Goal: Task Accomplishment & Management: Complete application form

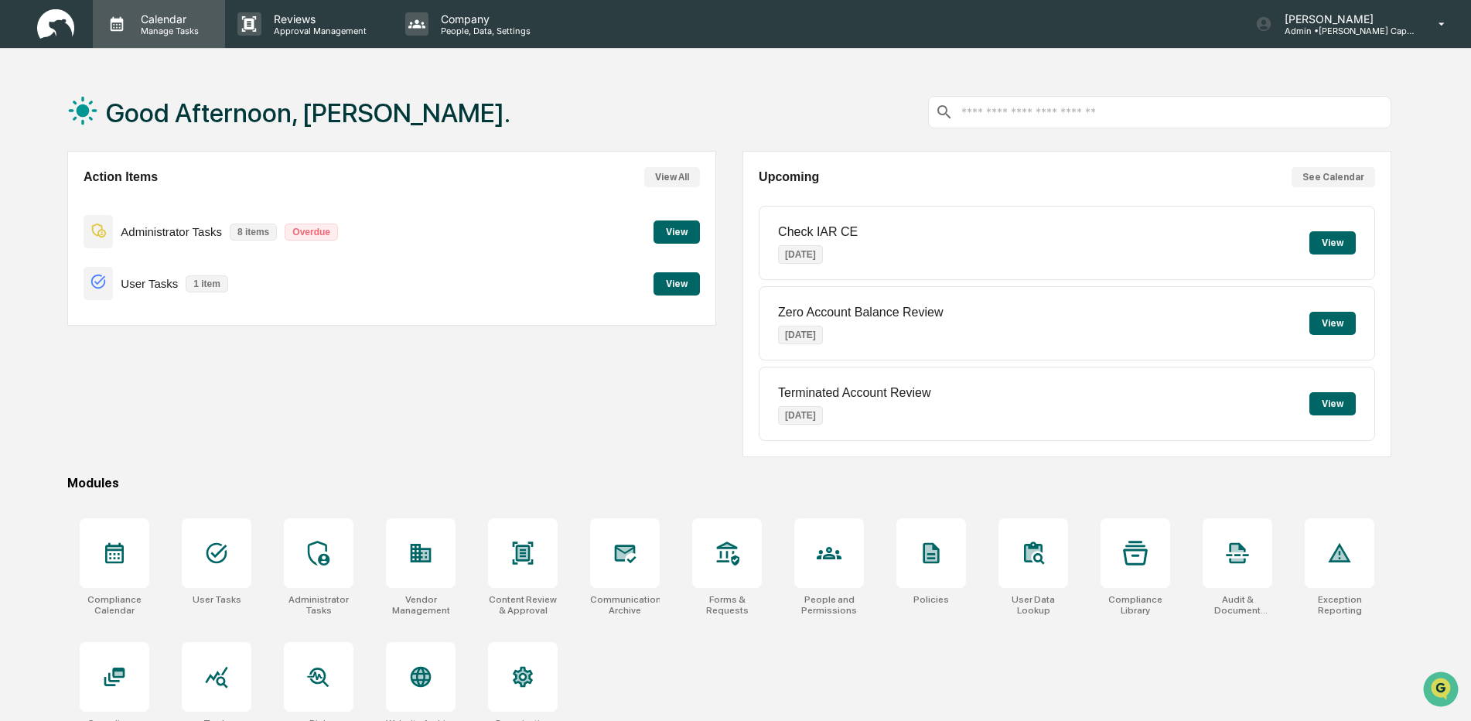
click at [163, 27] on p "Manage Tasks" at bounding box center [167, 31] width 78 height 11
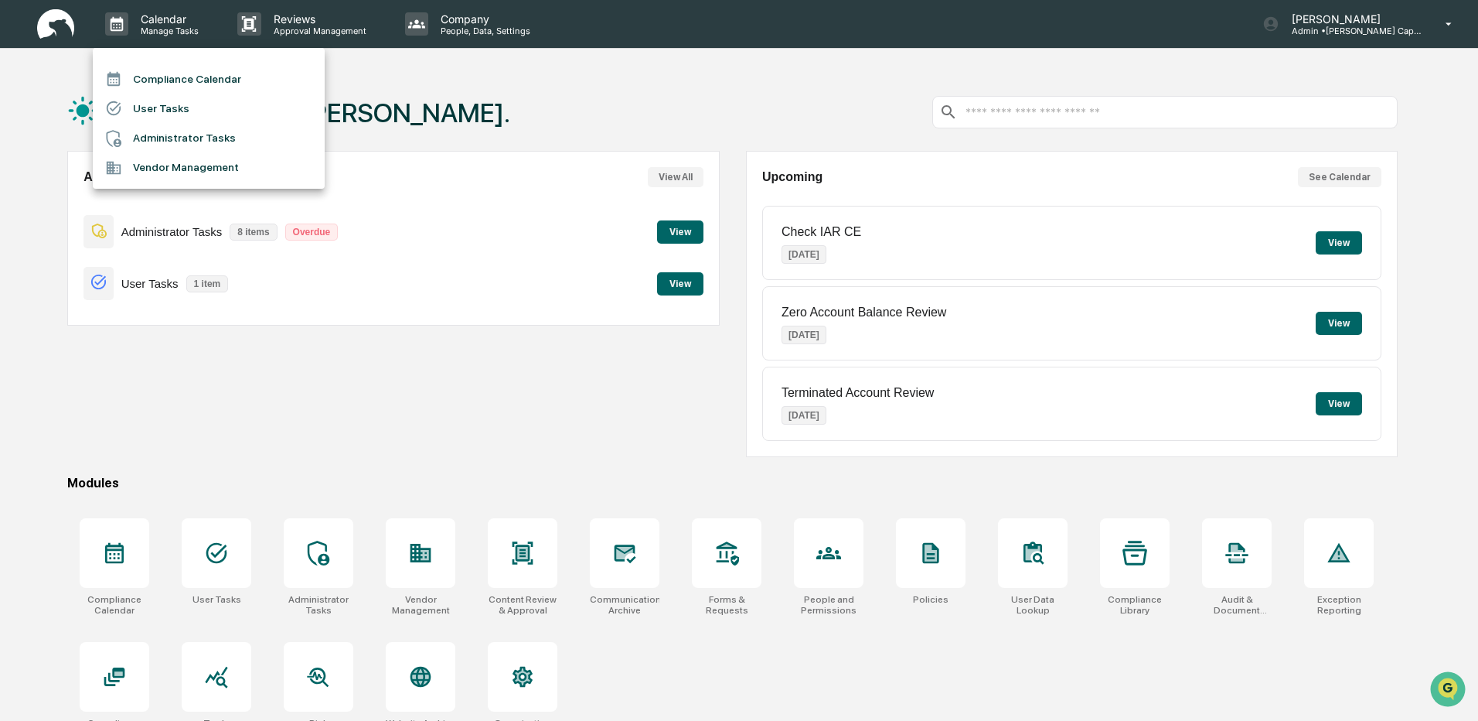
click at [218, 74] on li "Compliance Calendar" at bounding box center [209, 78] width 232 height 29
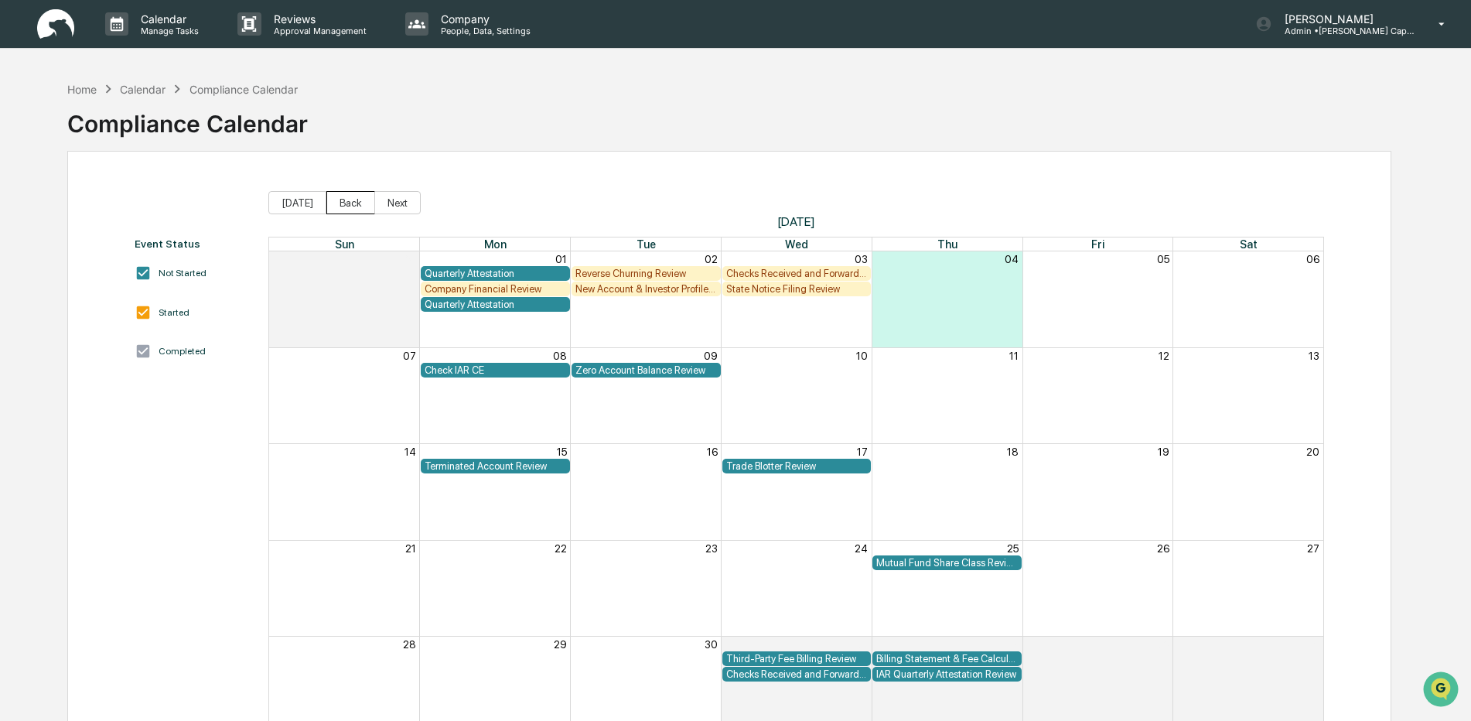
click at [344, 204] on button "Back" at bounding box center [350, 202] width 49 height 23
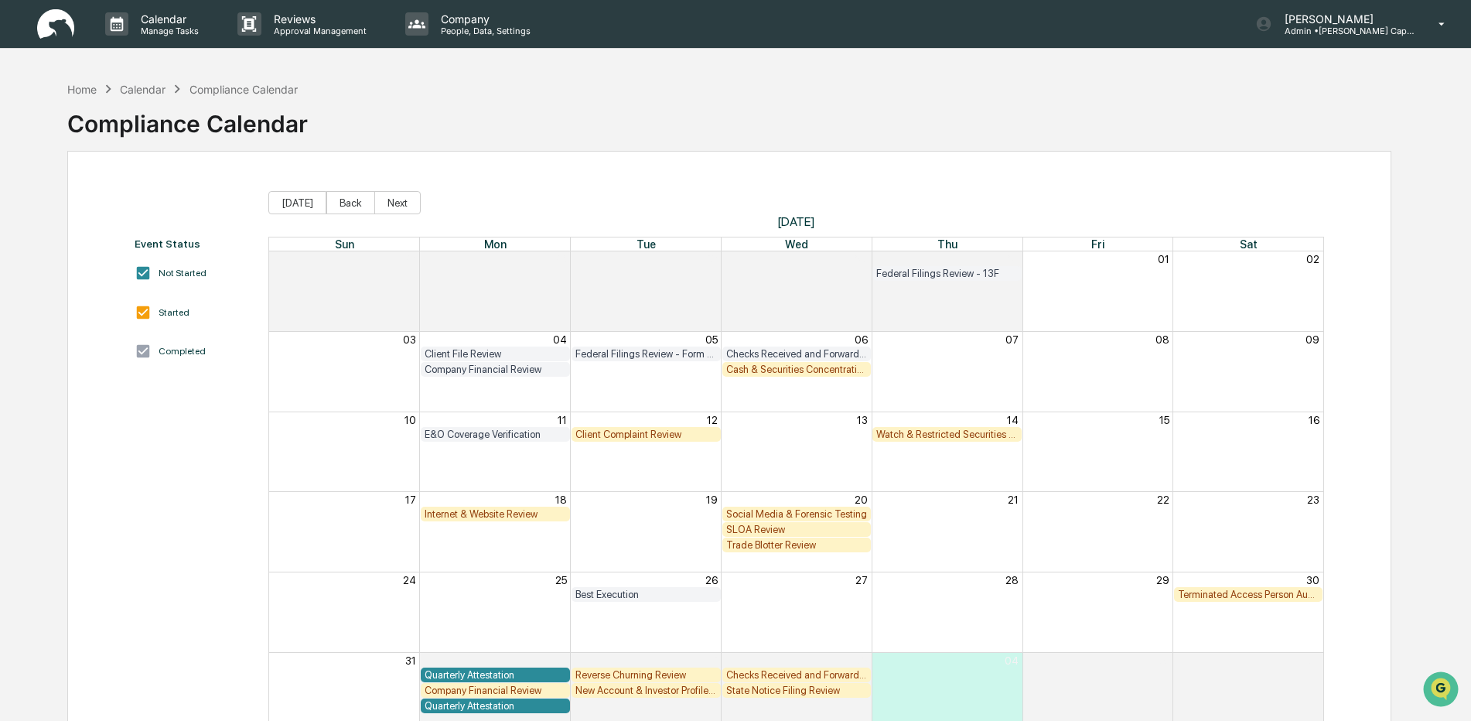
click at [760, 531] on div "SLOA Review" at bounding box center [796, 529] width 141 height 12
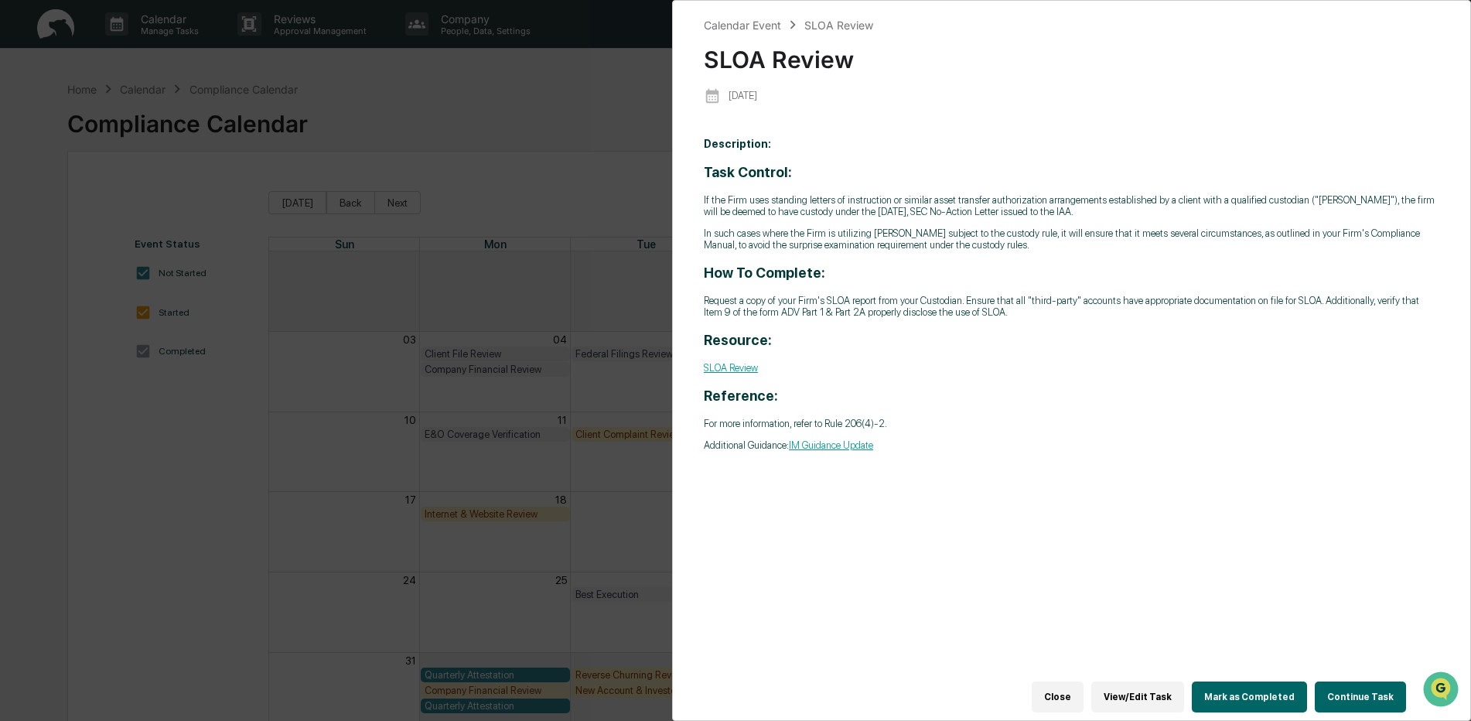
click at [1355, 681] on button "Continue Task" at bounding box center [1359, 696] width 91 height 31
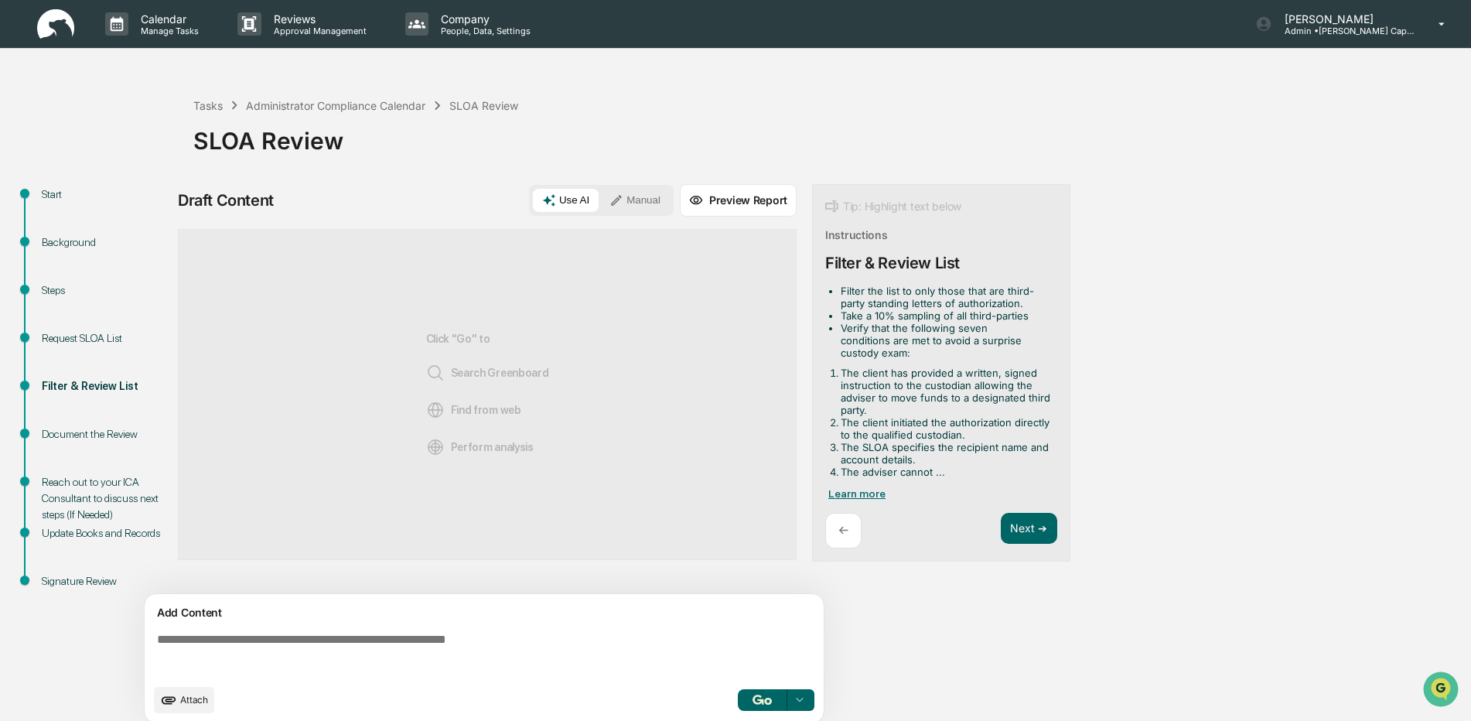
click at [857, 494] on span "Learn more" at bounding box center [856, 493] width 57 height 12
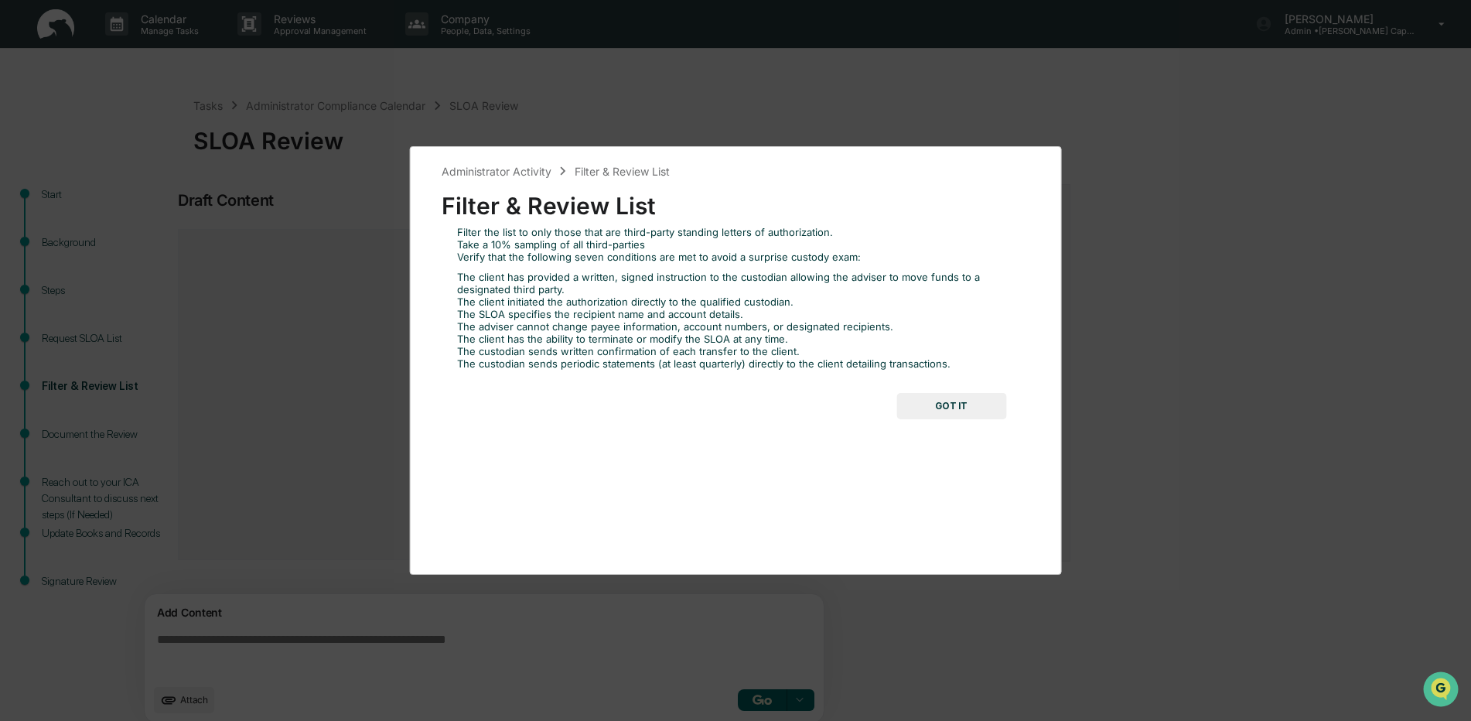
click at [957, 407] on button "GOT IT" at bounding box center [951, 406] width 110 height 26
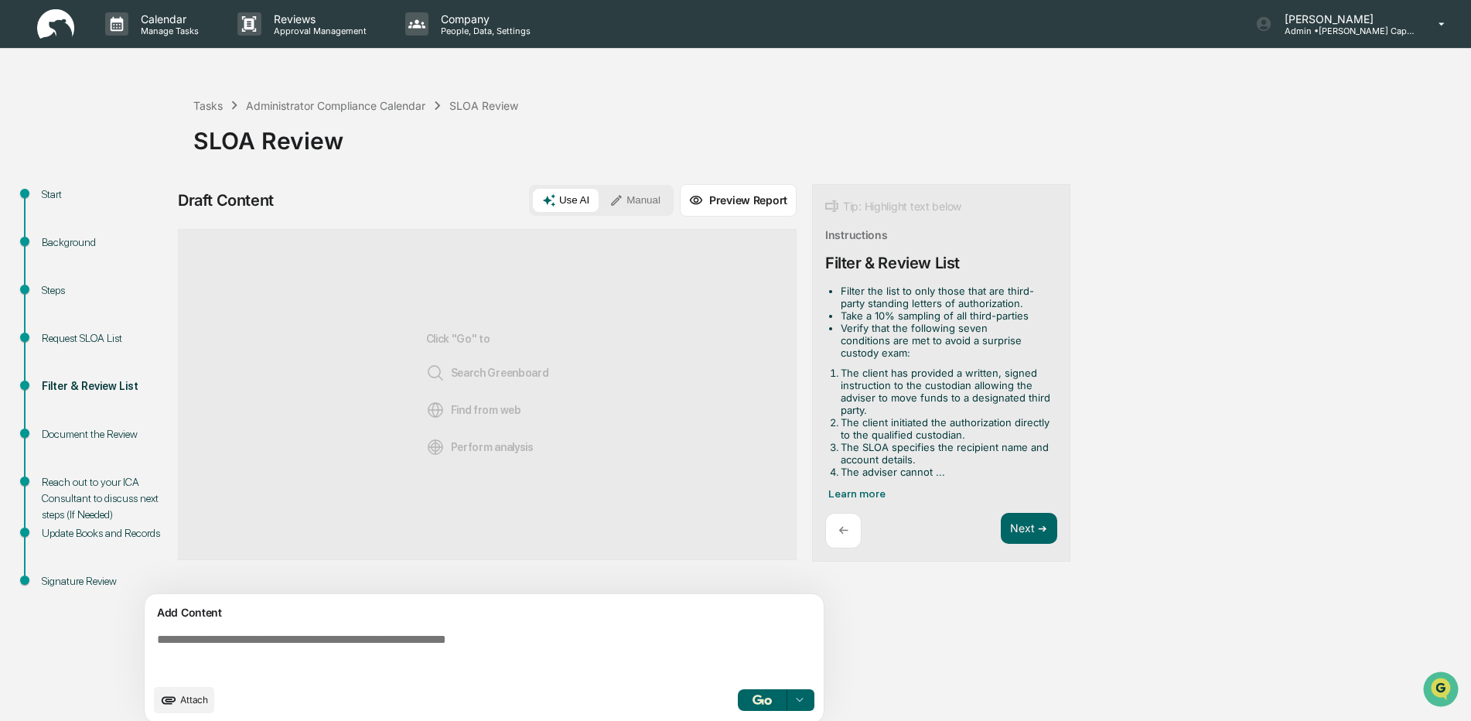
click at [61, 22] on img at bounding box center [55, 24] width 37 height 30
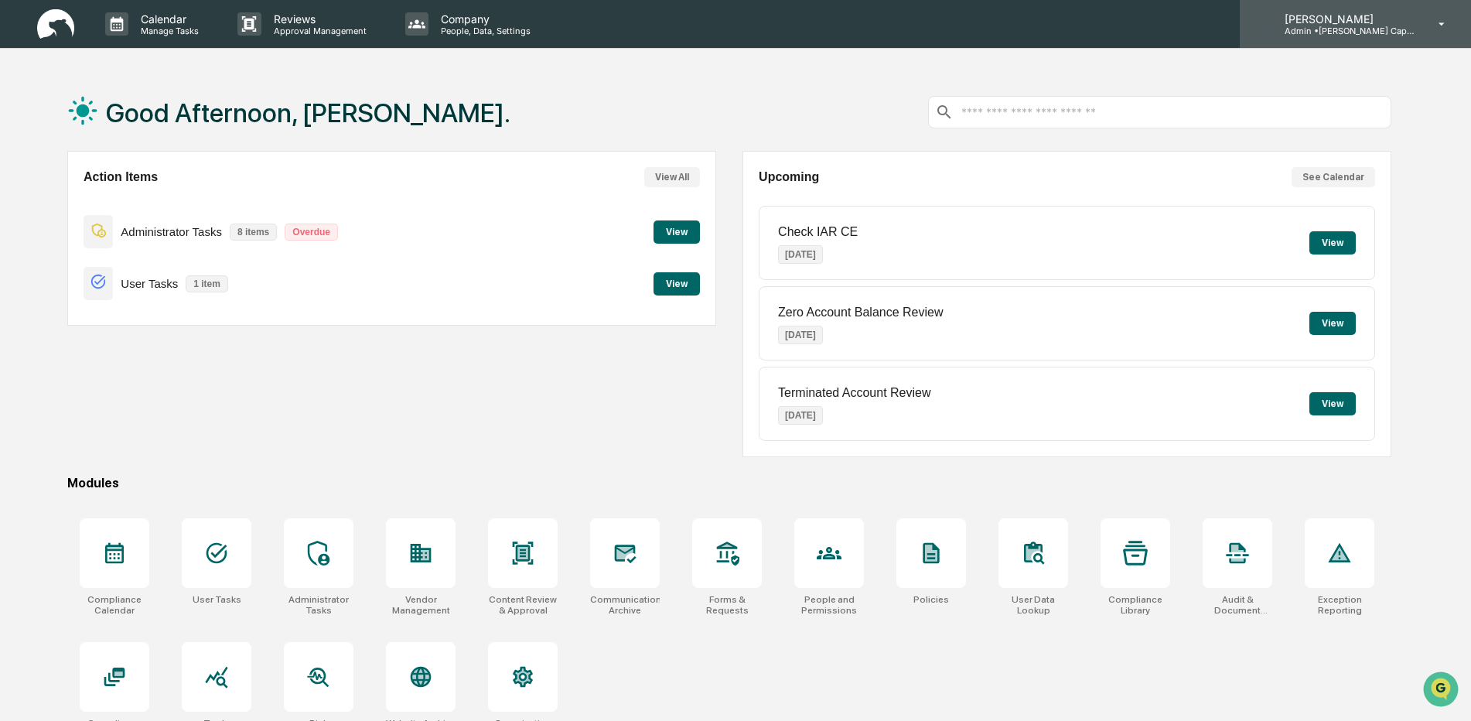
click at [1355, 26] on p "Admin • [PERSON_NAME] Capital" at bounding box center [1344, 31] width 144 height 11
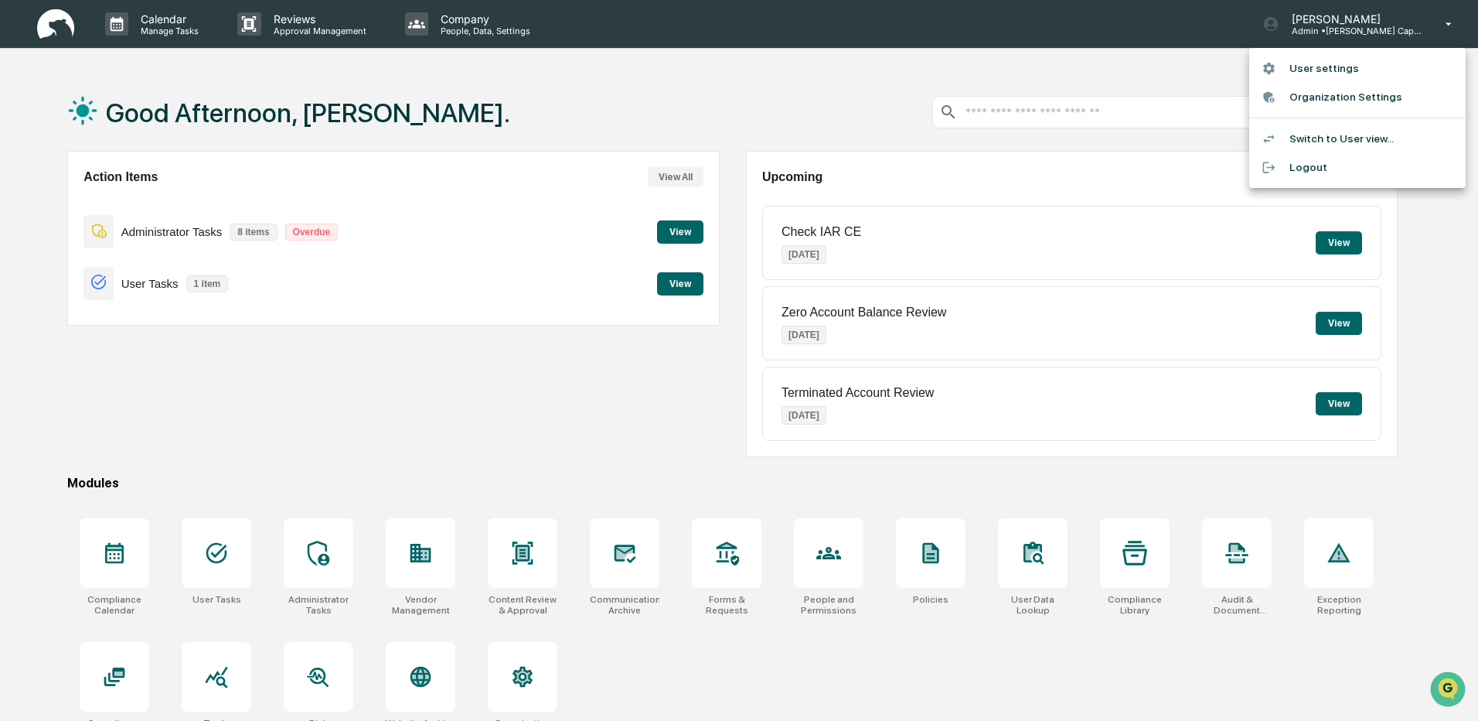
click at [1331, 137] on li "Switch to User view..." at bounding box center [1358, 138] width 216 height 29
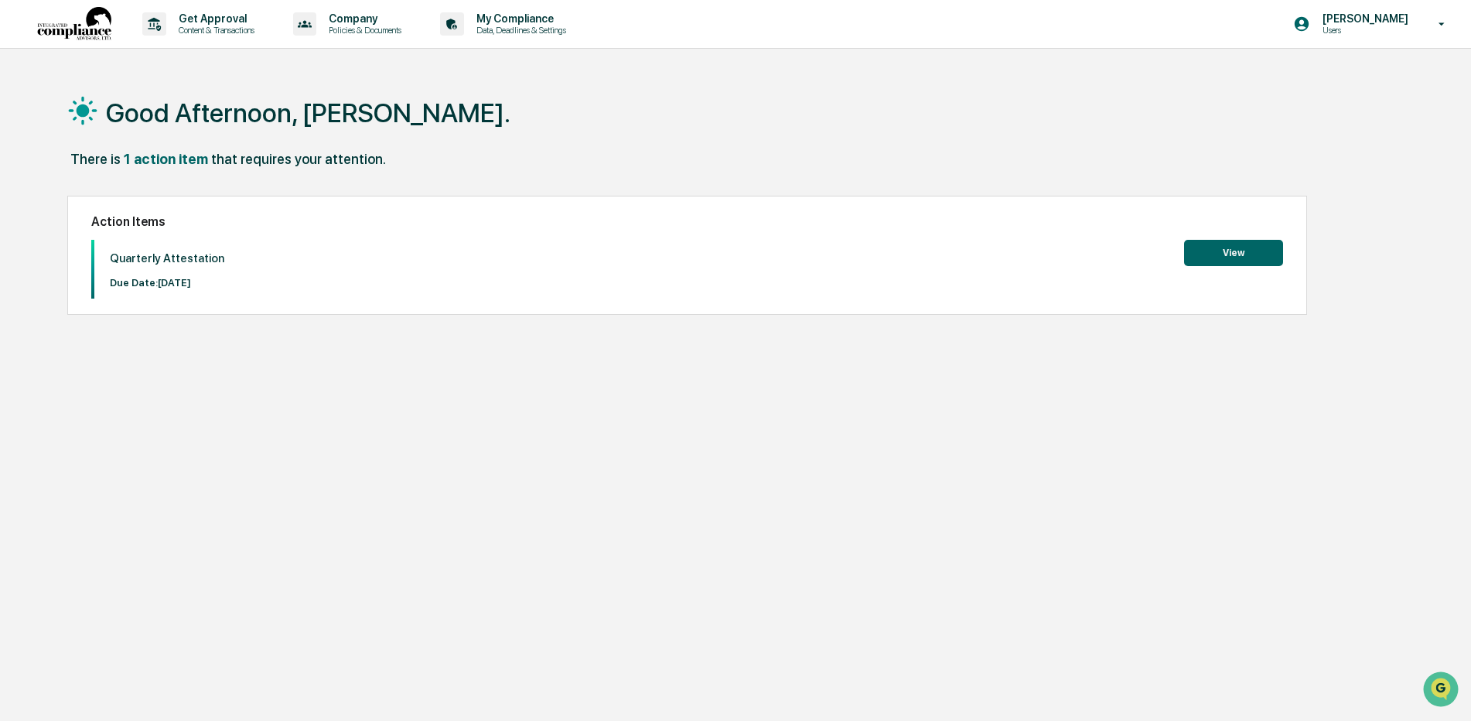
click at [1222, 253] on button "View" at bounding box center [1233, 253] width 99 height 26
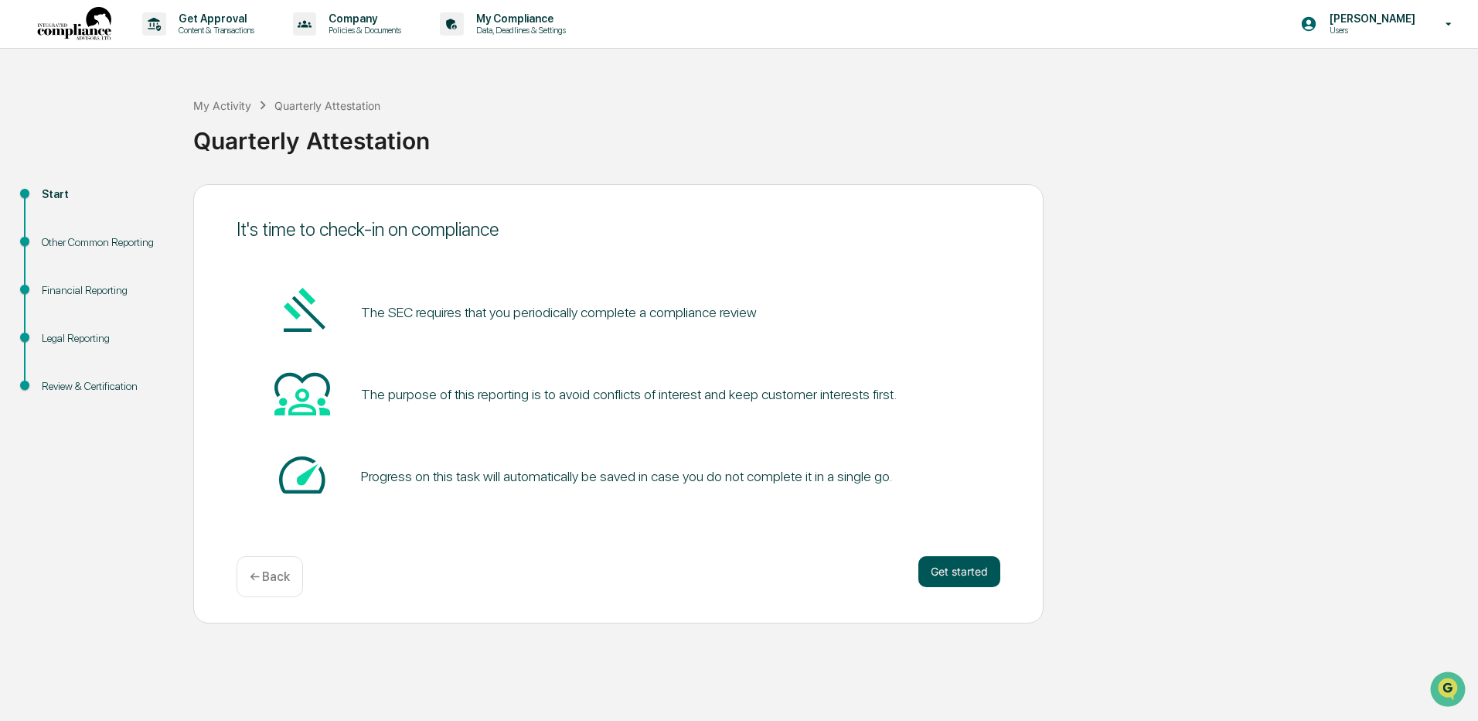
click at [967, 585] on button "Get started" at bounding box center [960, 571] width 82 height 31
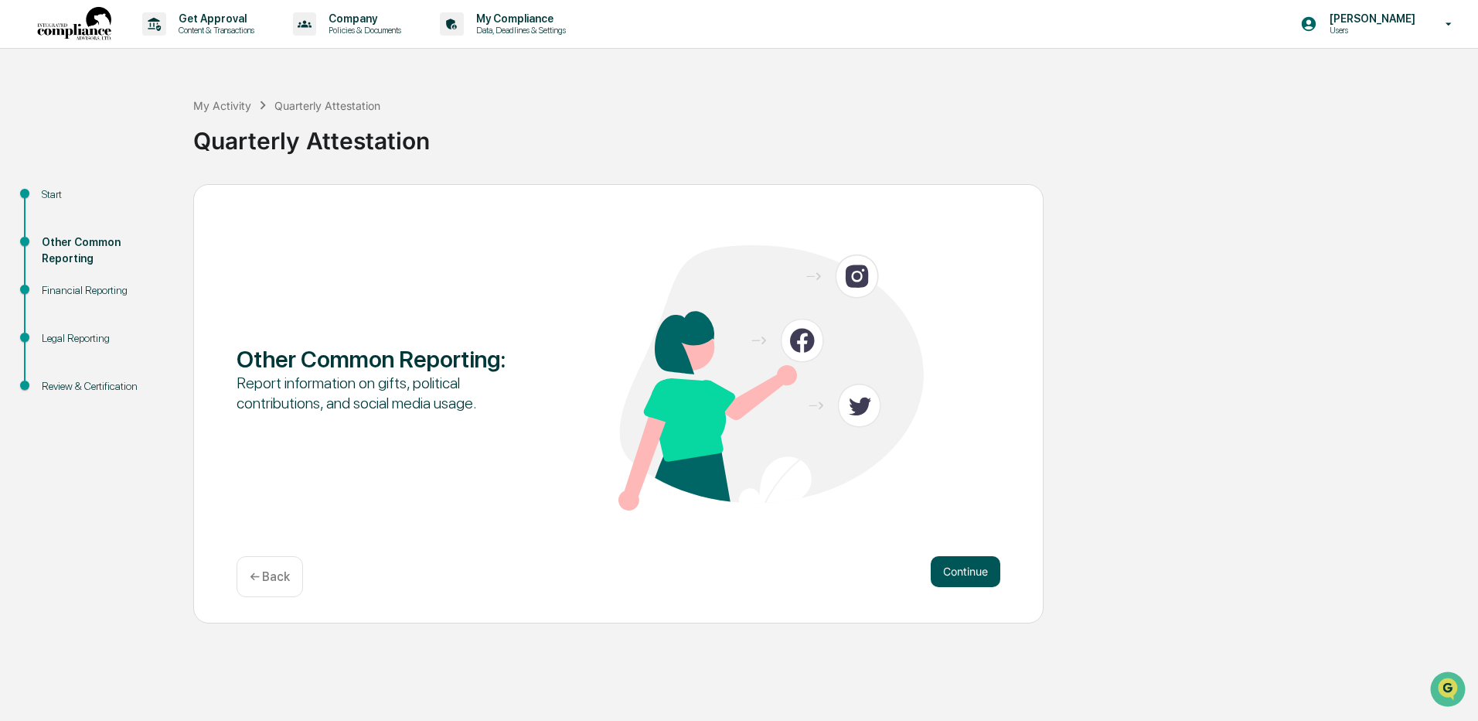
click at [969, 573] on button "Continue" at bounding box center [966, 571] width 70 height 31
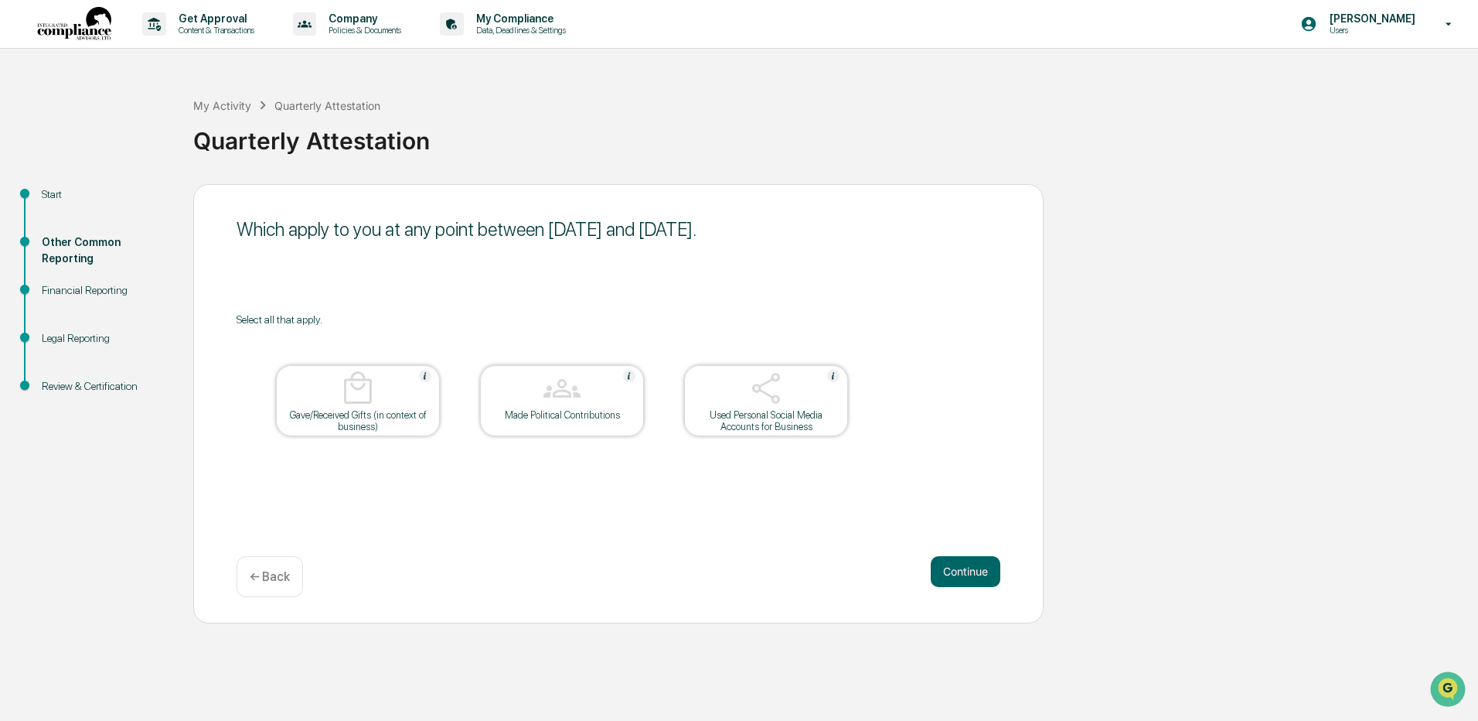
click at [969, 573] on button "Continue" at bounding box center [966, 571] width 70 height 31
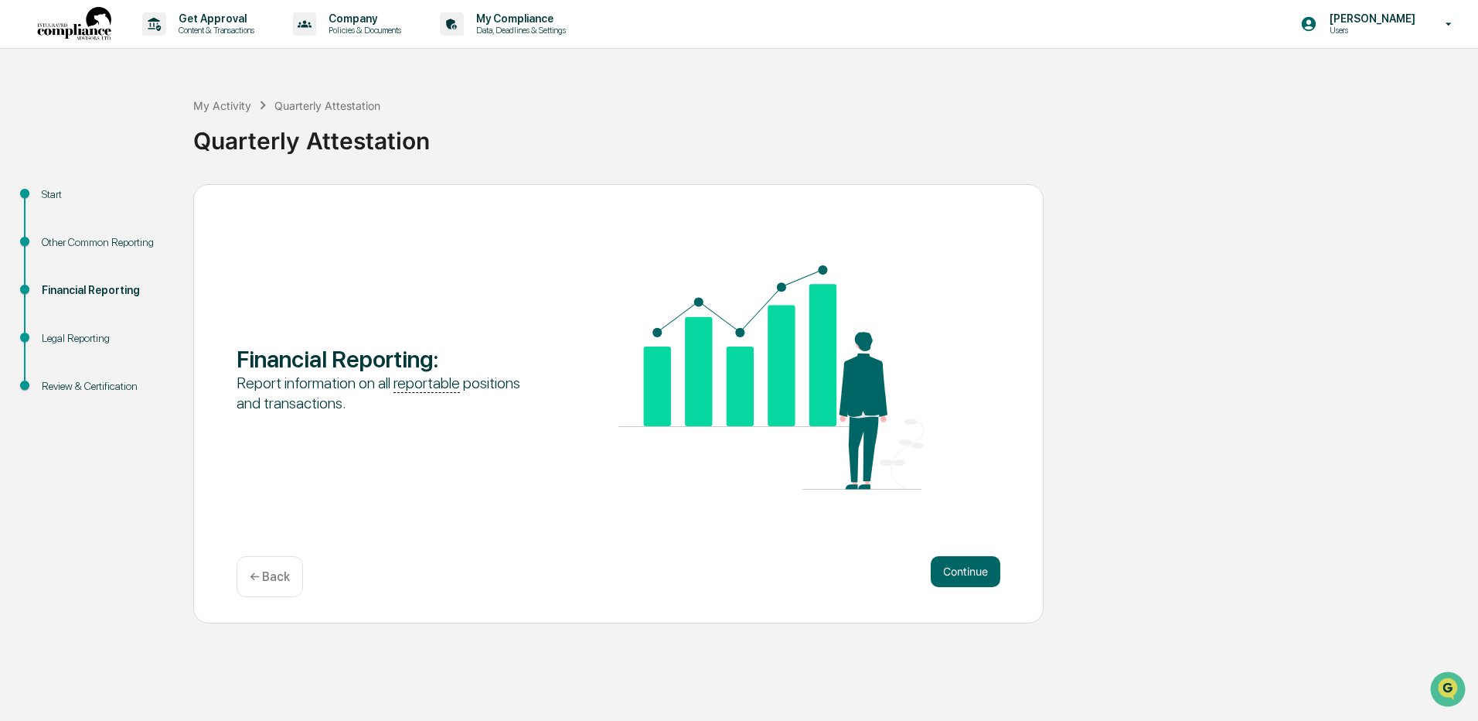
click at [969, 573] on button "Continue" at bounding box center [966, 571] width 70 height 31
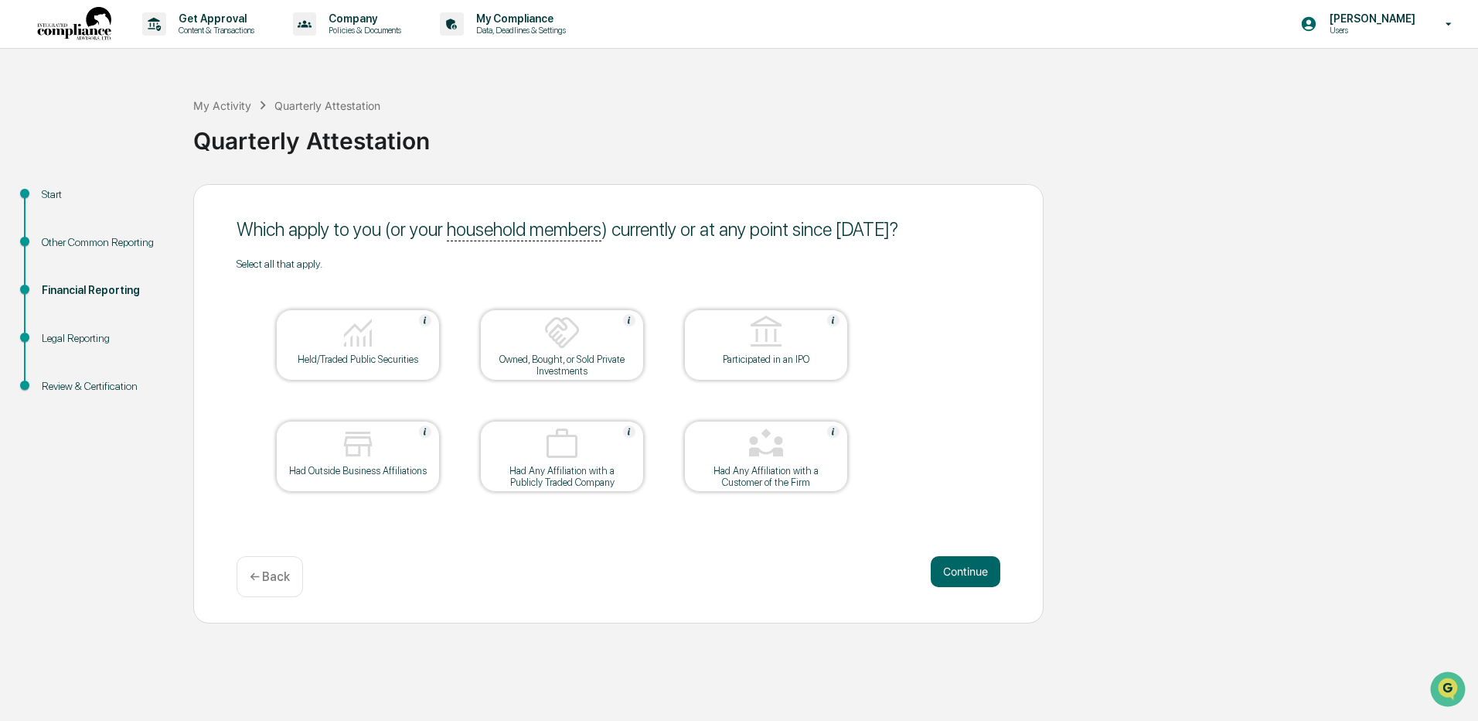
click at [344, 338] on img at bounding box center [357, 332] width 37 height 37
click at [945, 577] on button "Continue" at bounding box center [966, 571] width 70 height 31
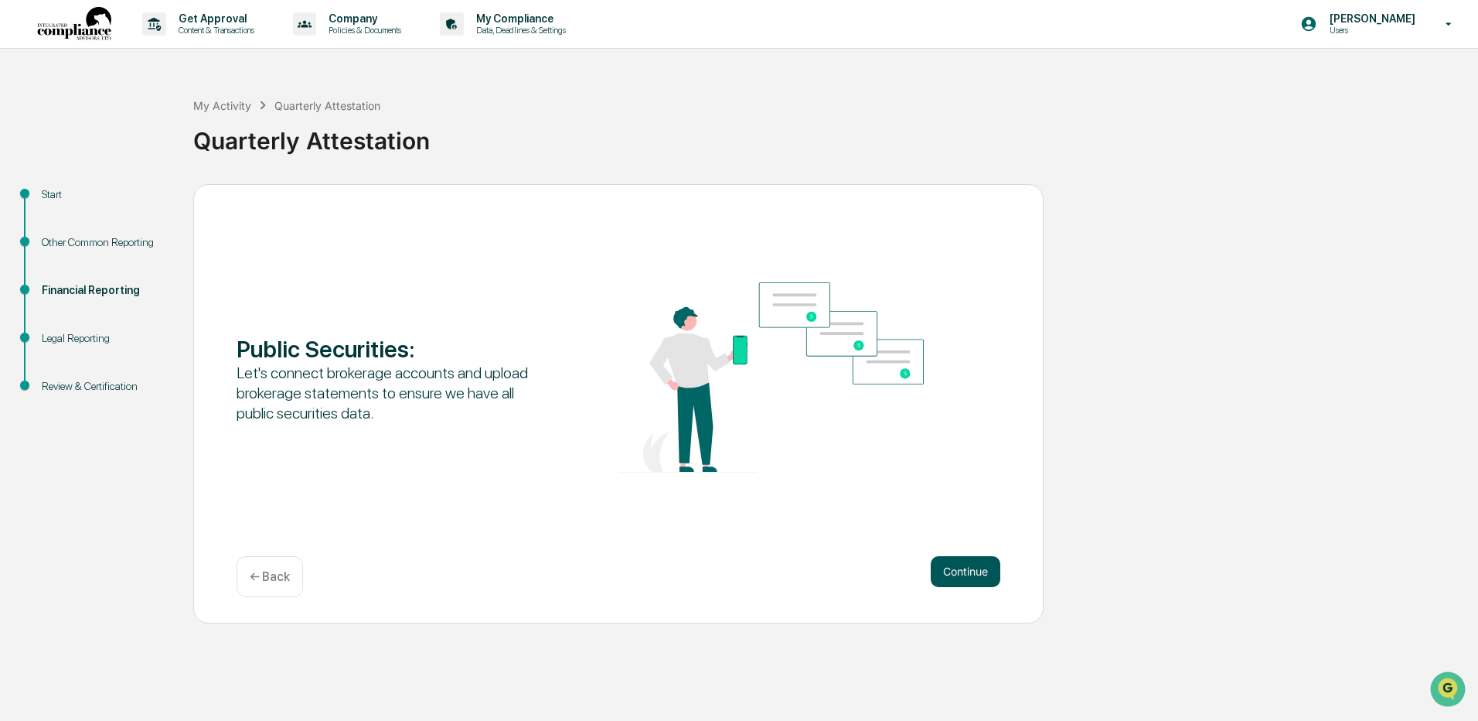
click at [953, 574] on button "Continue" at bounding box center [966, 571] width 70 height 31
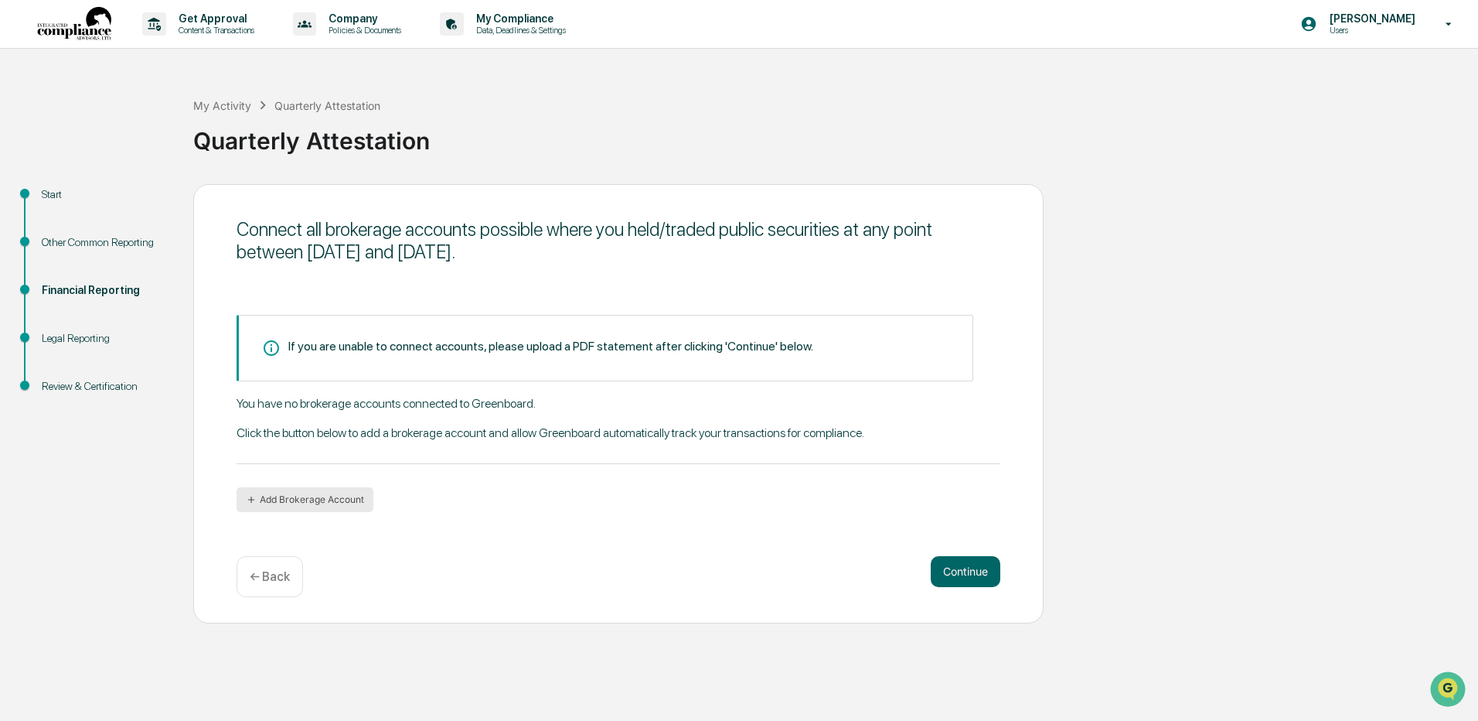
click at [305, 498] on button "Add Brokerage Account" at bounding box center [305, 499] width 137 height 25
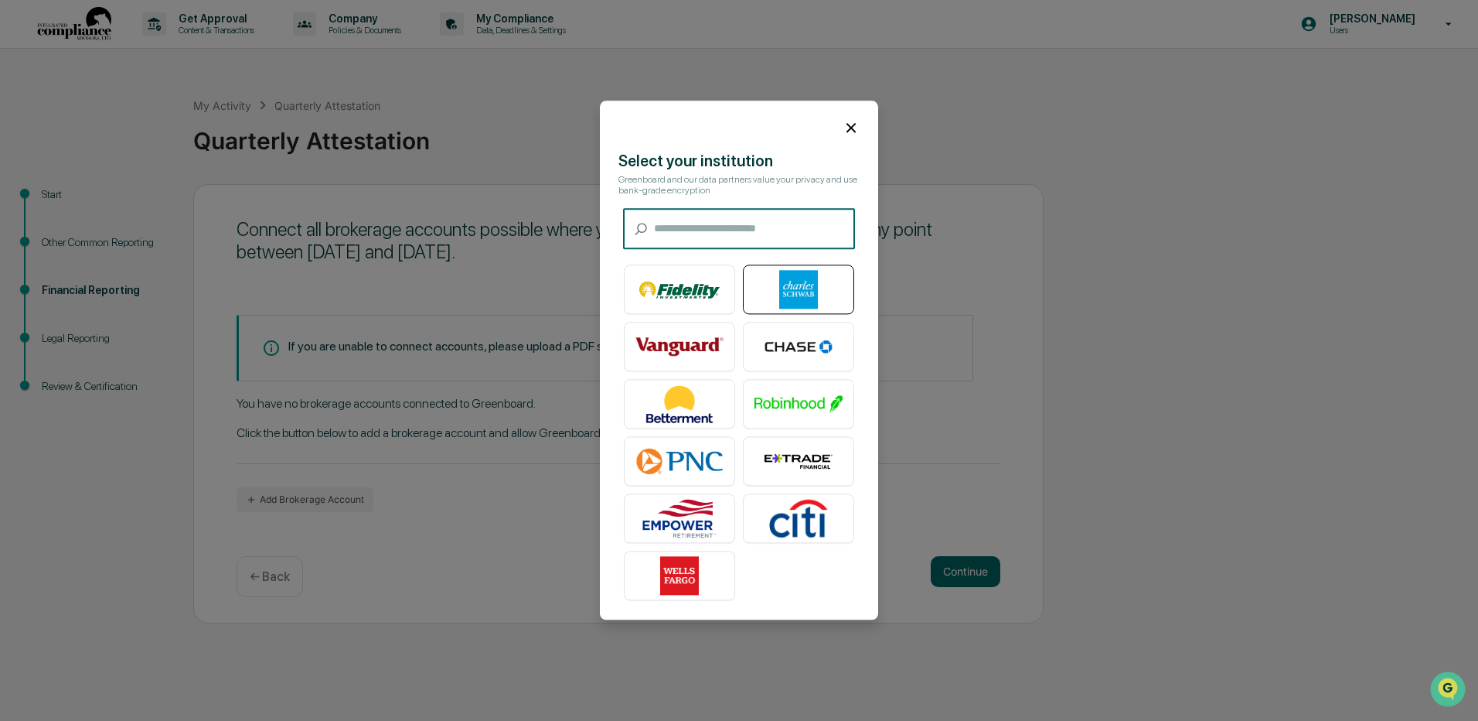
click at [812, 289] on img at bounding box center [799, 290] width 88 height 39
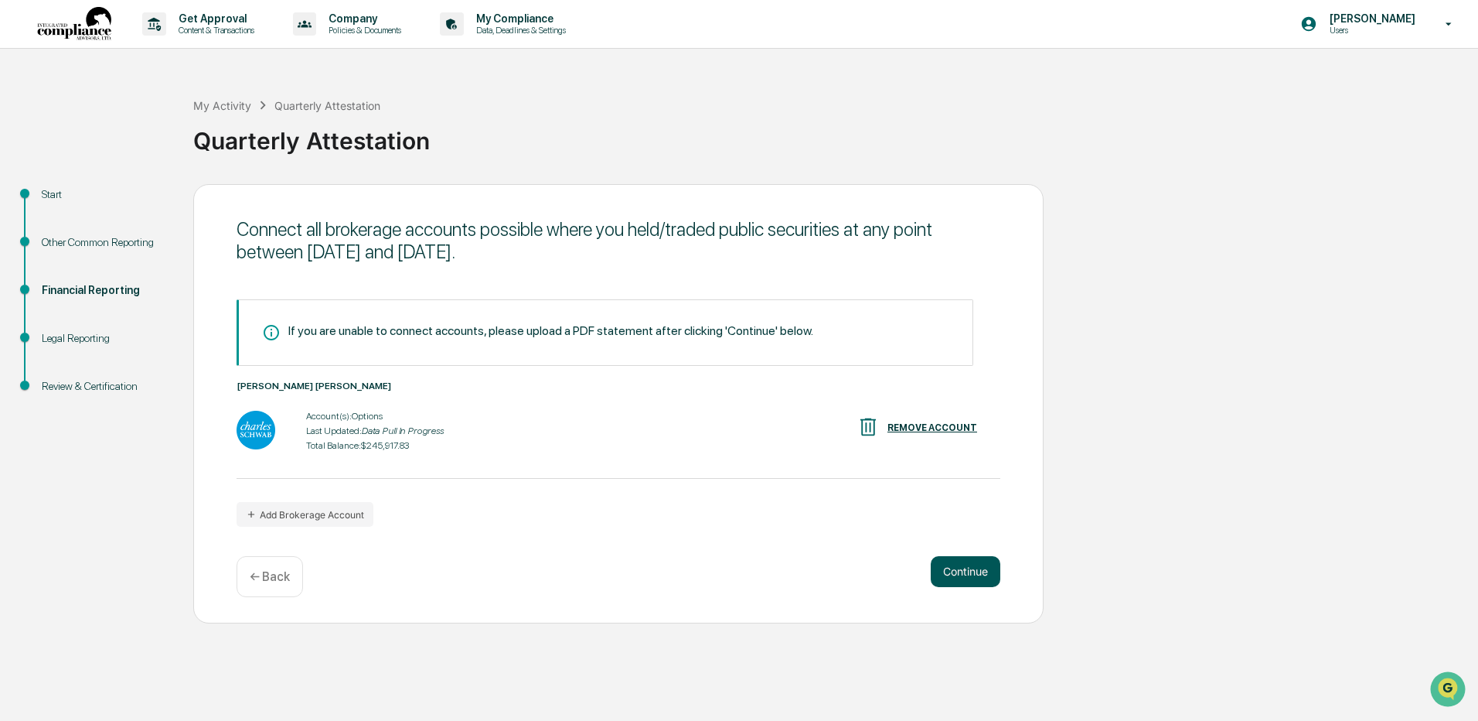
click at [960, 568] on button "Continue" at bounding box center [966, 571] width 70 height 31
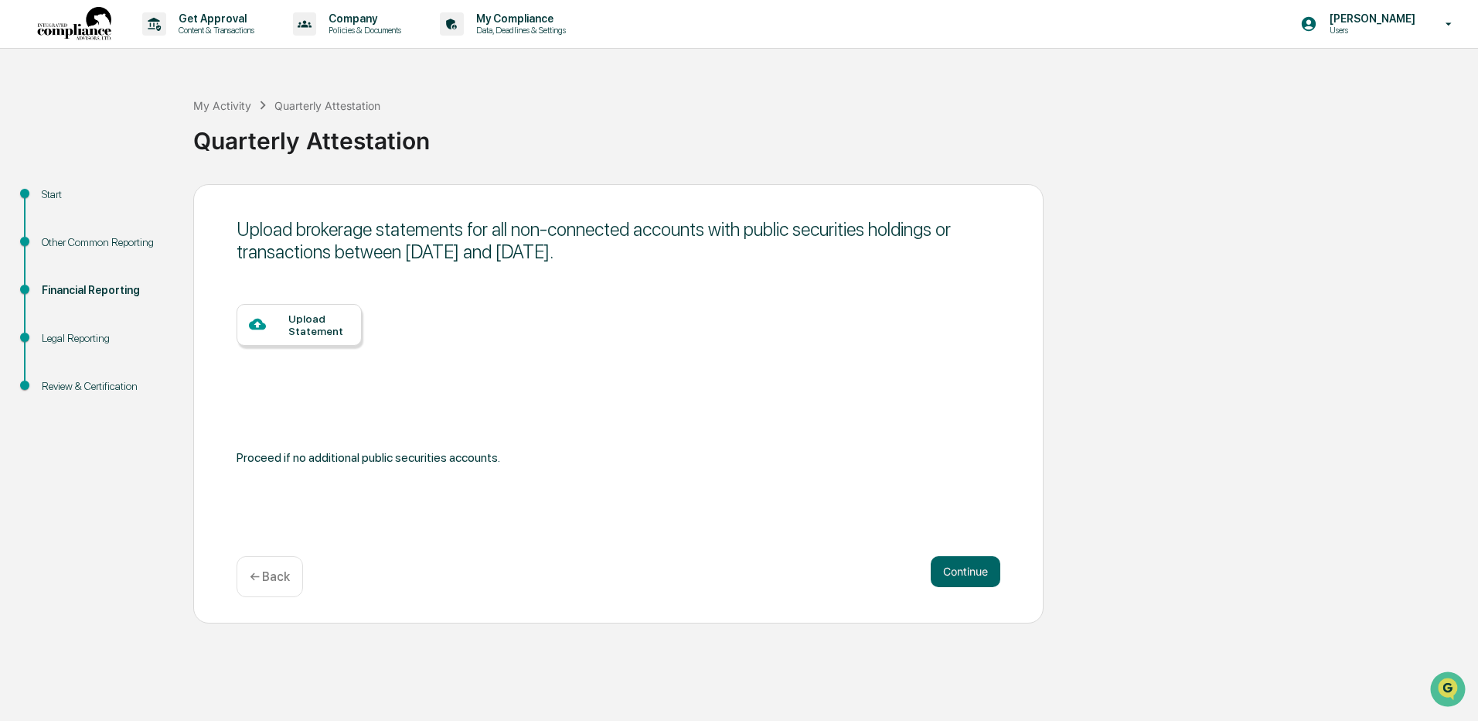
click at [956, 570] on button "Continue" at bounding box center [966, 571] width 70 height 31
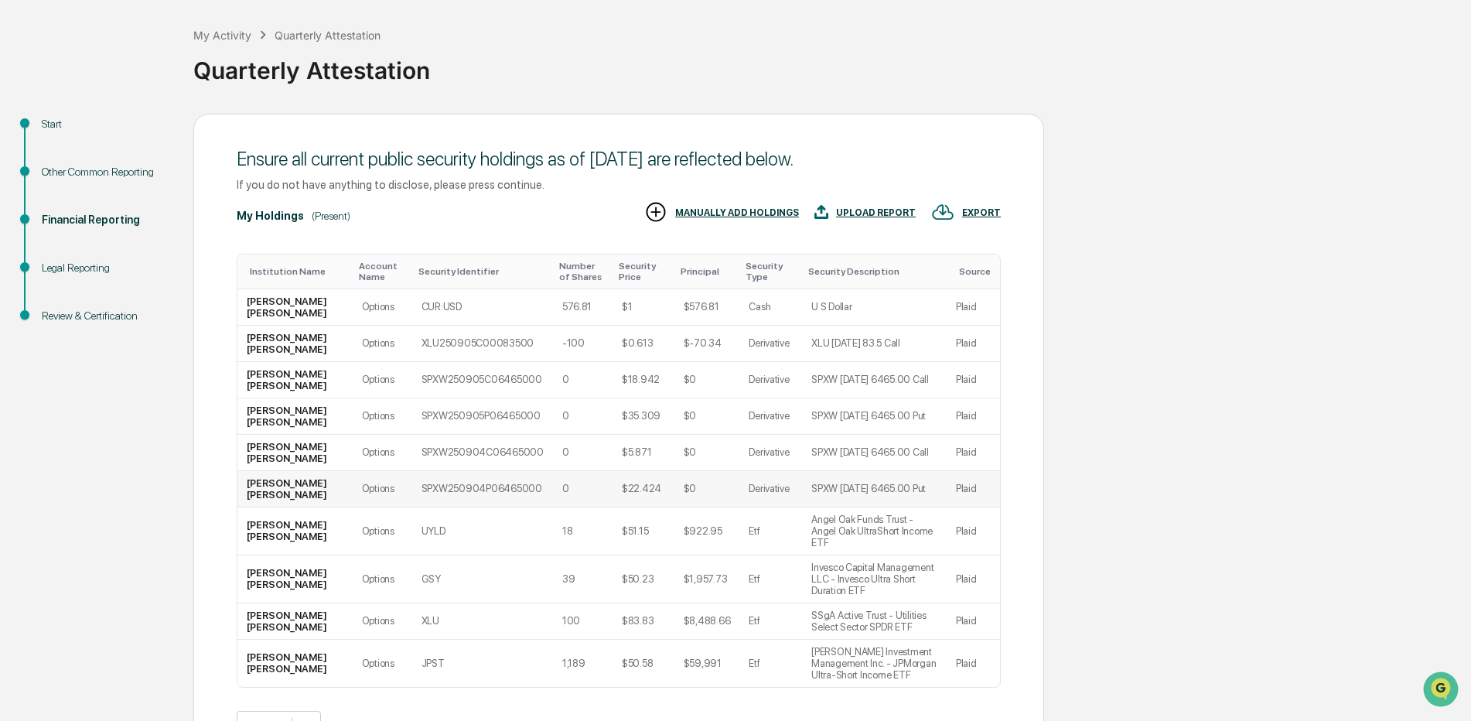
scroll to position [137, 0]
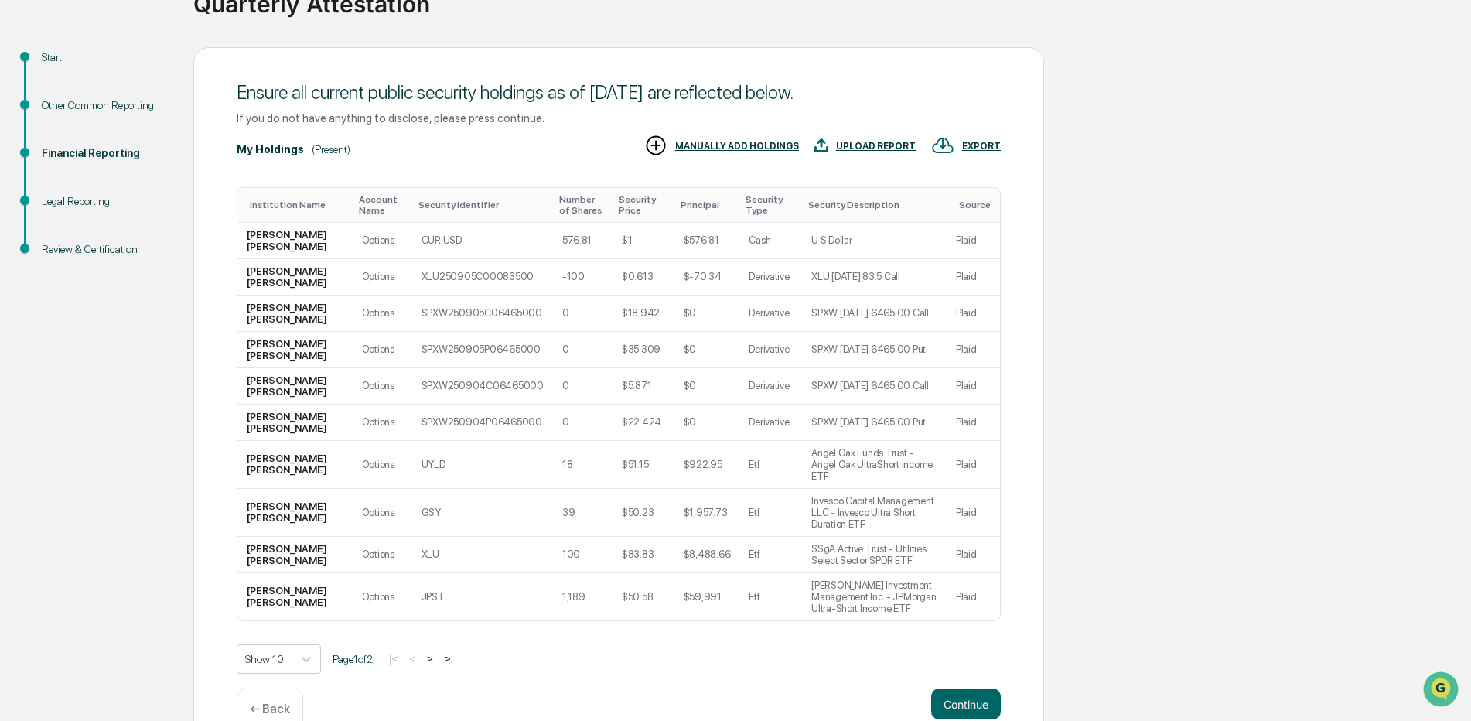
click at [437, 652] on button ">" at bounding box center [429, 658] width 15 height 13
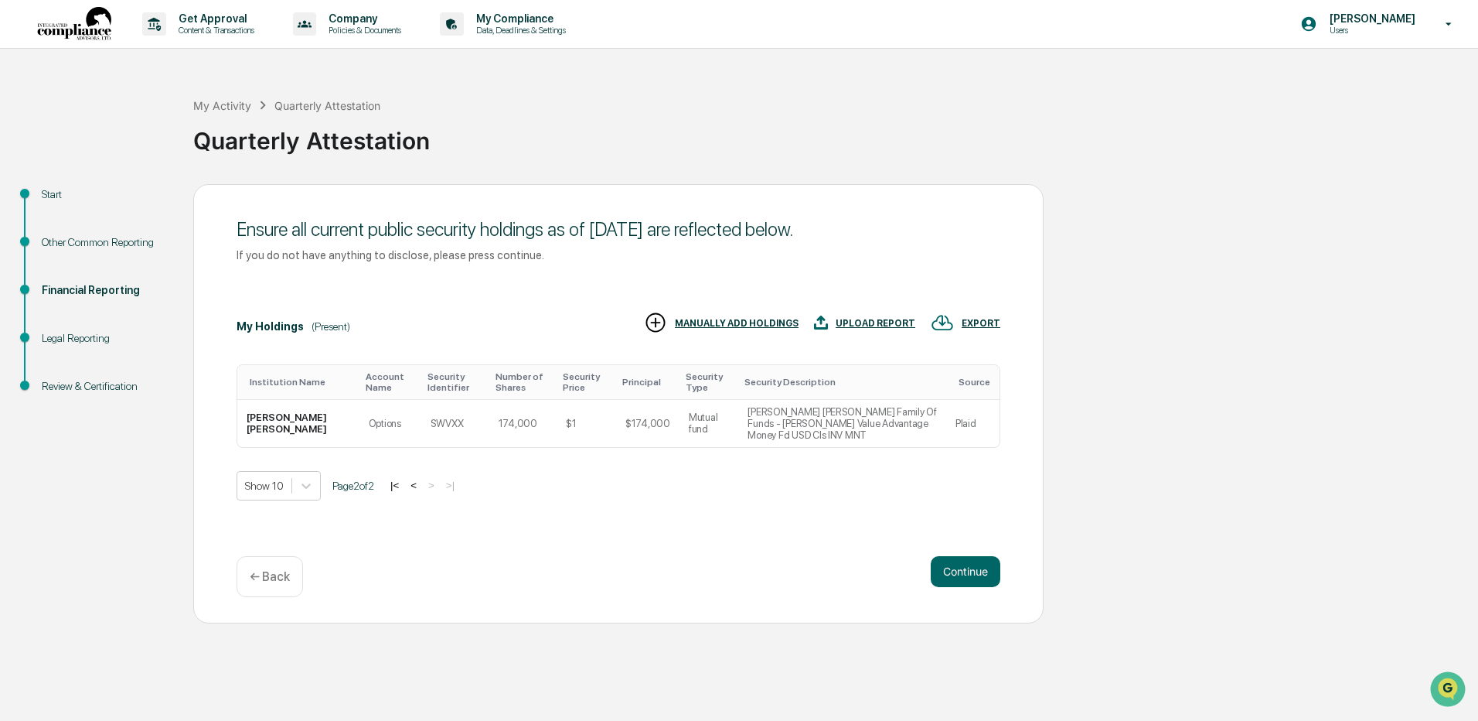
click at [419, 479] on button "<" at bounding box center [413, 485] width 15 height 13
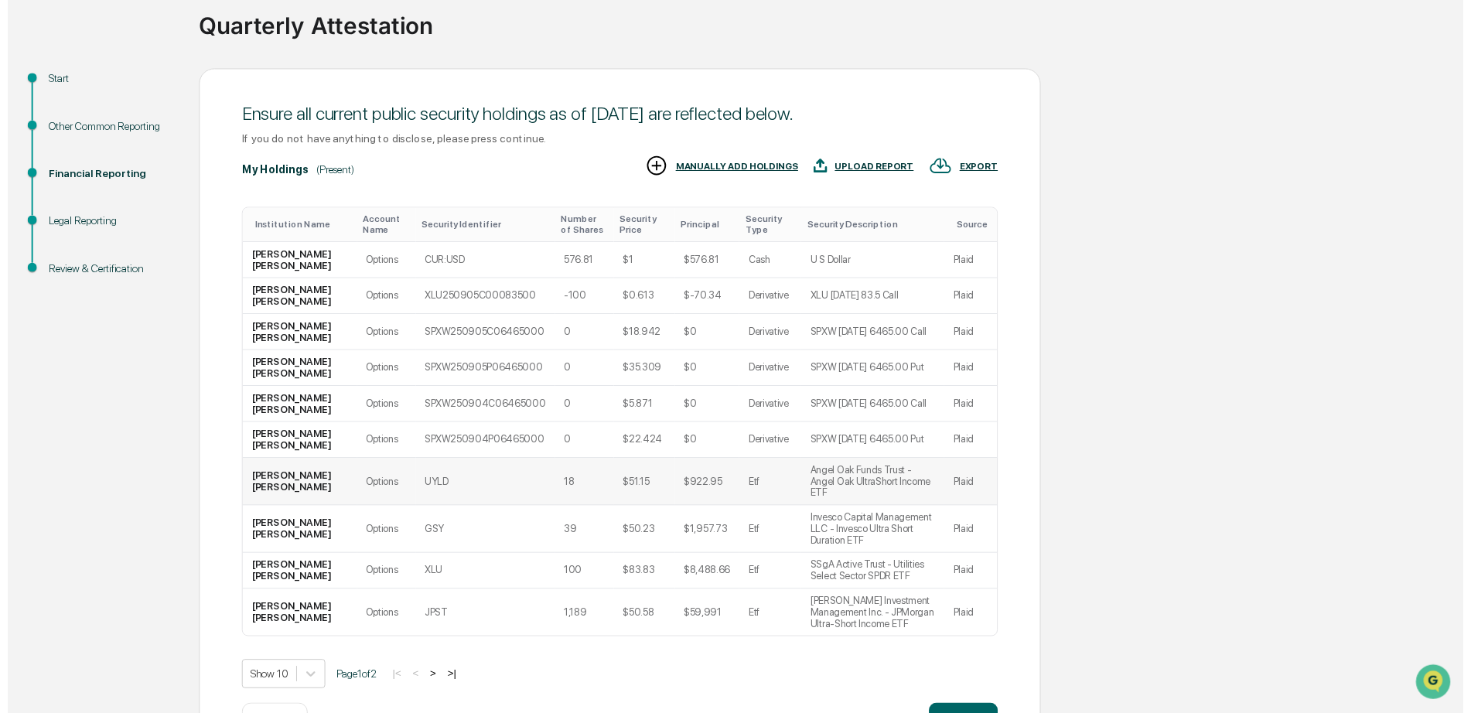
scroll to position [137, 0]
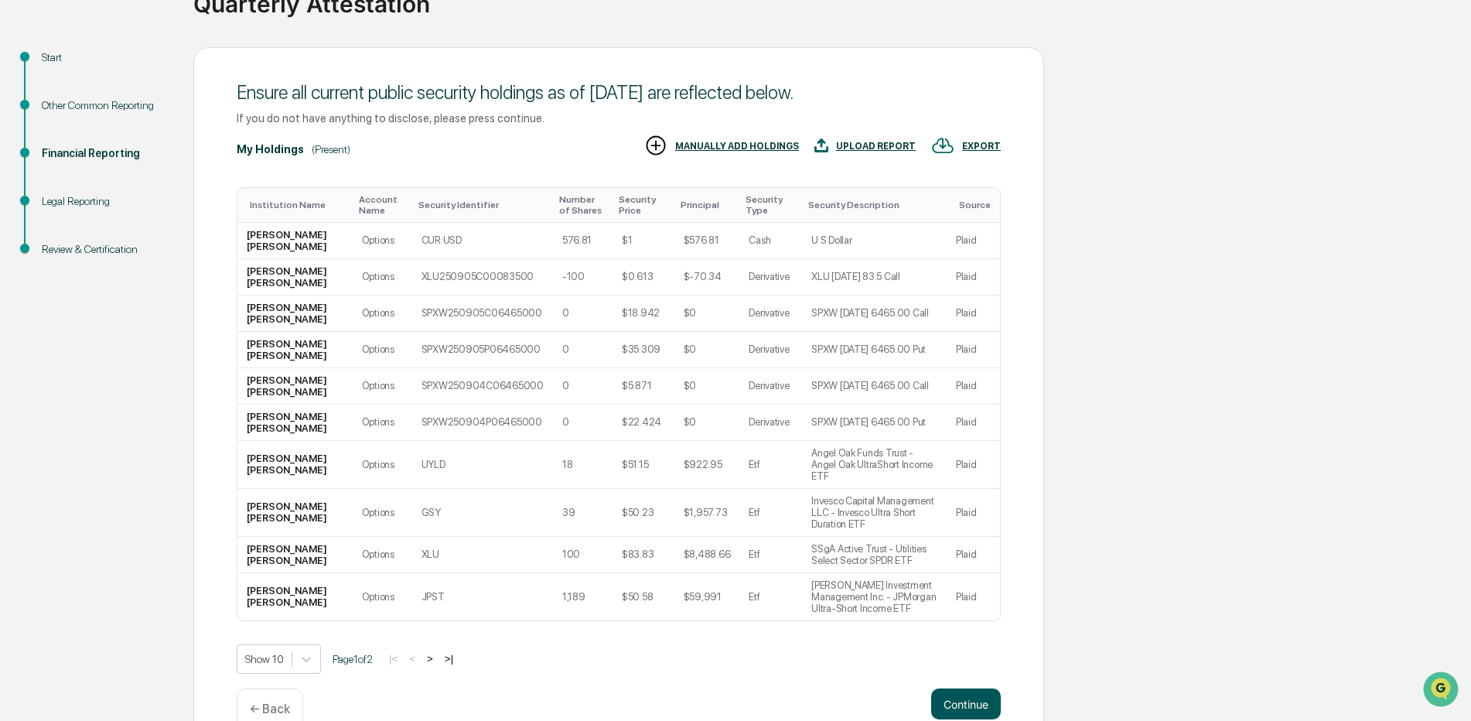
click at [959, 688] on button "Continue" at bounding box center [966, 703] width 70 height 31
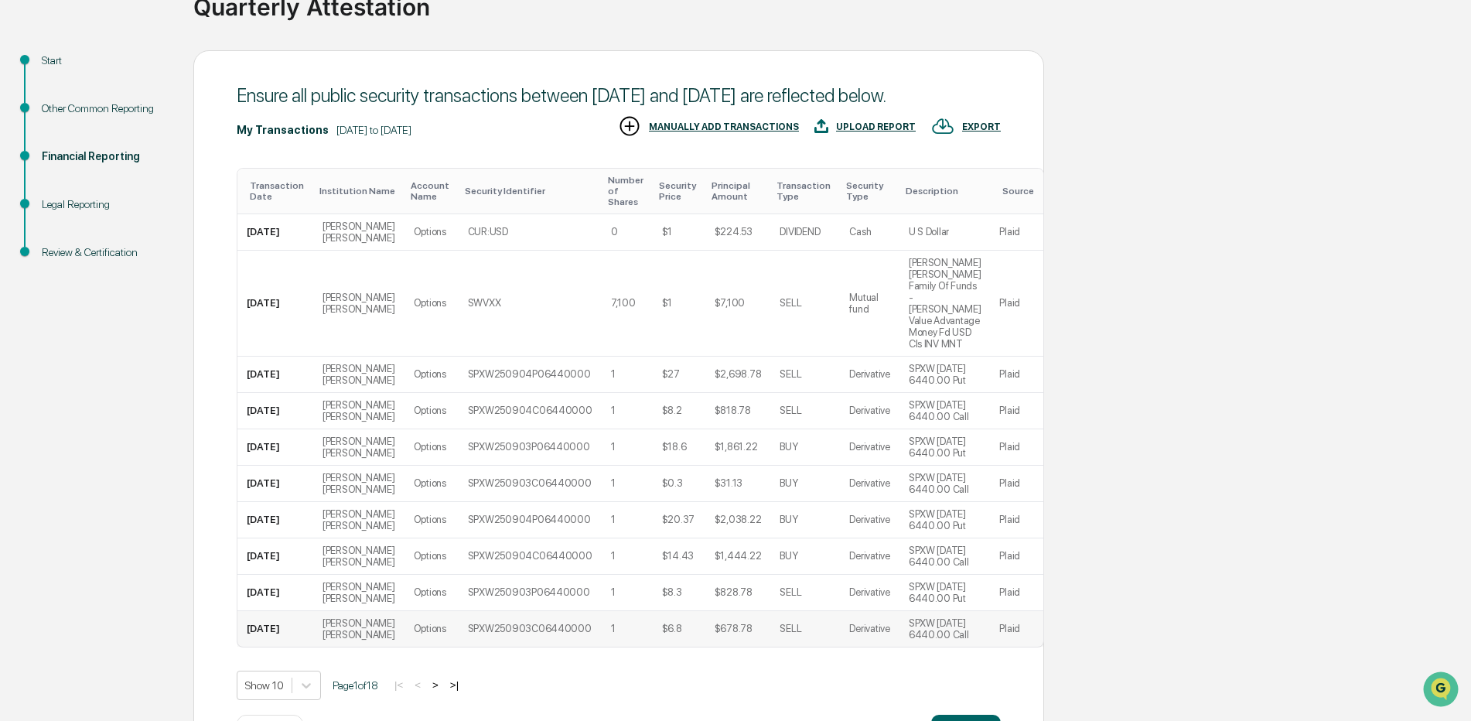
scroll to position [183, 0]
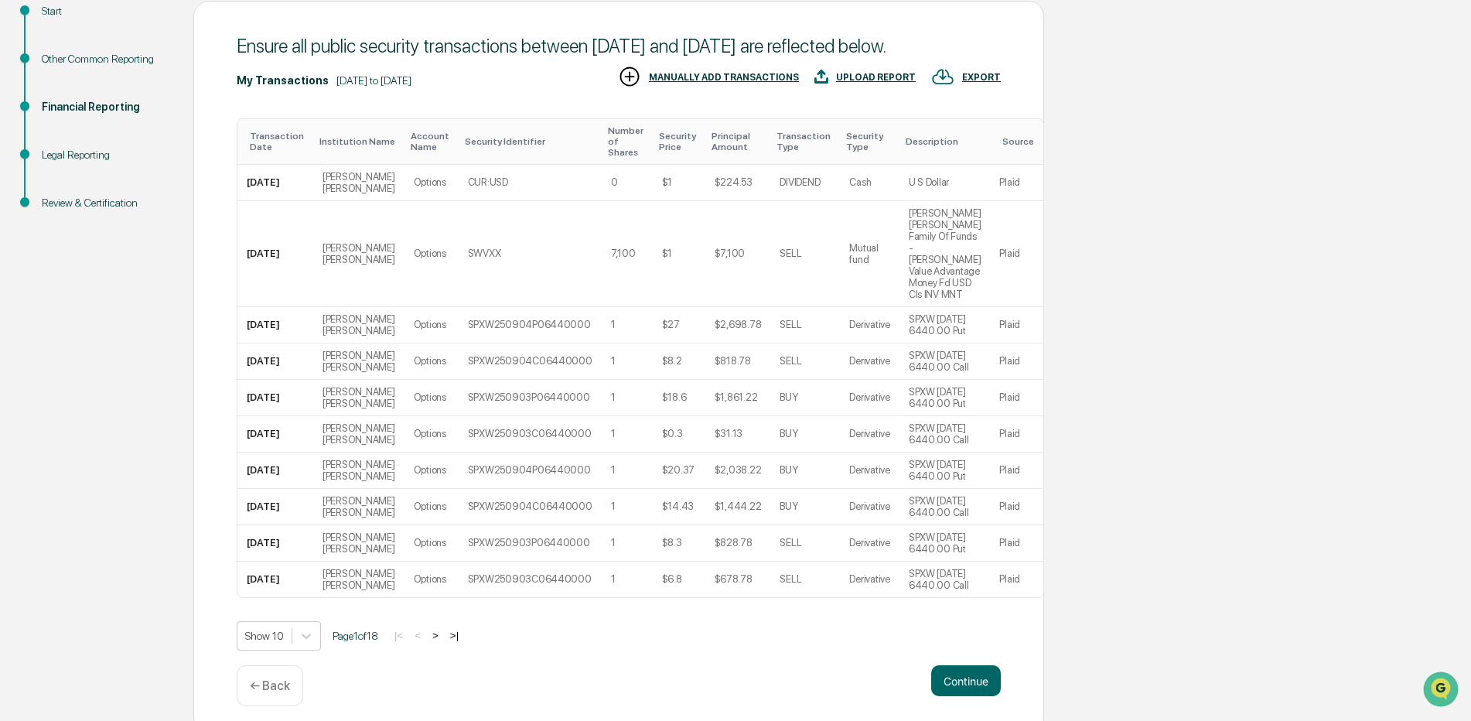
click at [443, 629] on button ">" at bounding box center [435, 635] width 15 height 13
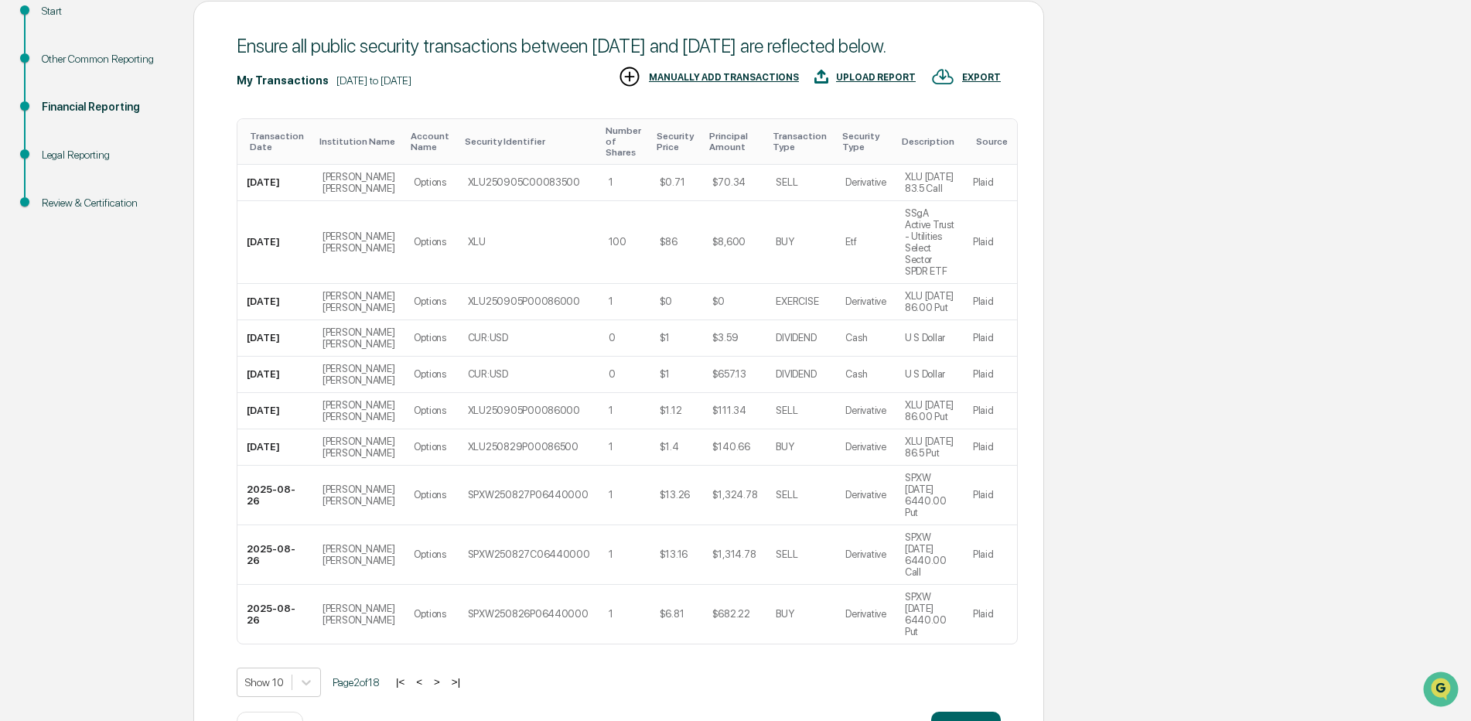
scroll to position [160, 0]
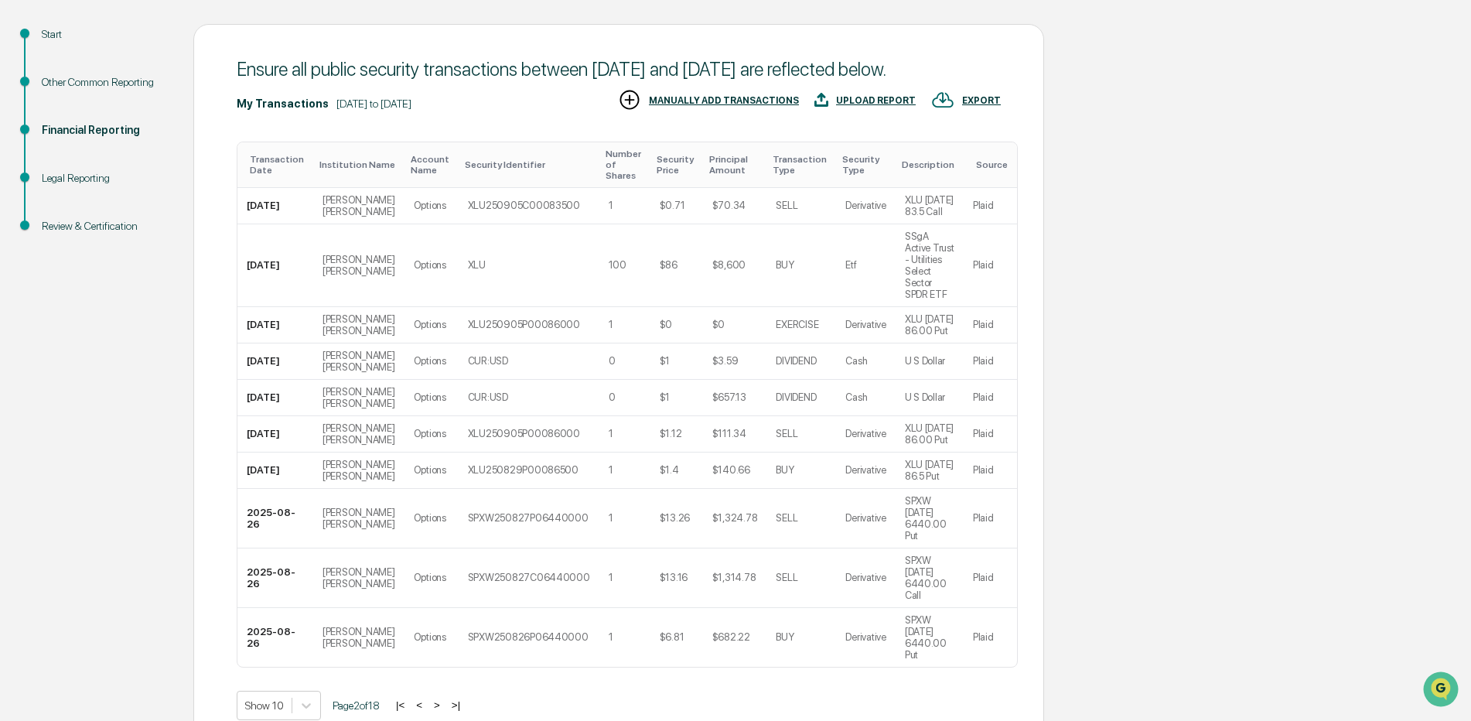
click at [445, 698] on button ">" at bounding box center [436, 704] width 15 height 13
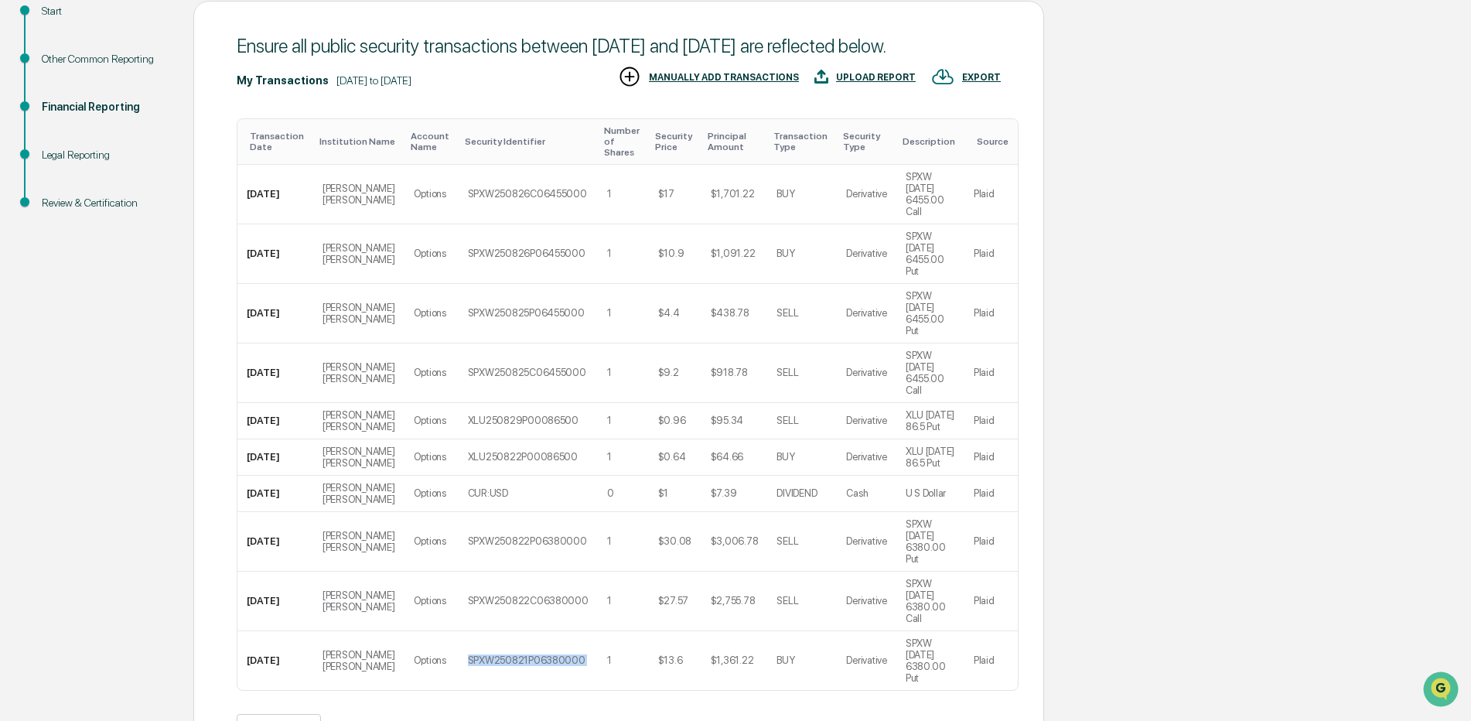
click at [459, 631] on td "SPXW250821P06380000" at bounding box center [528, 660] width 139 height 59
drag, startPoint x: 445, startPoint y: 619, endPoint x: 444, endPoint y: 661, distance: 41.8
click at [444, 720] on button ">" at bounding box center [436, 727] width 15 height 13
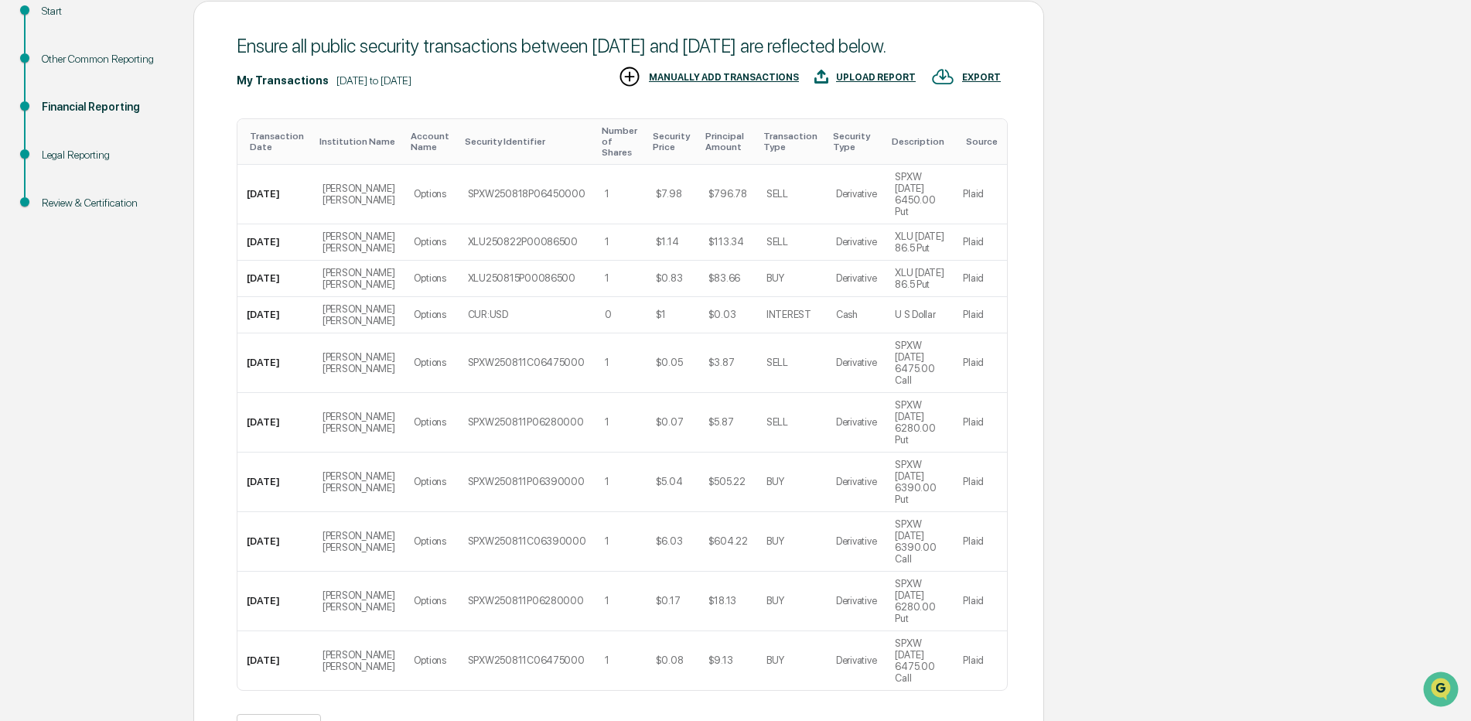
click at [445, 687] on div "Ensure all public security transactions between [DATE] and [DATE] are reflected…" at bounding box center [618, 413] width 851 height 825
click at [444, 720] on button ">" at bounding box center [435, 727] width 15 height 13
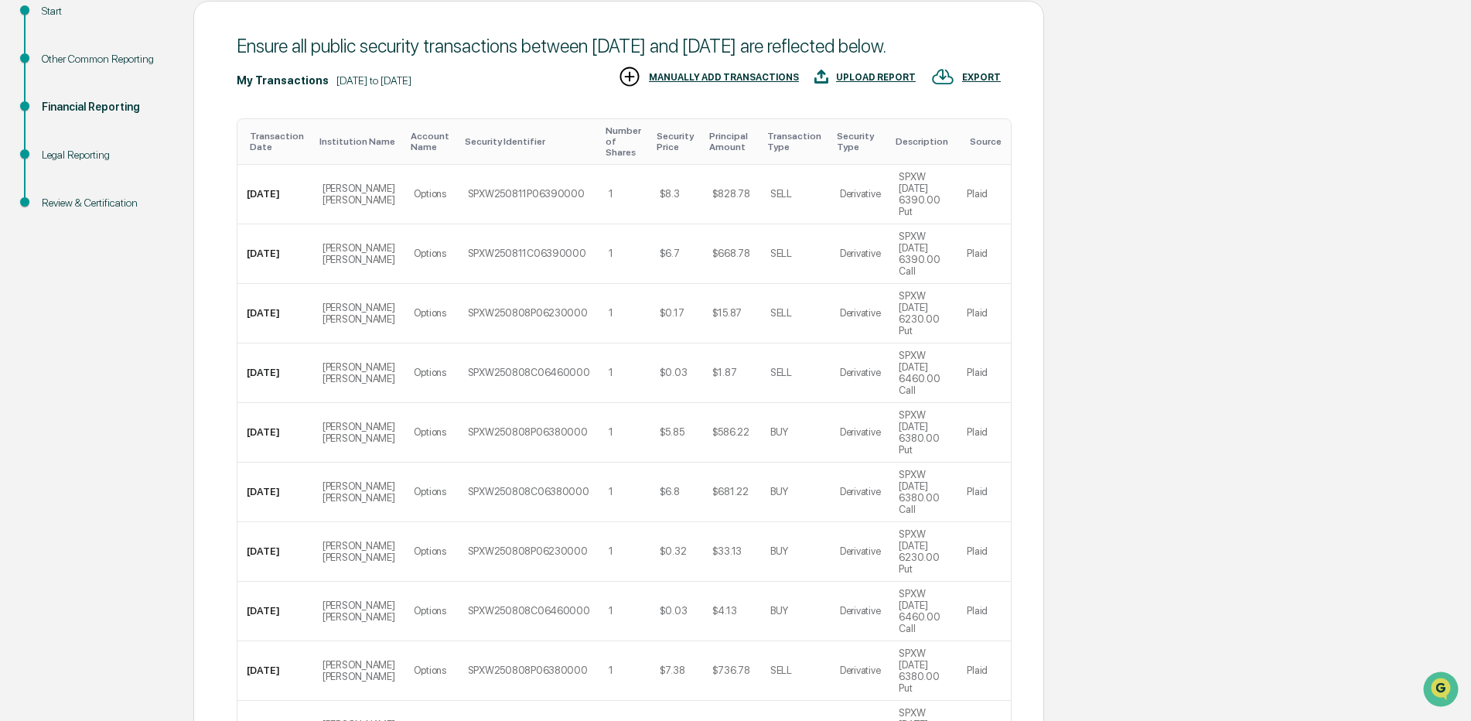
click at [446, 660] on div "Transaction Date Institution Name Account Name Security Identifier Number of Sh…" at bounding box center [619, 462] width 764 height 701
drag, startPoint x: 446, startPoint y: 660, endPoint x: 447, endPoint y: 690, distance: 29.4
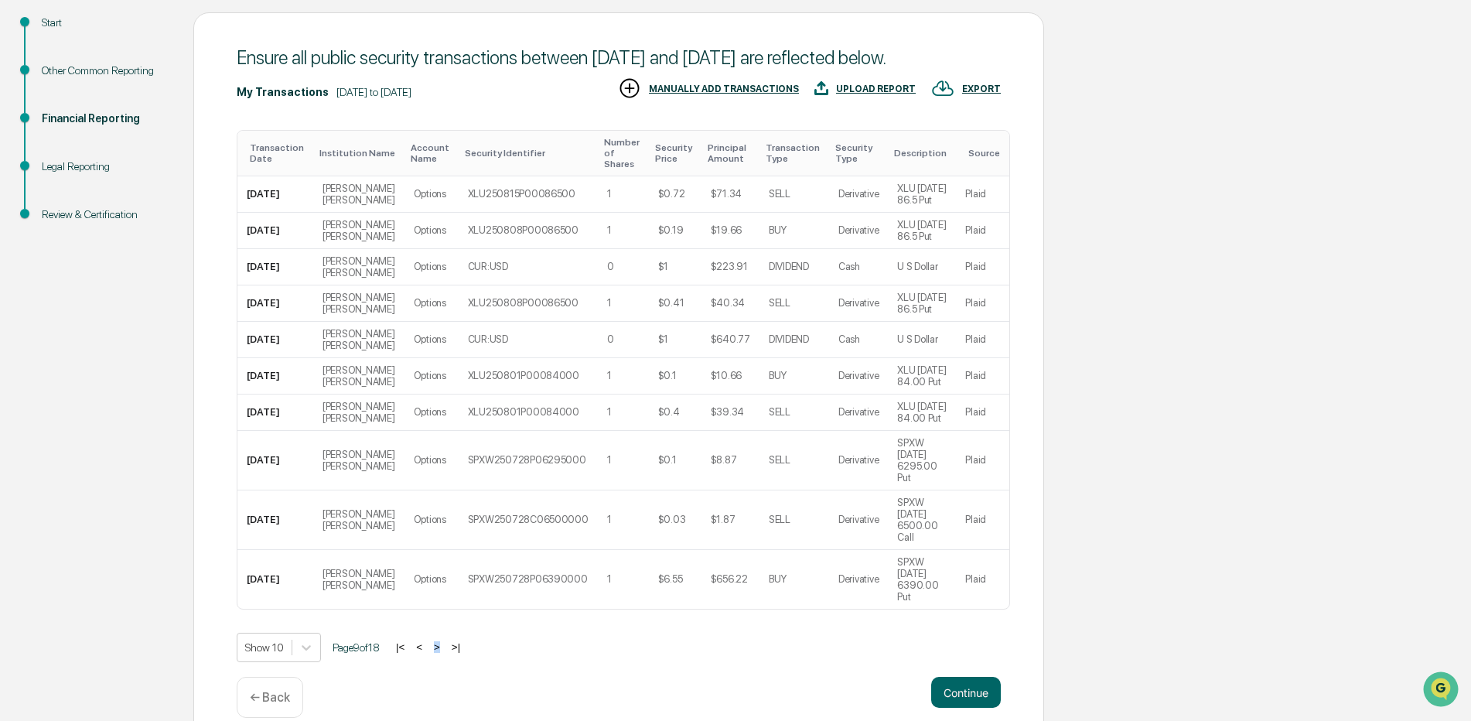
click at [445, 640] on button ">" at bounding box center [436, 646] width 15 height 13
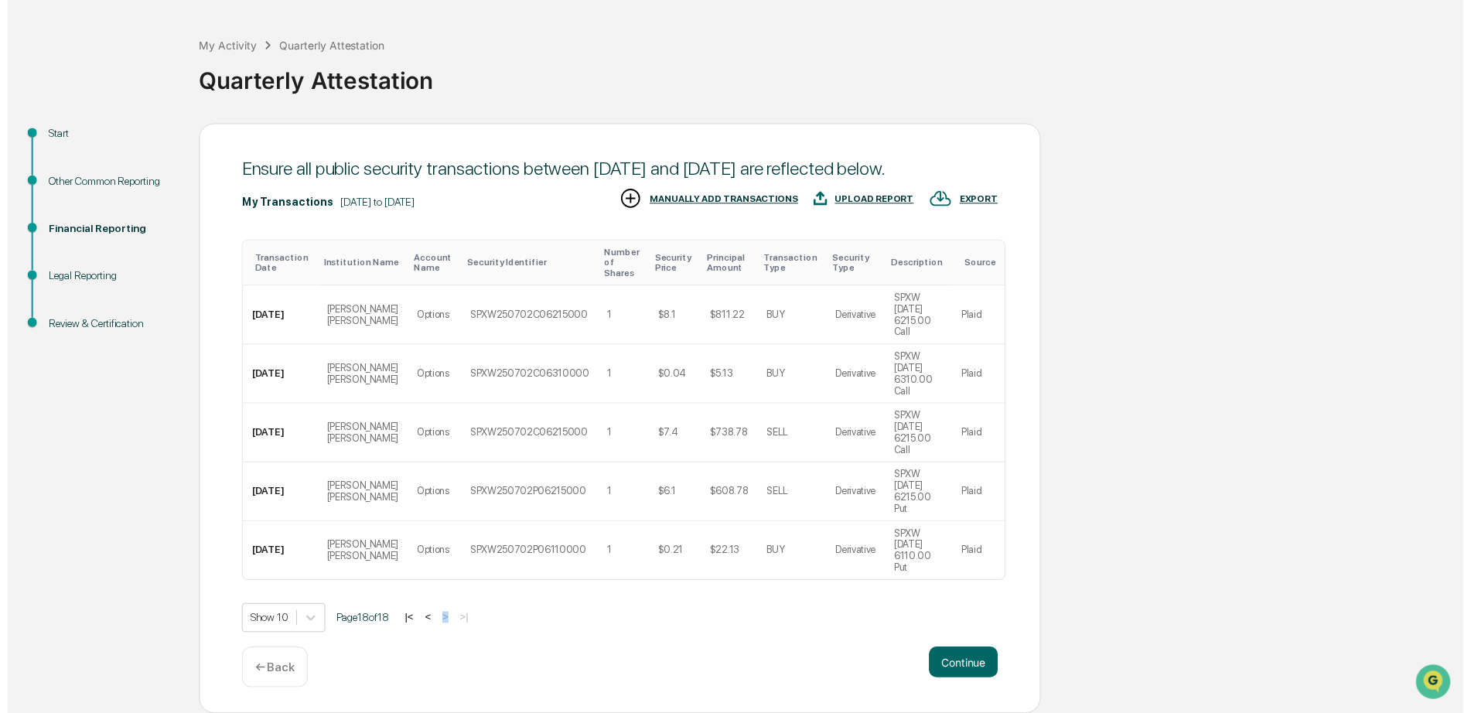
scroll to position [13, 0]
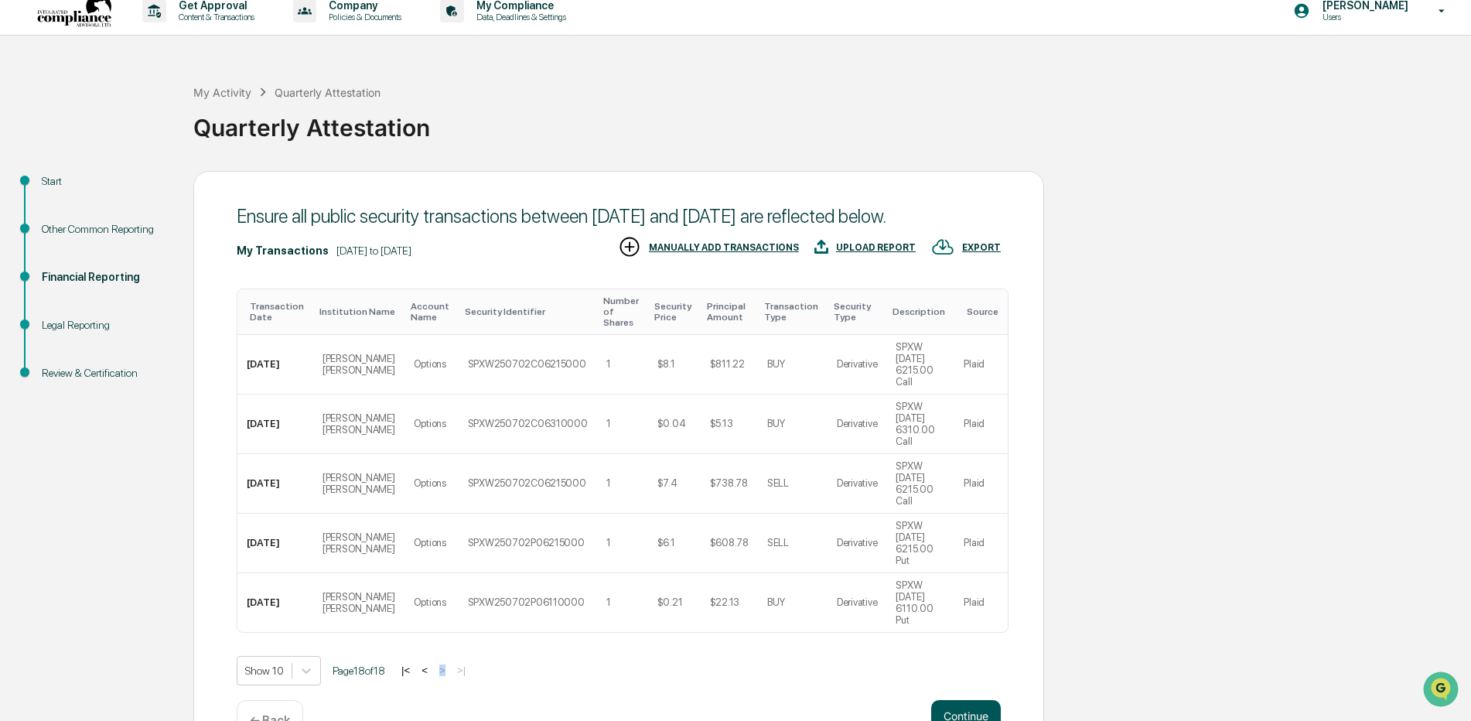
click at [962, 700] on button "Continue" at bounding box center [966, 715] width 70 height 31
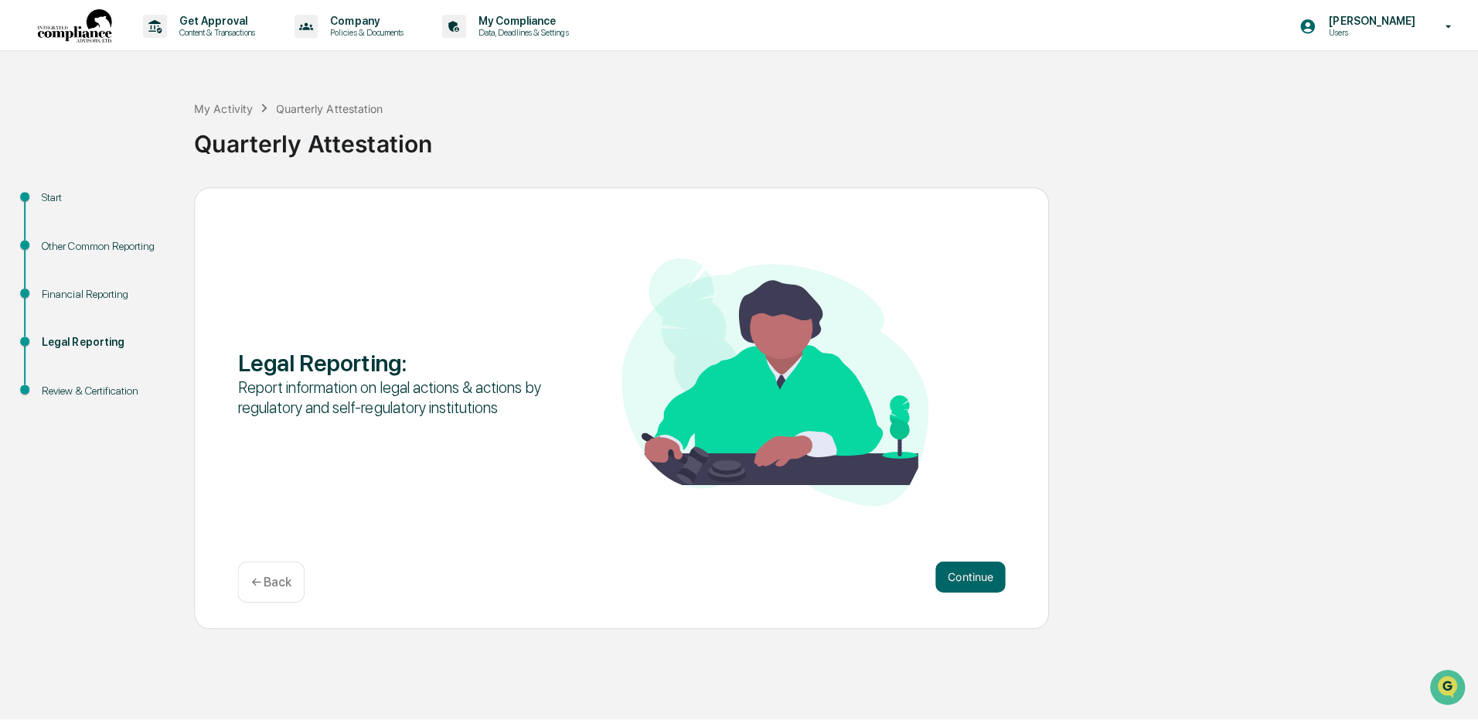
scroll to position [0, 0]
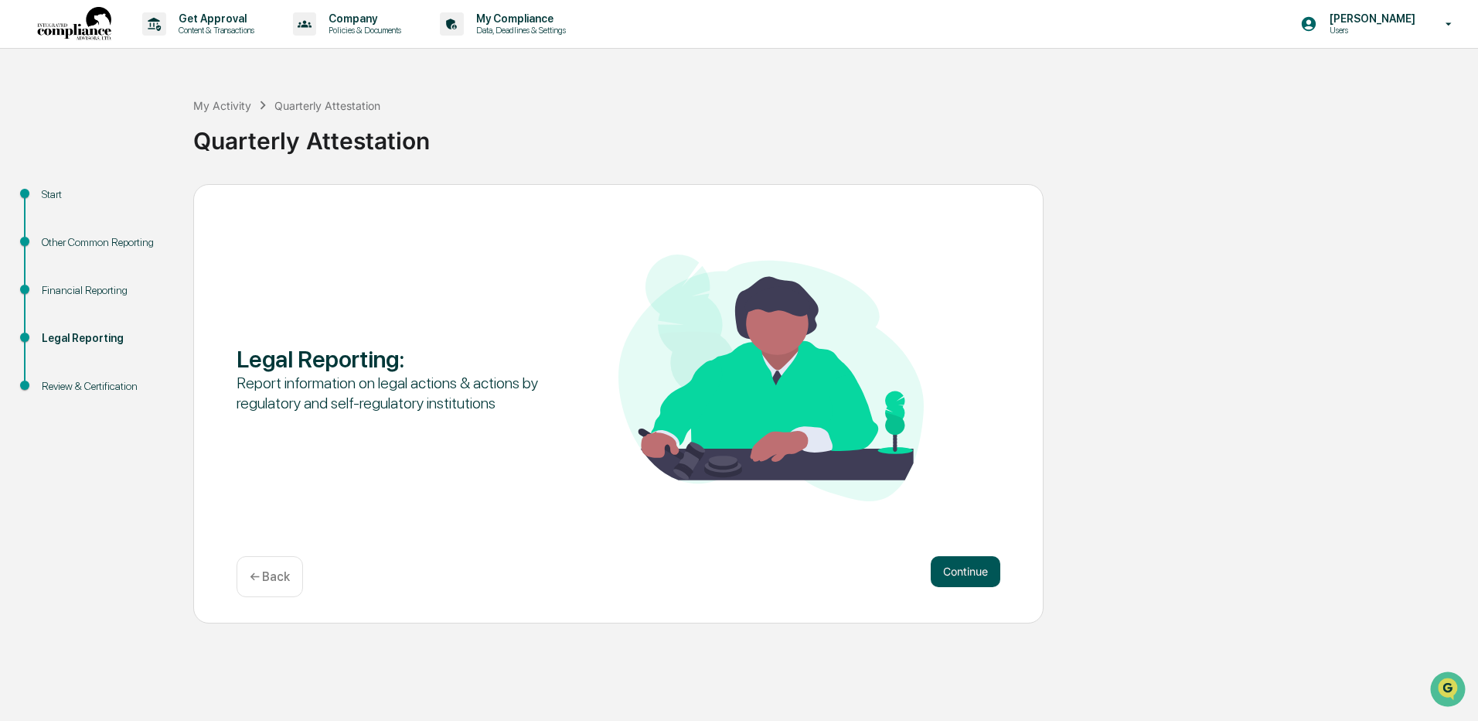
click at [963, 578] on button "Continue" at bounding box center [966, 571] width 70 height 31
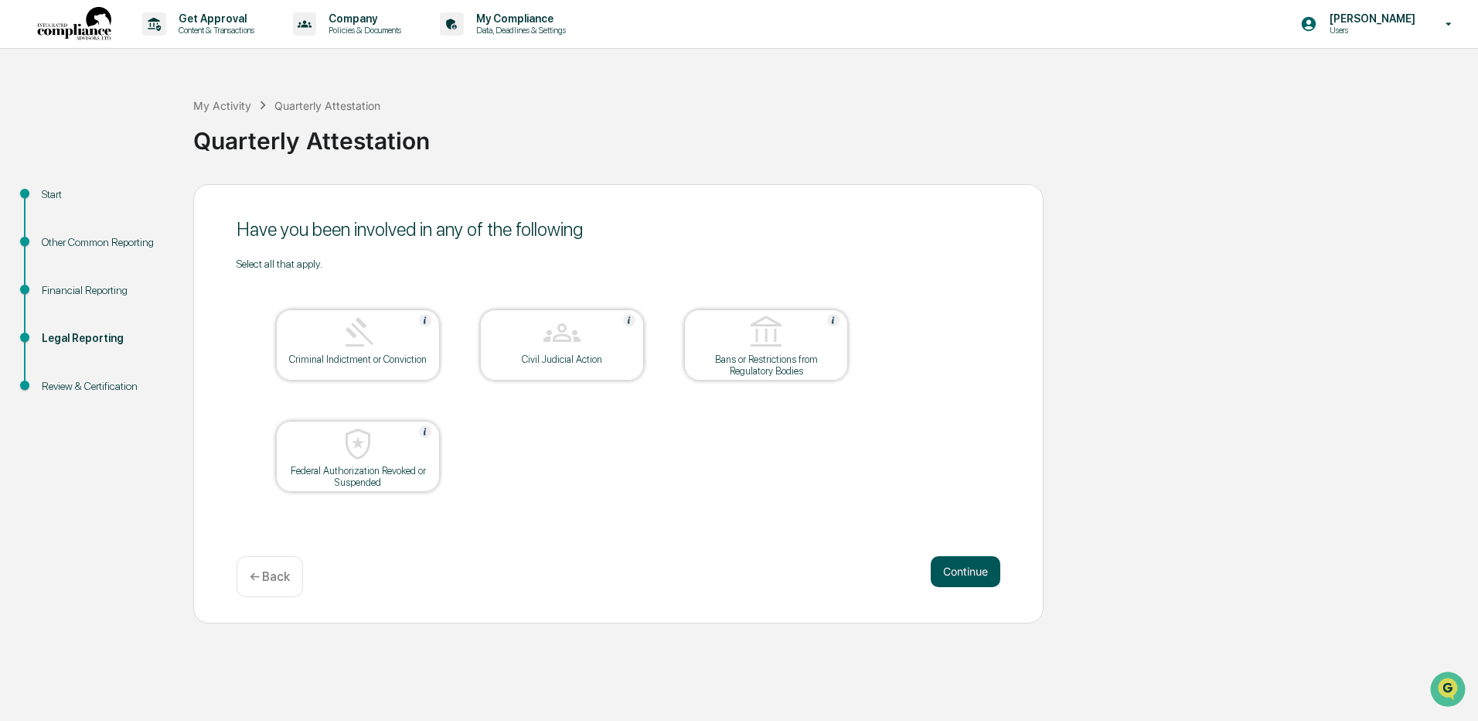
click at [970, 568] on button "Continue" at bounding box center [966, 571] width 70 height 31
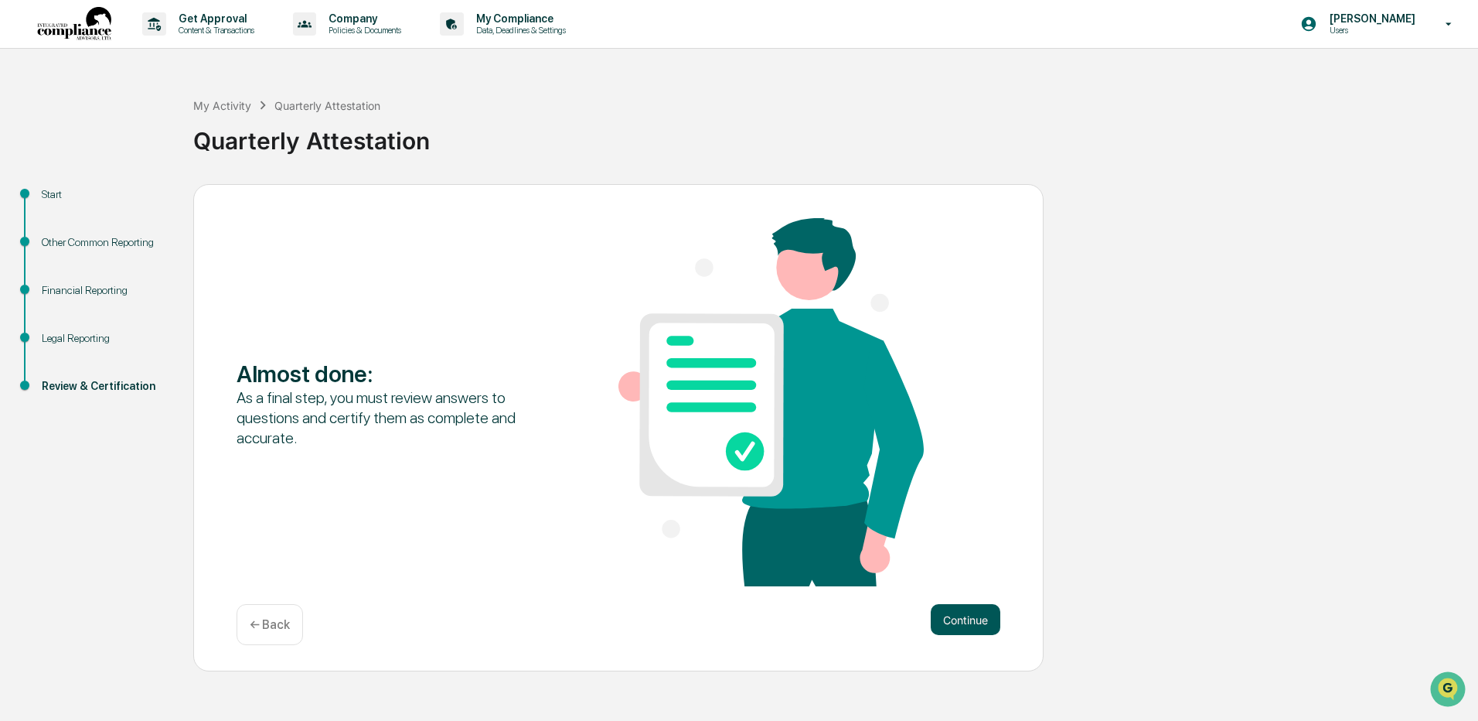
click at [939, 627] on button "Continue" at bounding box center [966, 619] width 70 height 31
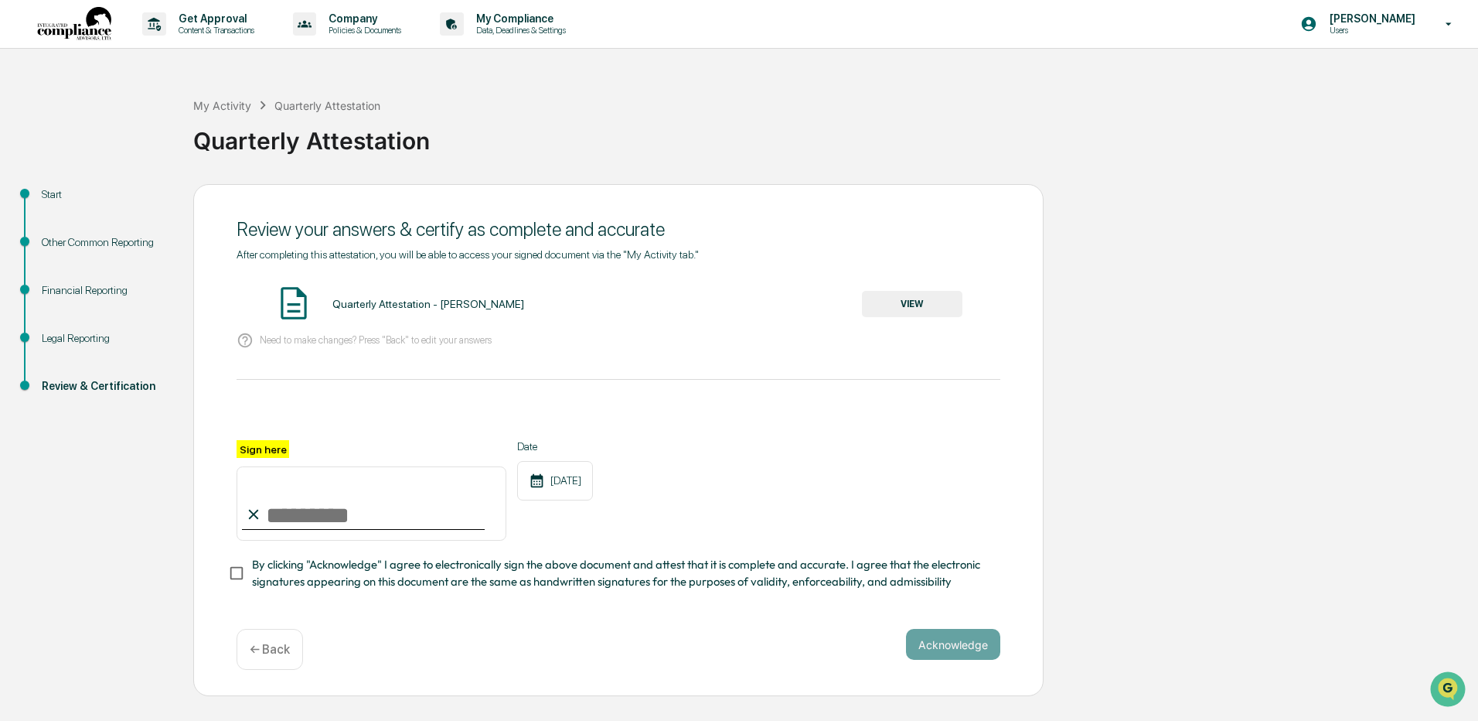
click at [347, 511] on input "Sign here" at bounding box center [372, 503] width 270 height 74
type input "**********"
click at [880, 315] on button "VIEW" at bounding box center [912, 304] width 101 height 26
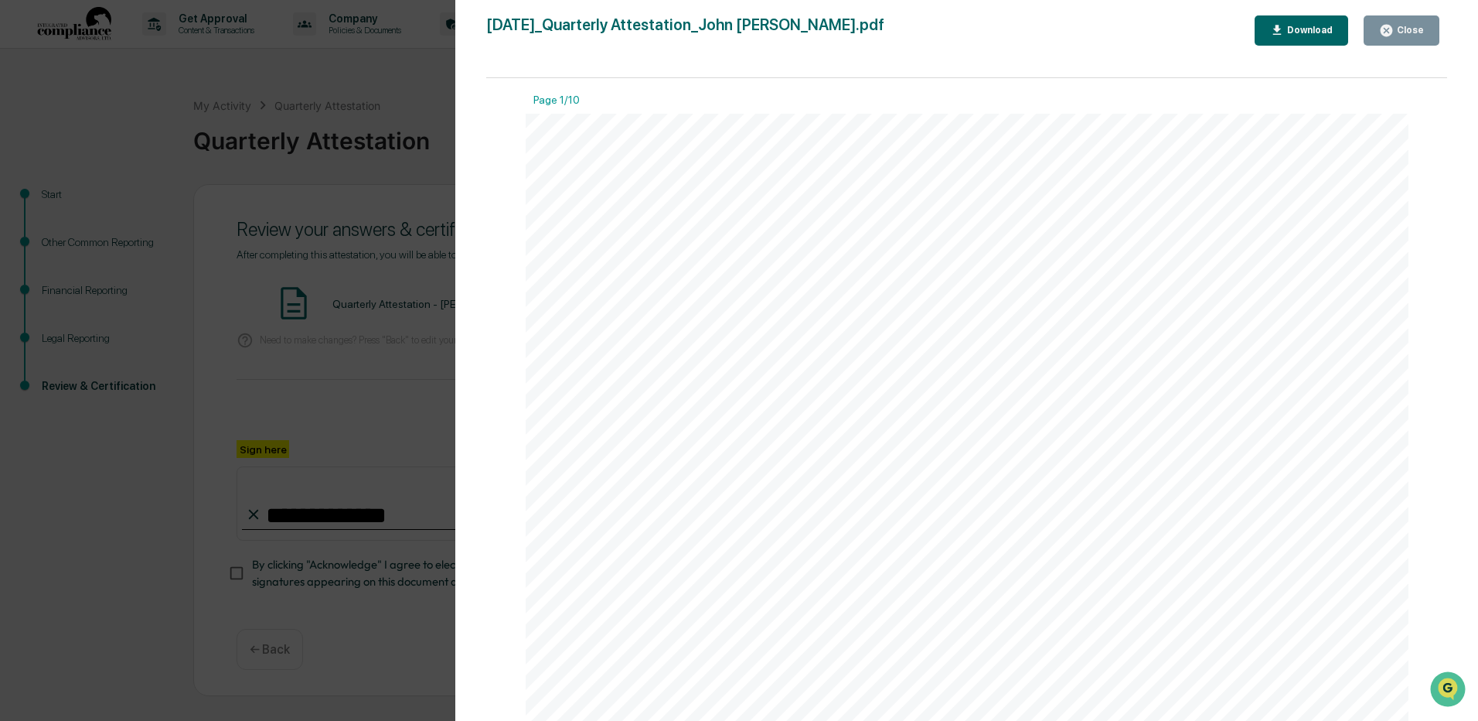
click at [1417, 30] on div "Close" at bounding box center [1409, 30] width 30 height 11
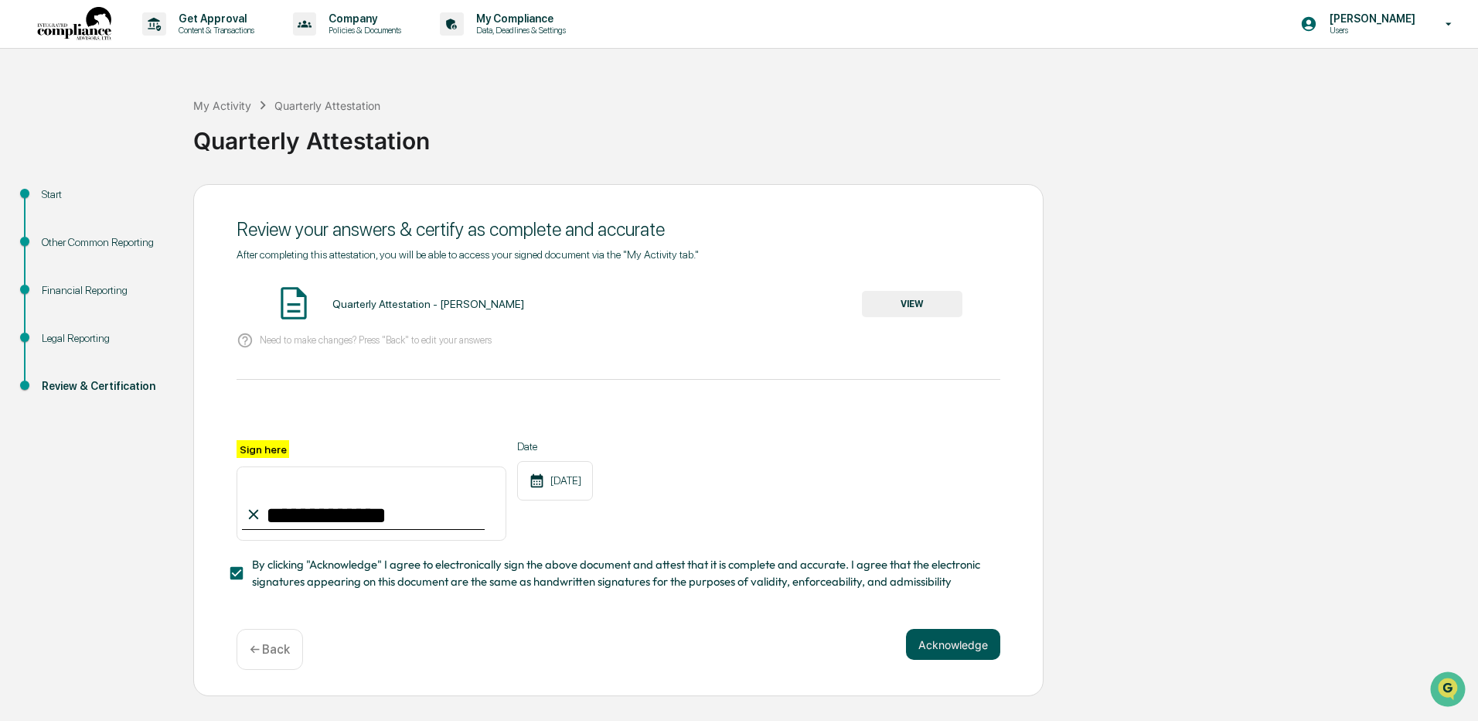
click at [951, 650] on button "Acknowledge" at bounding box center [953, 644] width 94 height 31
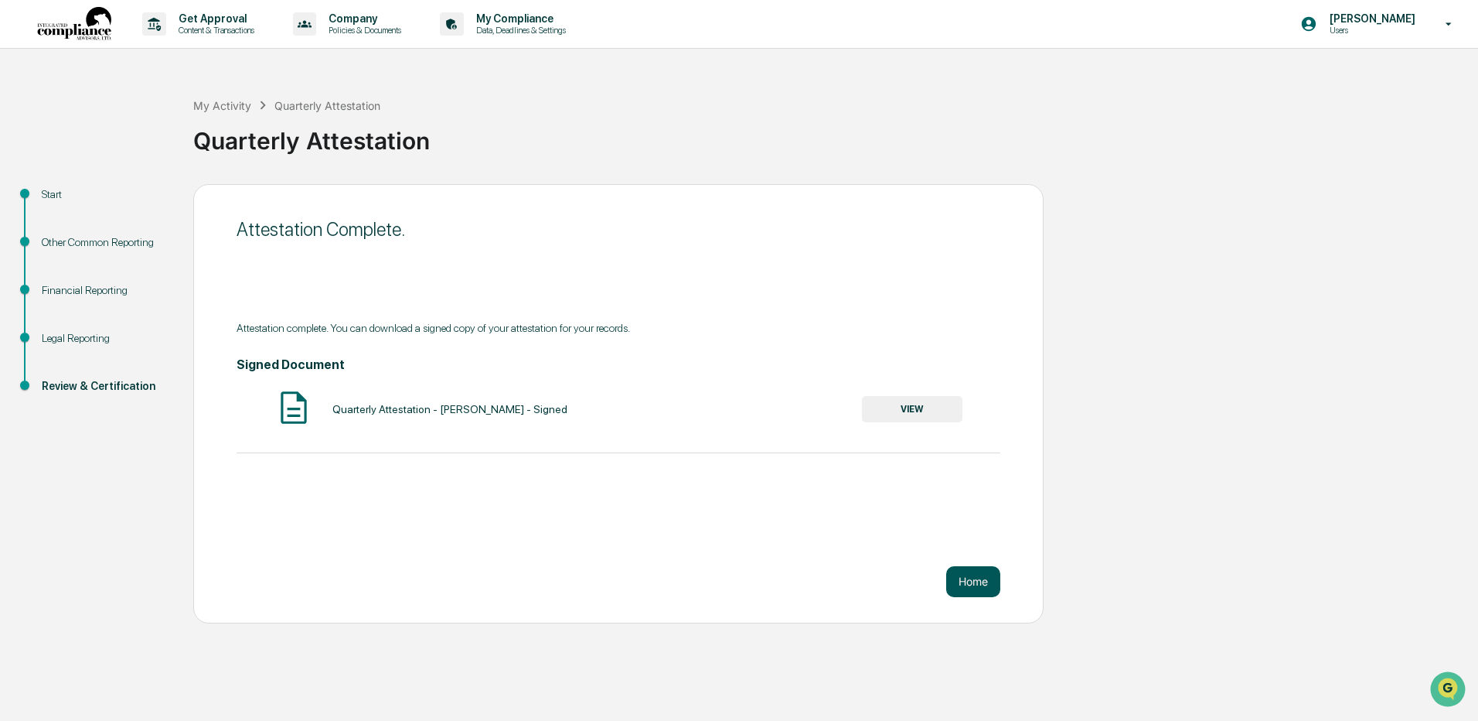
click at [970, 580] on button "Home" at bounding box center [973, 581] width 54 height 31
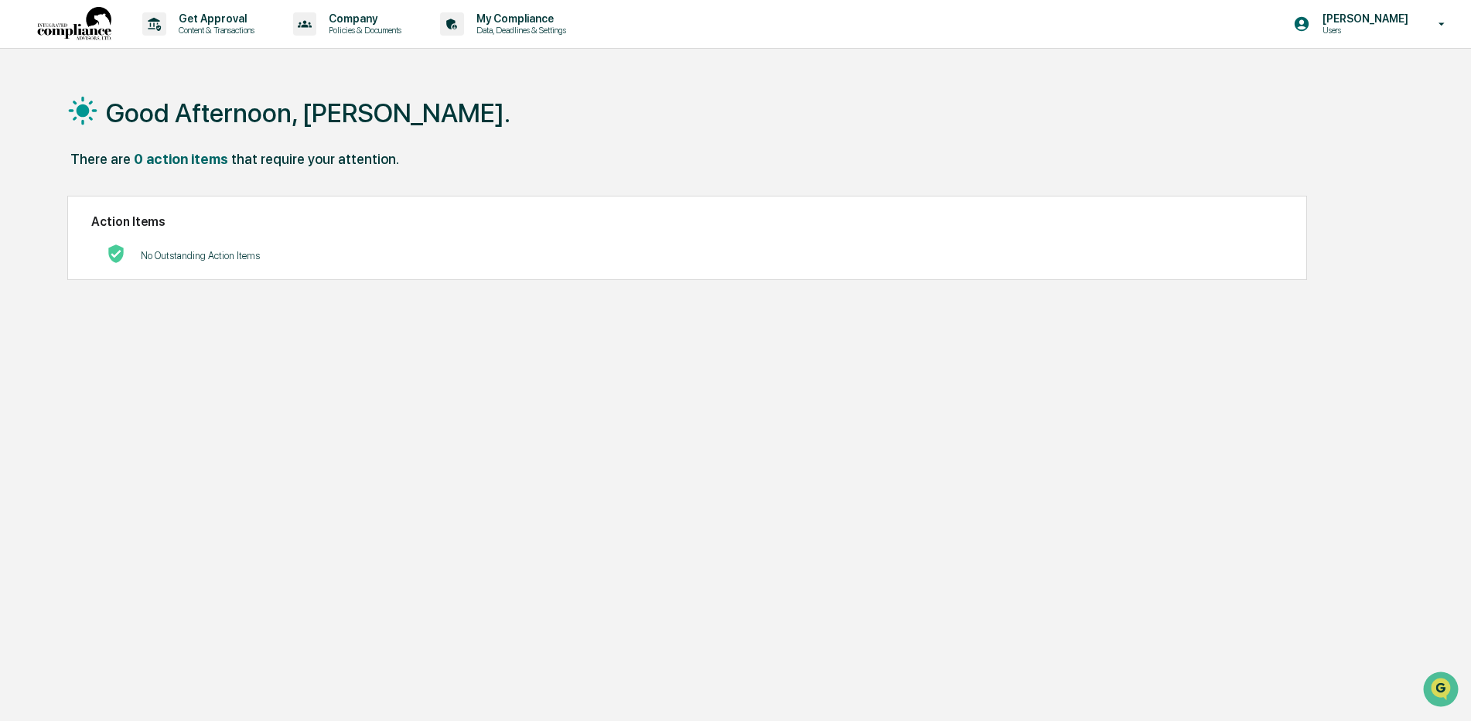
click at [84, 22] on img at bounding box center [74, 24] width 74 height 35
click at [1353, 27] on p "Users" at bounding box center [1363, 30] width 106 height 11
drag, startPoint x: 1353, startPoint y: 27, endPoint x: 1328, endPoint y: 82, distance: 60.2
click at [1328, 82] on li "Switch to Admin view..." at bounding box center [1358, 78] width 216 height 29
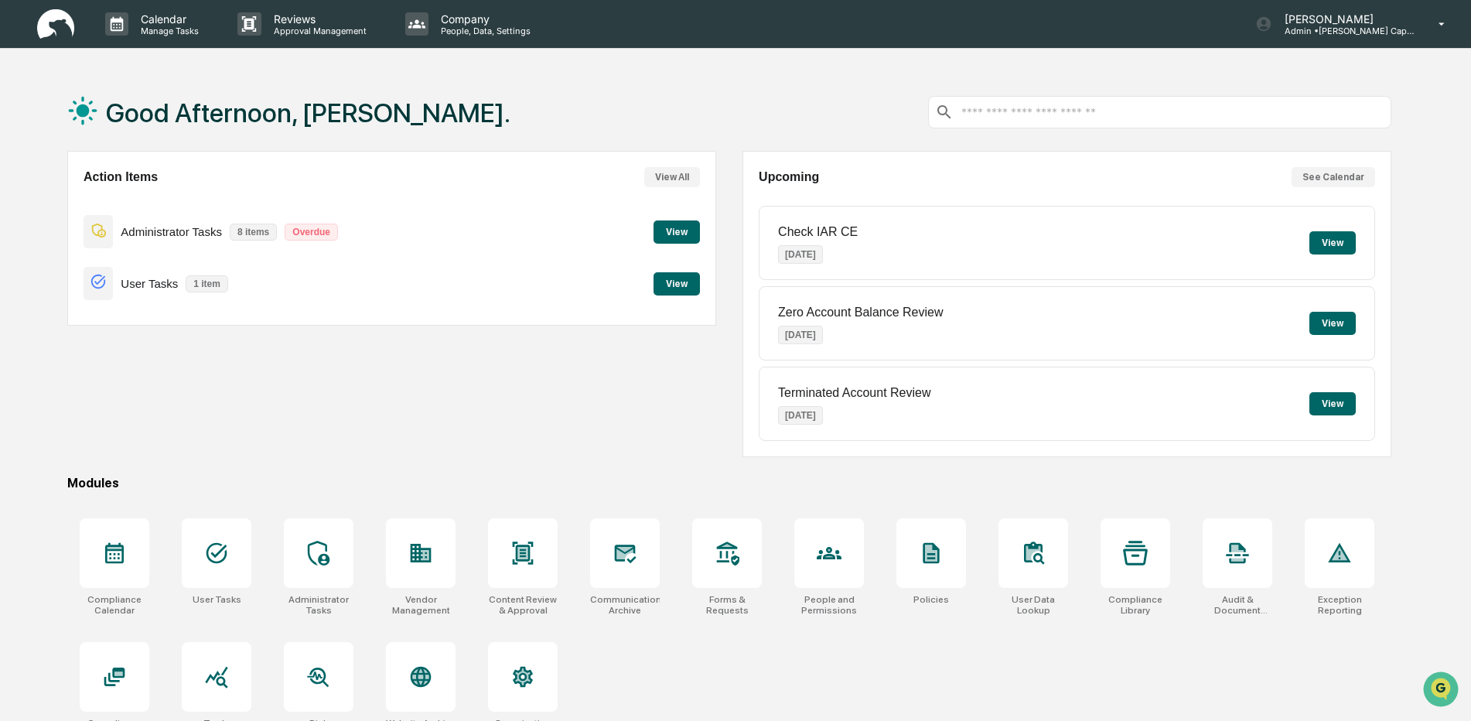
click at [674, 234] on button "View" at bounding box center [676, 231] width 46 height 23
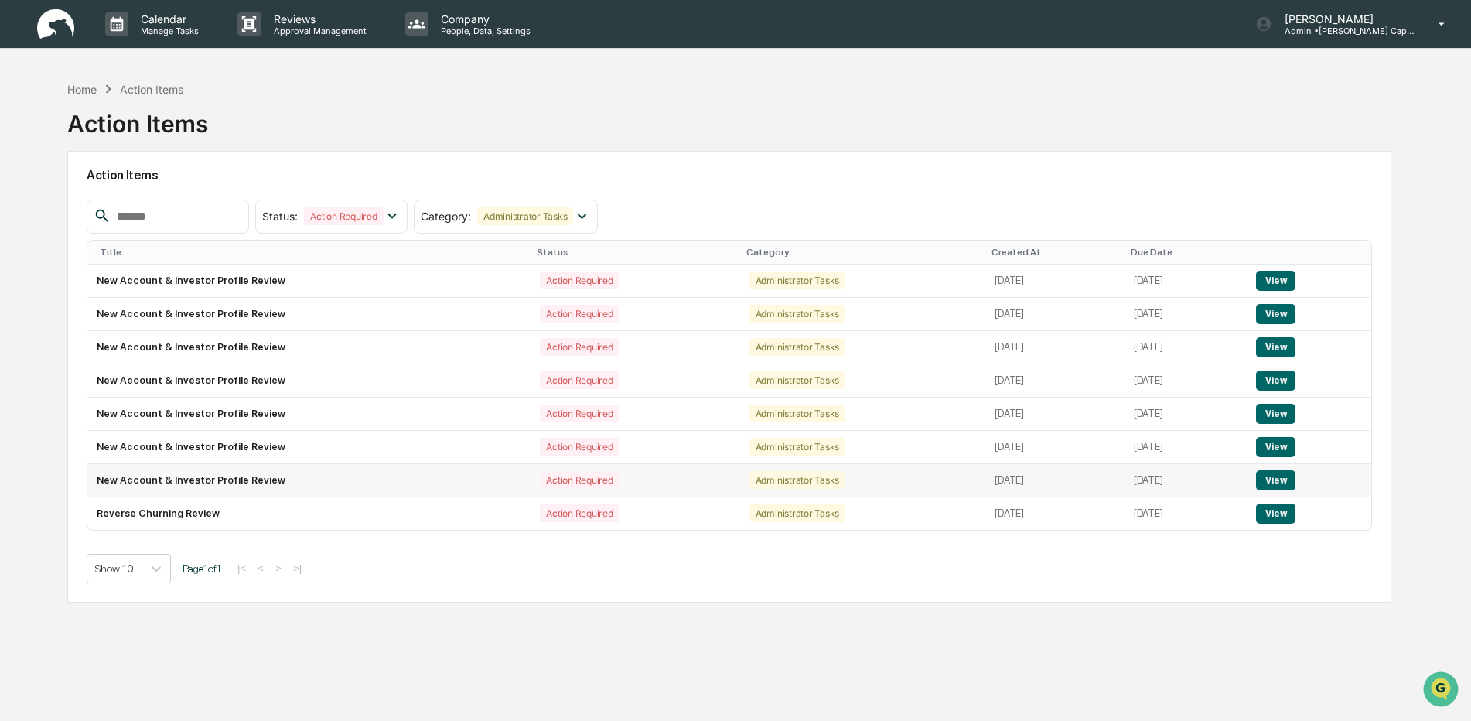
click at [1289, 481] on button "View" at bounding box center [1275, 480] width 39 height 20
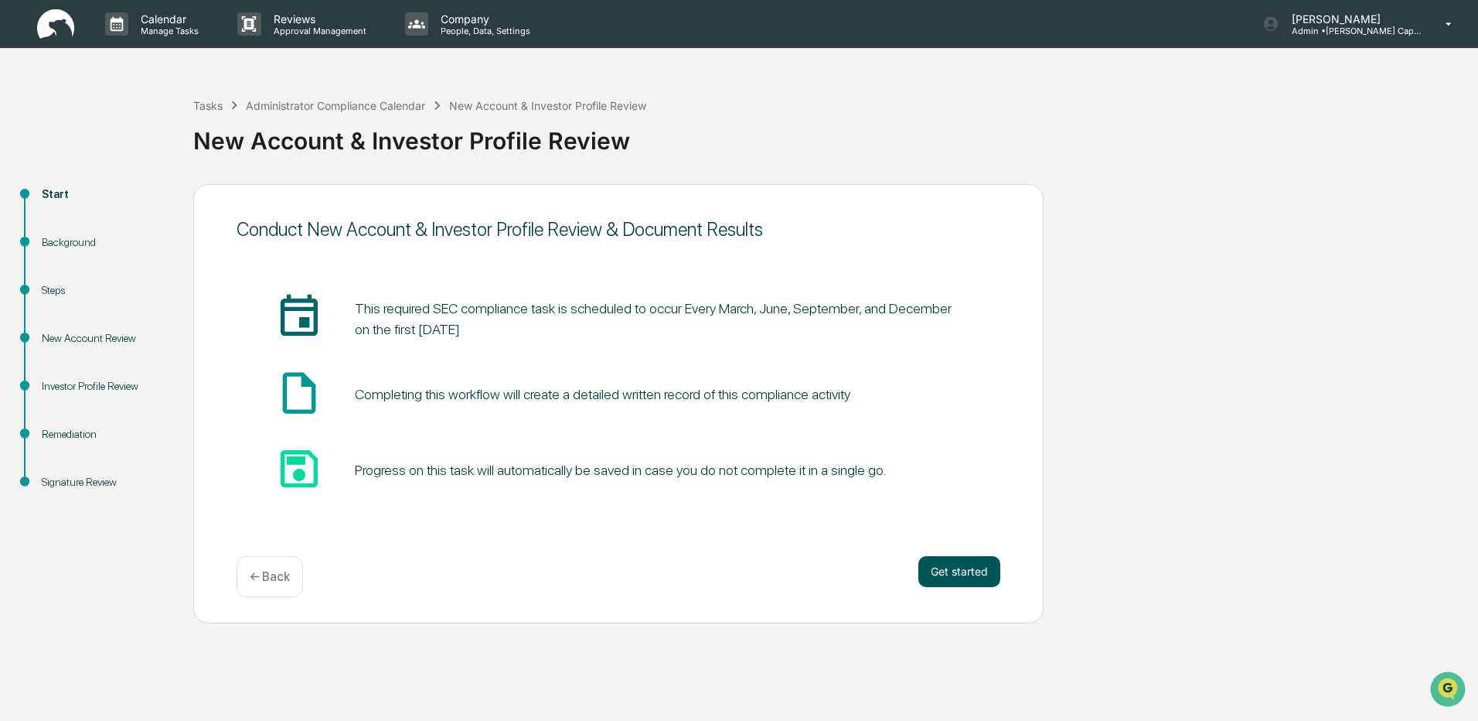
click at [951, 568] on button "Get started" at bounding box center [960, 571] width 82 height 31
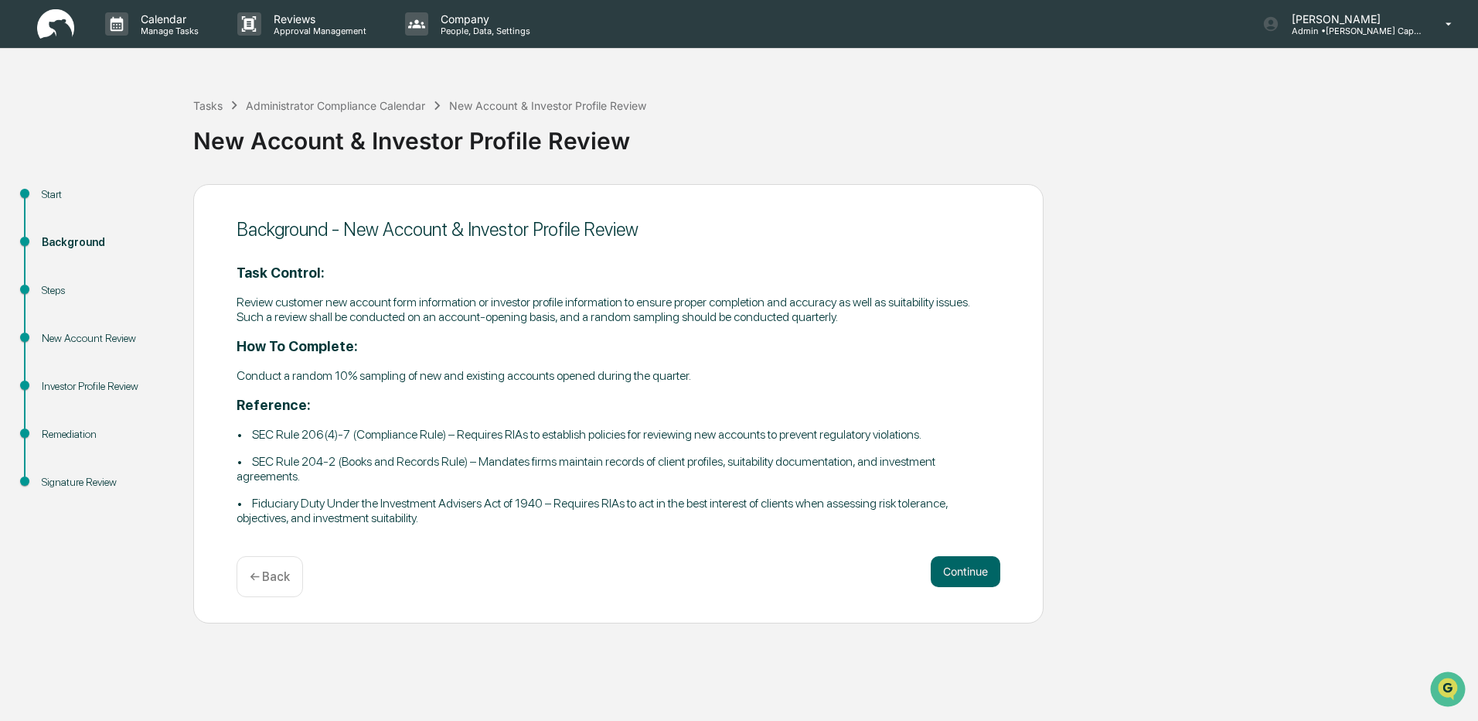
click at [277, 570] on p "← Back" at bounding box center [270, 576] width 40 height 15
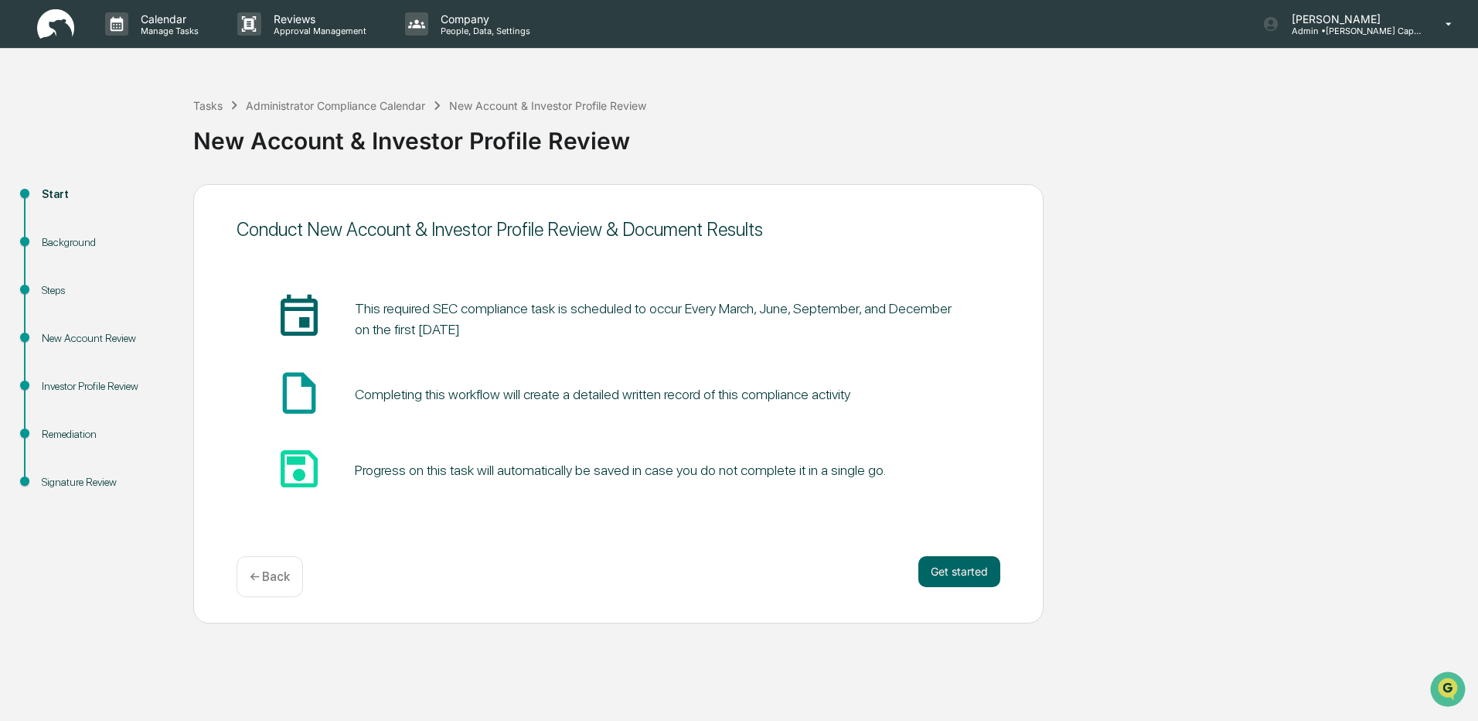
click at [277, 570] on p "← Back" at bounding box center [270, 576] width 40 height 15
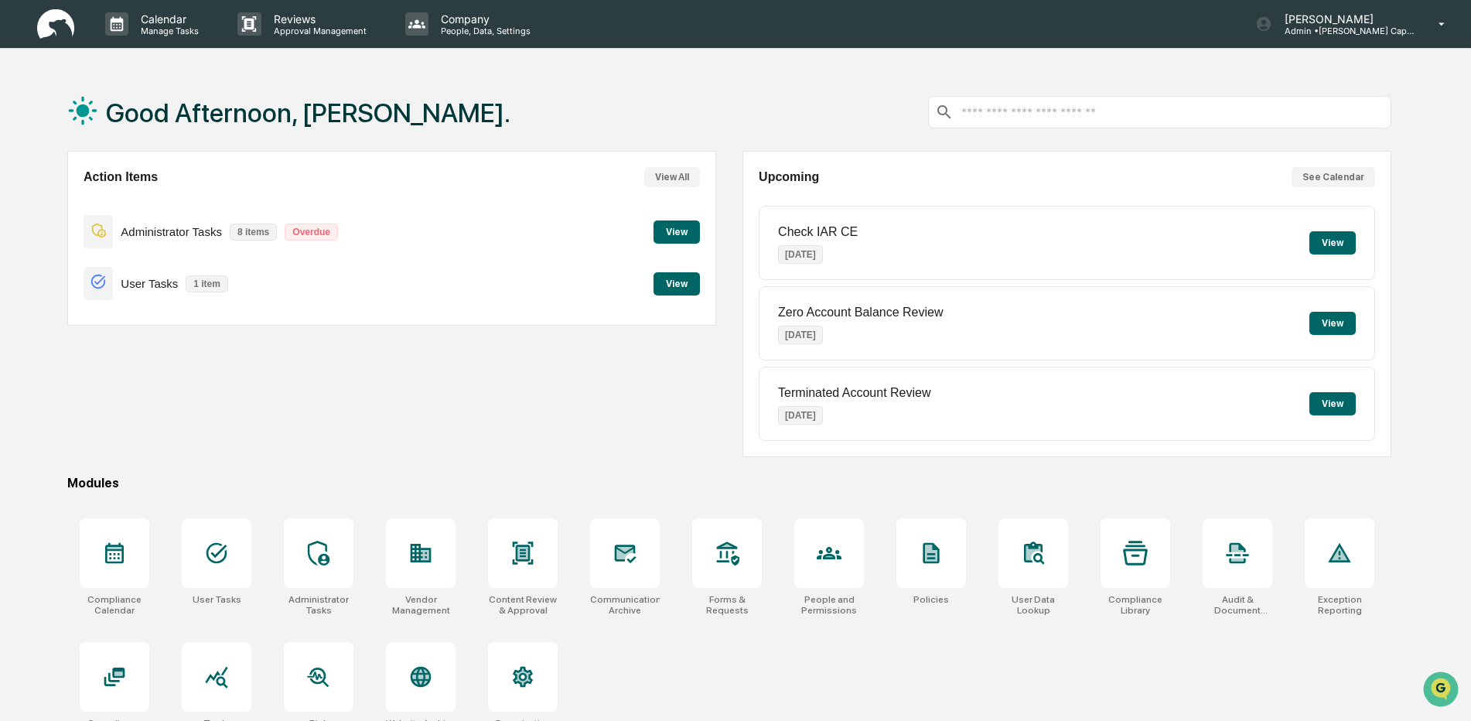
click at [668, 286] on button "View" at bounding box center [676, 283] width 46 height 23
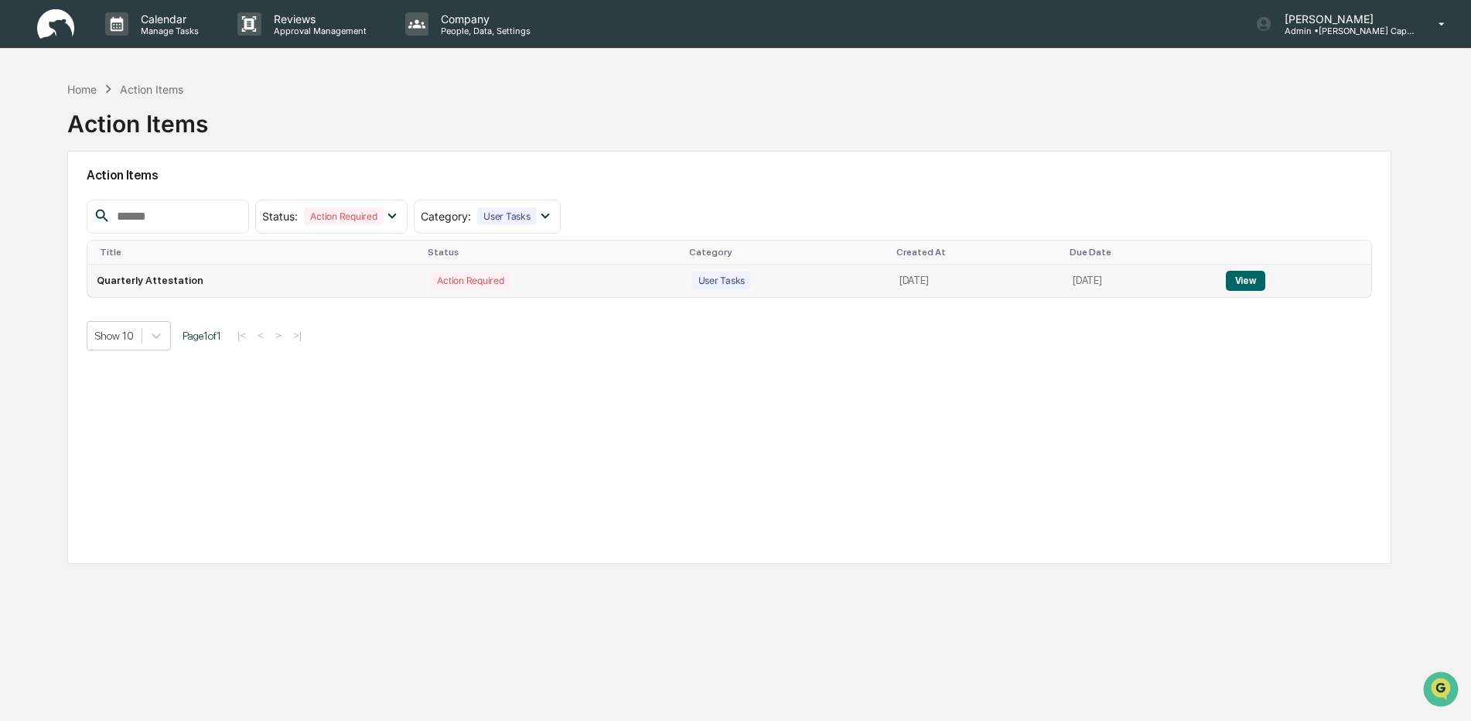
click at [1265, 285] on button "View" at bounding box center [1245, 281] width 39 height 20
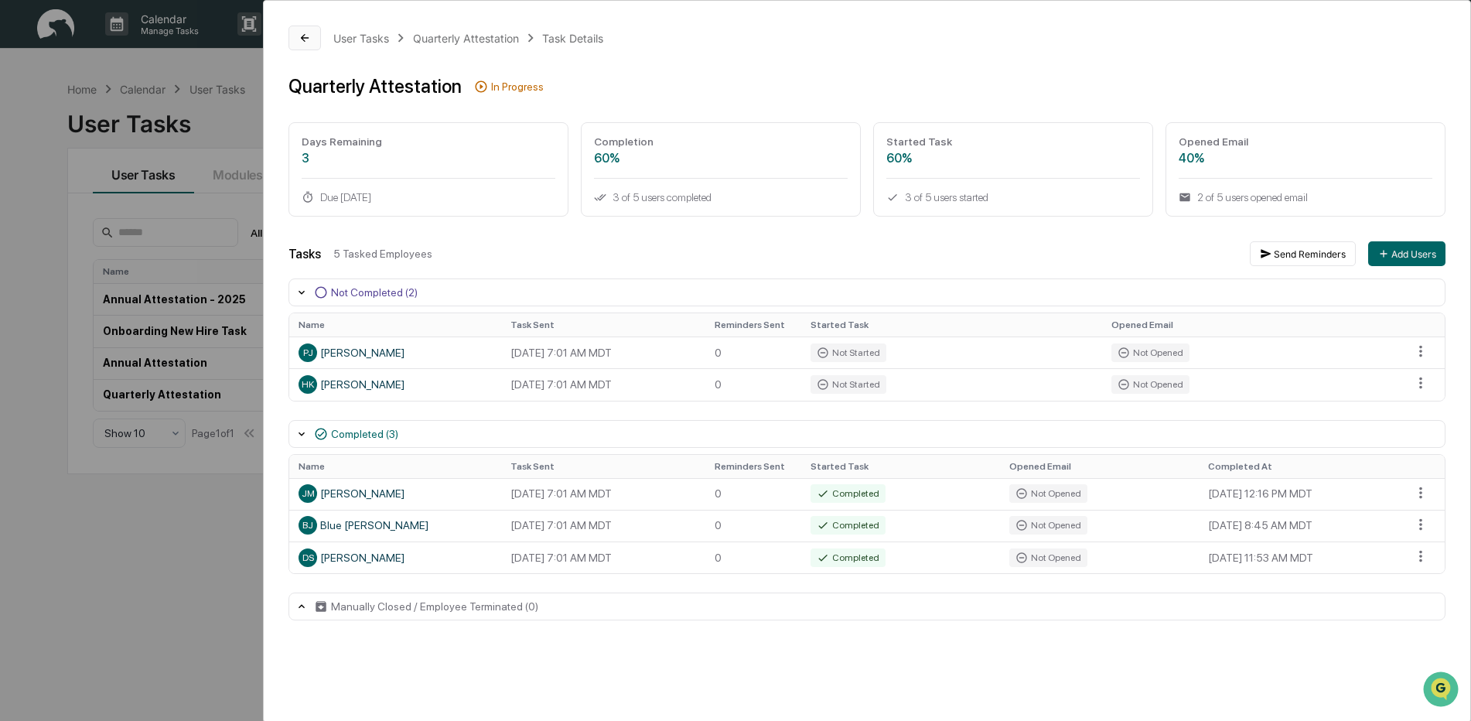
click at [299, 29] on button at bounding box center [304, 38] width 32 height 25
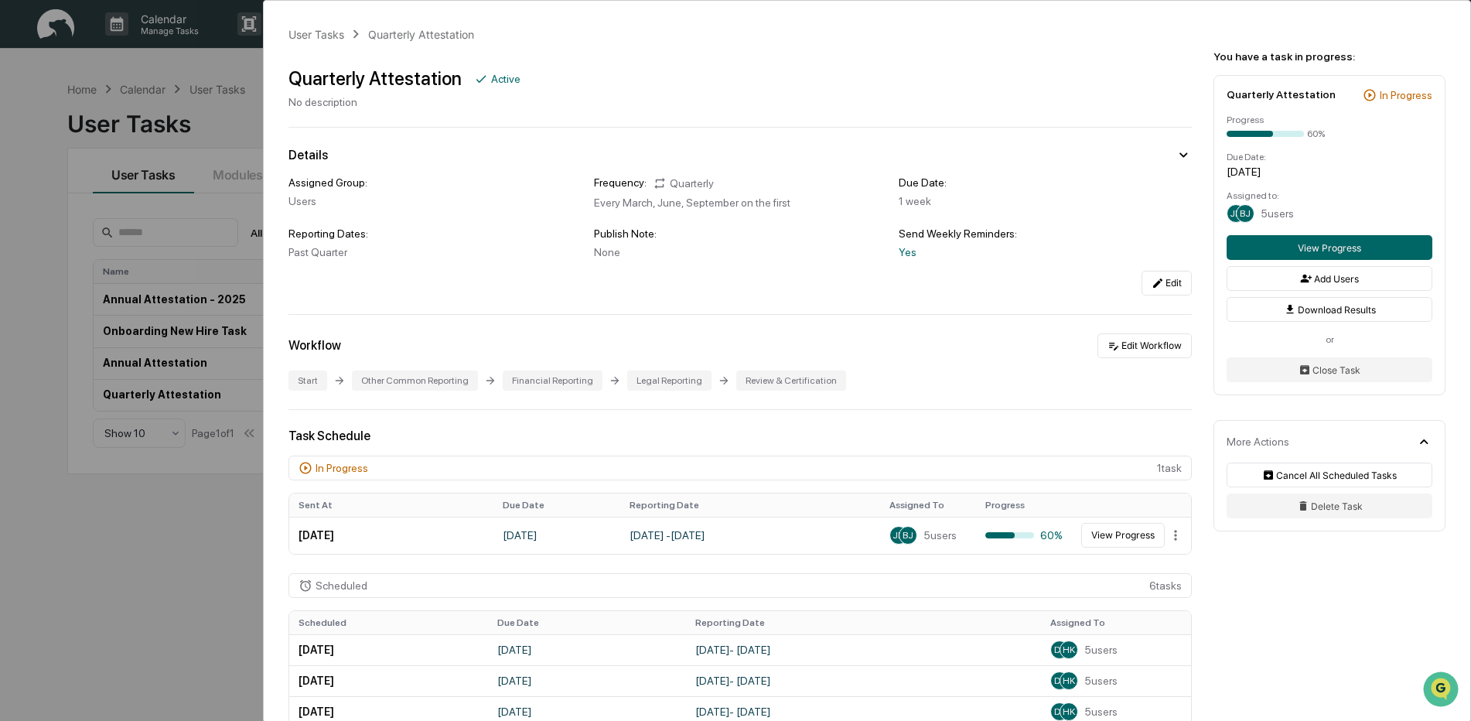
click at [163, 568] on div "User Tasks Quarterly Attestation Quarterly Attestation Active No description De…" at bounding box center [735, 360] width 1471 height 721
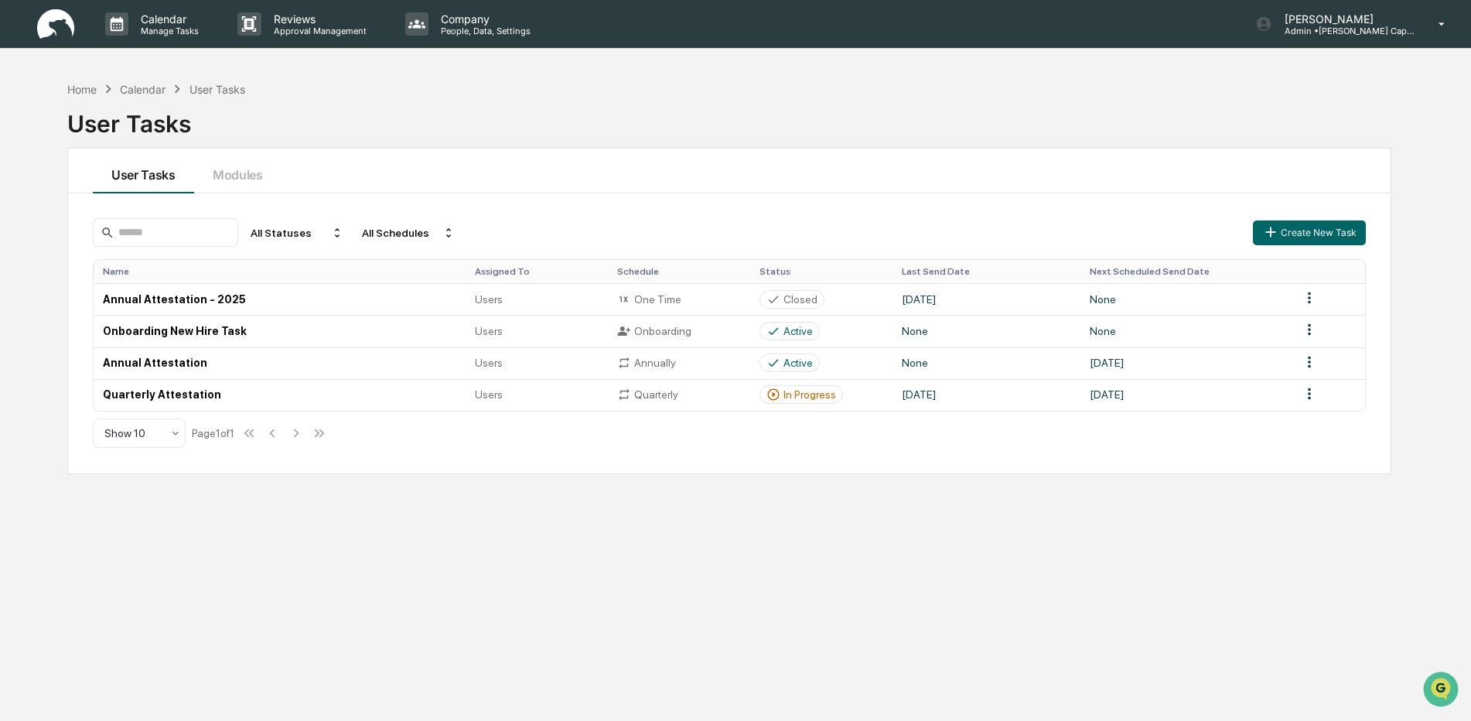
click at [47, 27] on img at bounding box center [55, 24] width 37 height 30
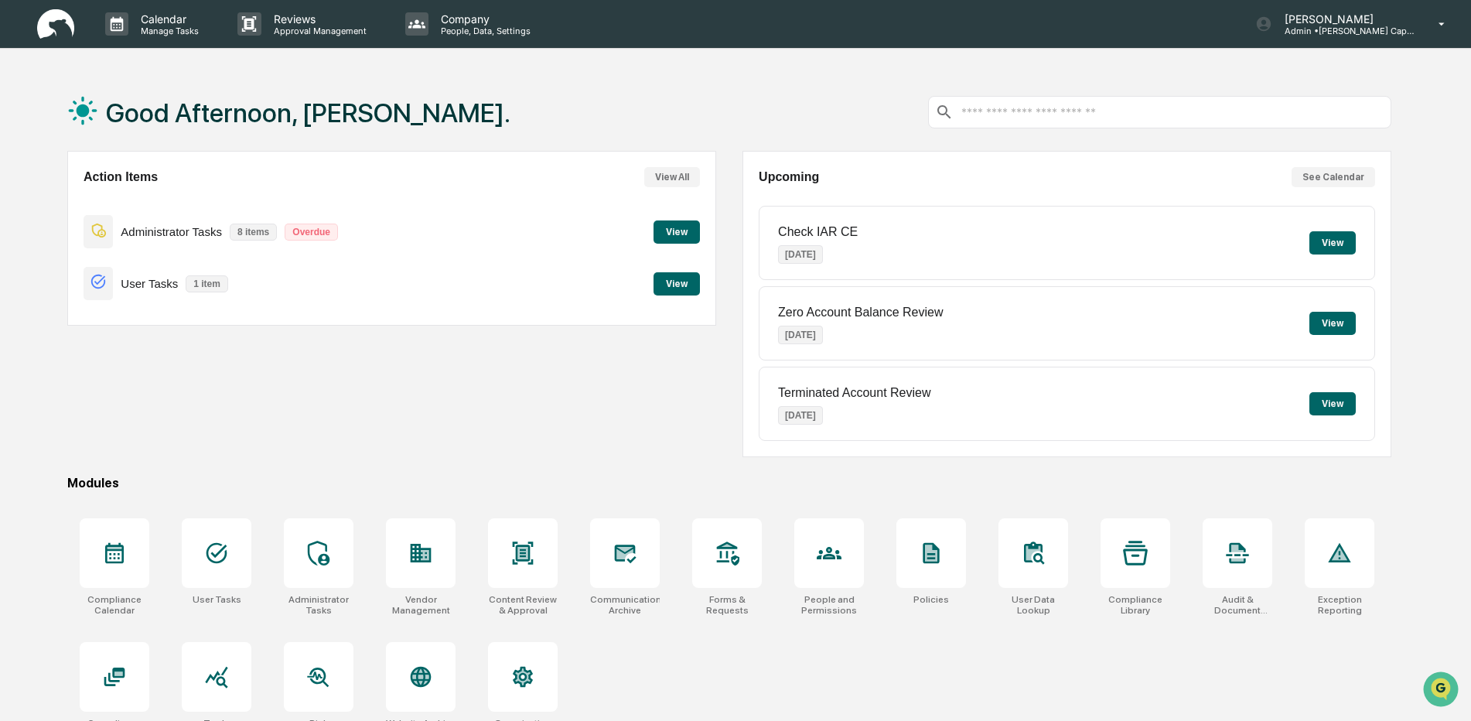
click at [1349, 241] on button "View" at bounding box center [1332, 242] width 46 height 23
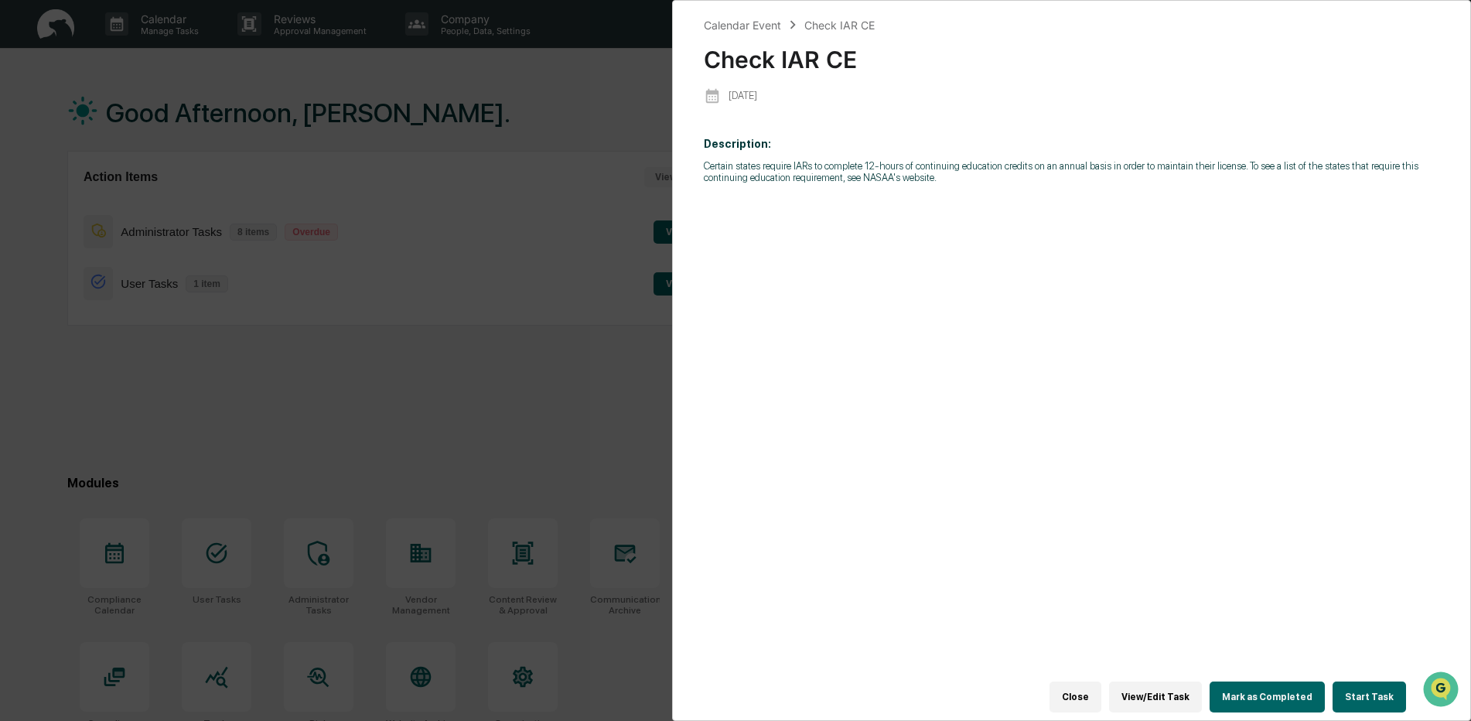
click at [1168, 682] on button "View/Edit Task" at bounding box center [1155, 696] width 93 height 31
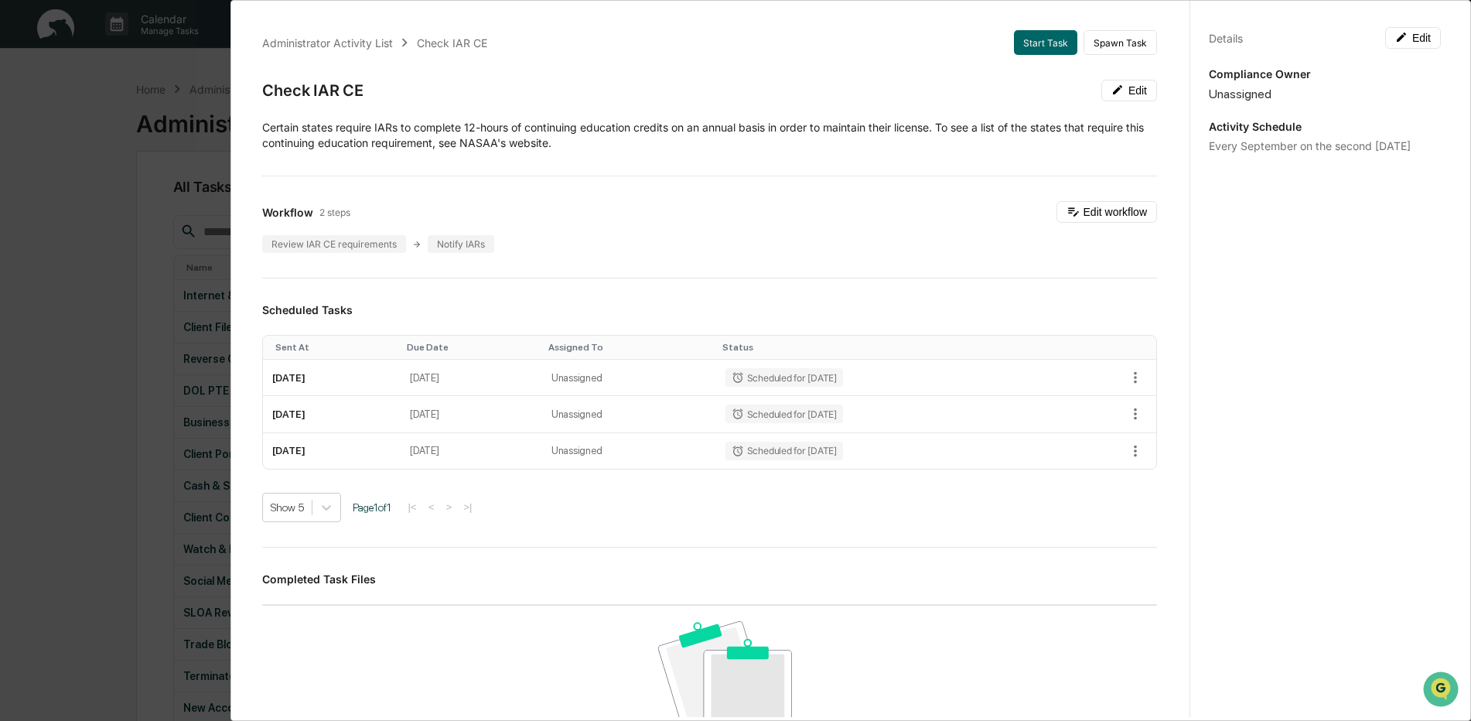
click at [131, 164] on div "Administrator Activity List Check IAR CE Start Task Spawn Task Check IAR CE Edi…" at bounding box center [735, 360] width 1471 height 721
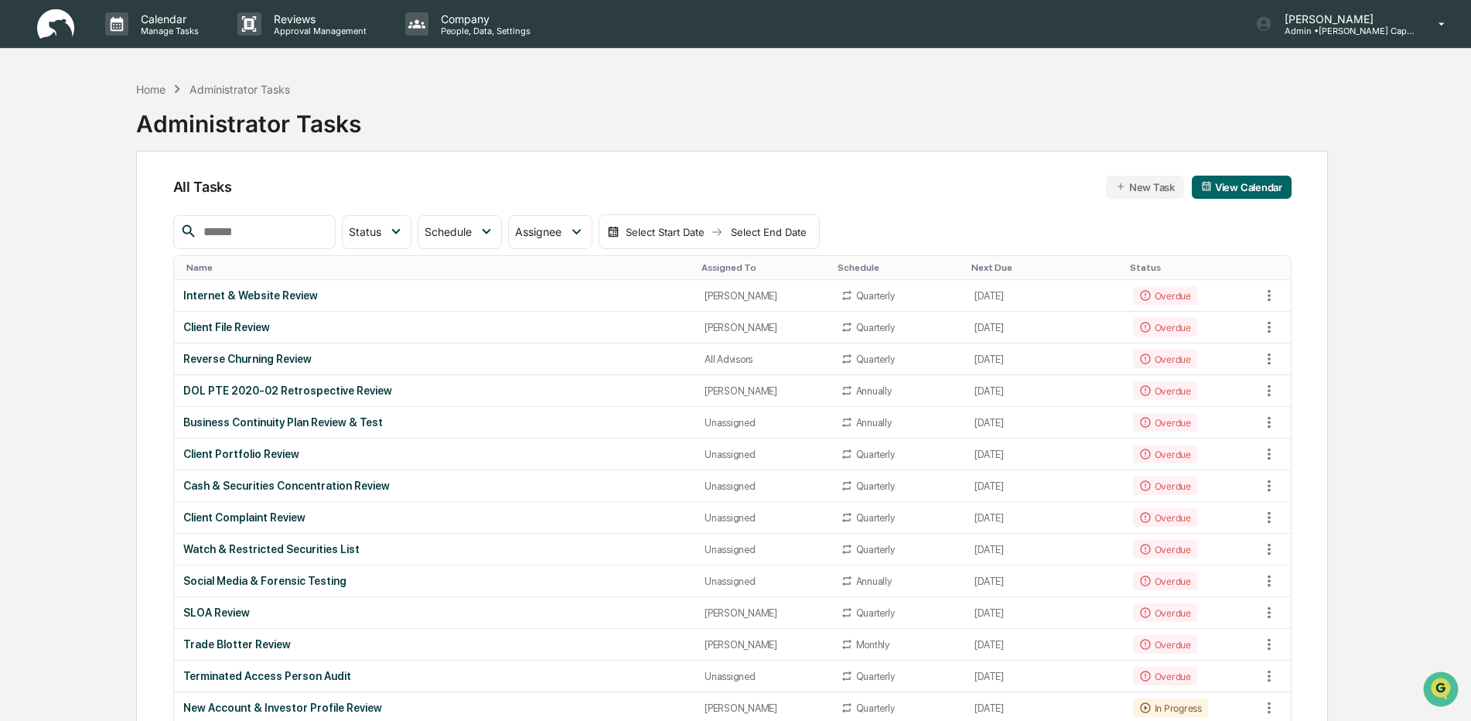
click at [74, 23] on link at bounding box center [65, 24] width 56 height 48
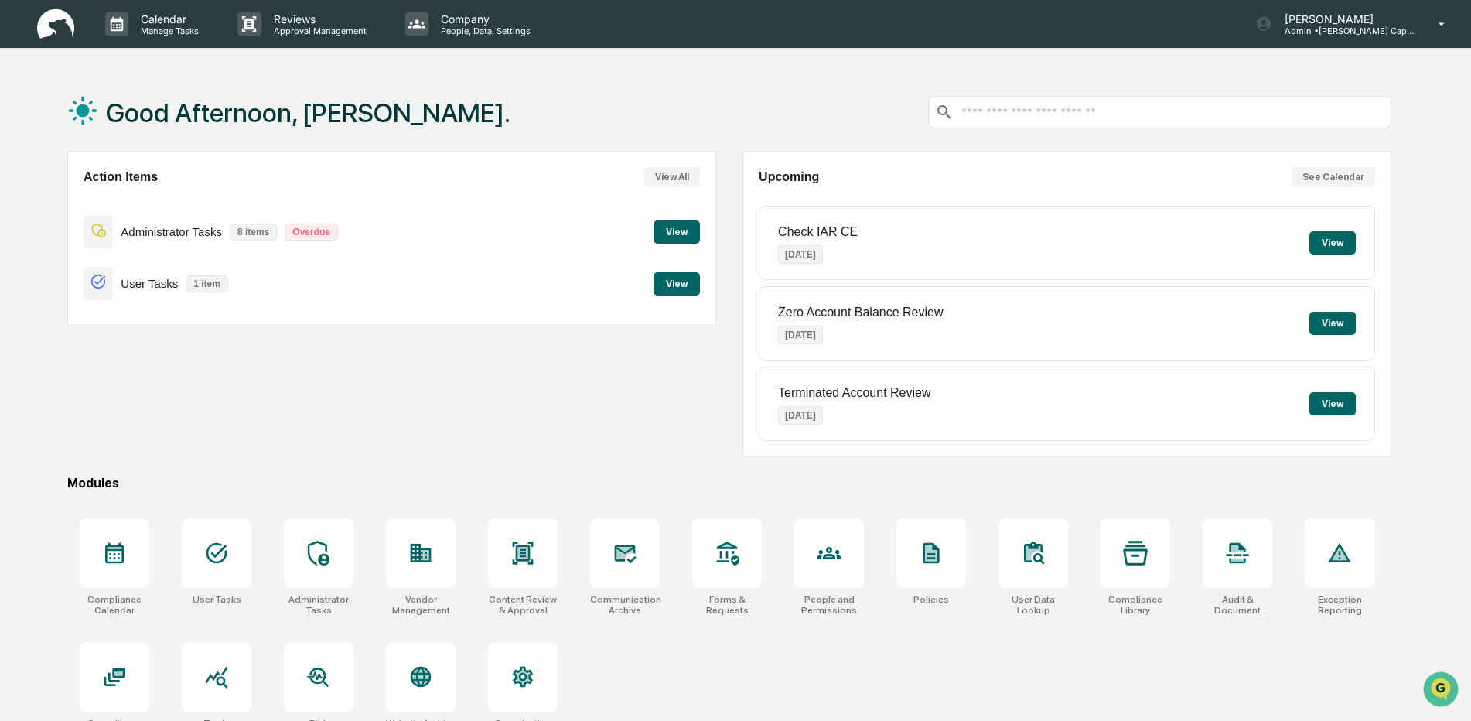
click at [667, 292] on button "View" at bounding box center [676, 283] width 46 height 23
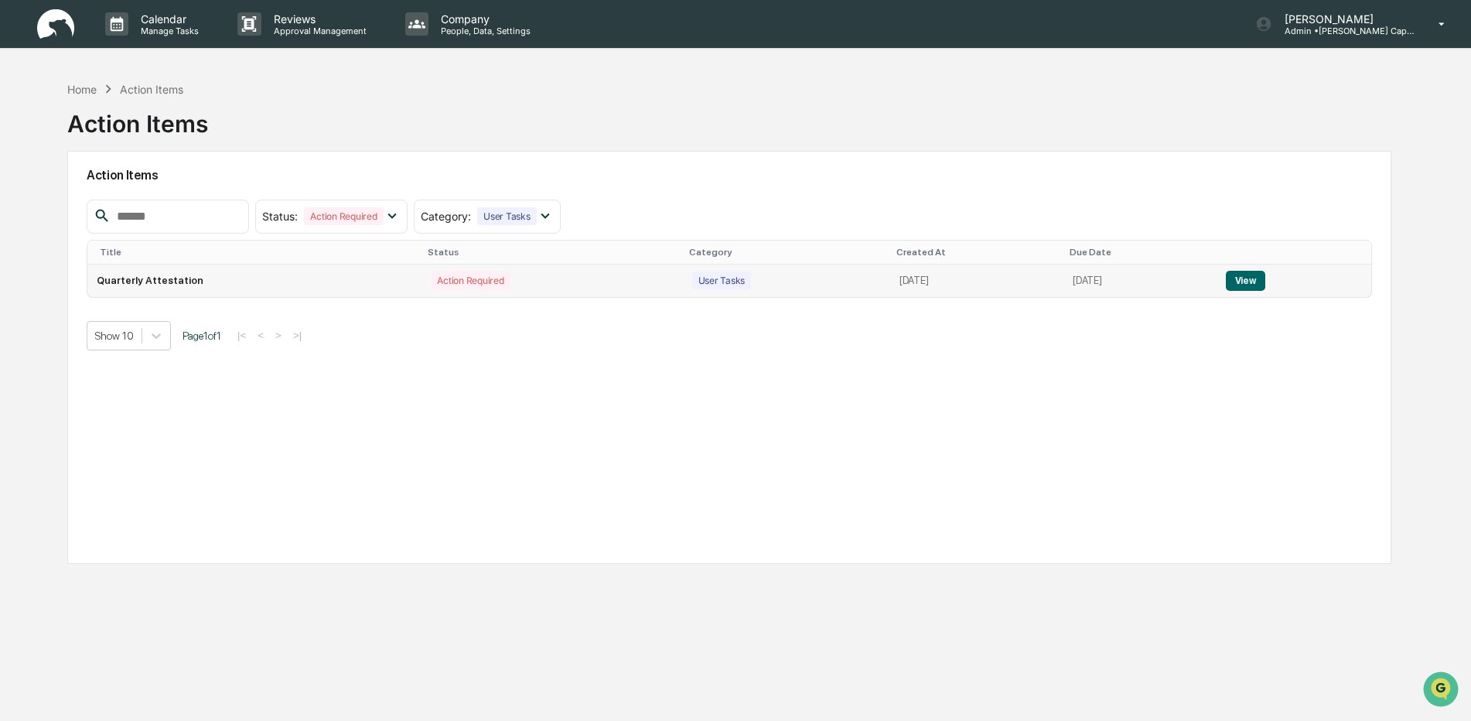
click at [1264, 278] on button "View" at bounding box center [1245, 281] width 39 height 20
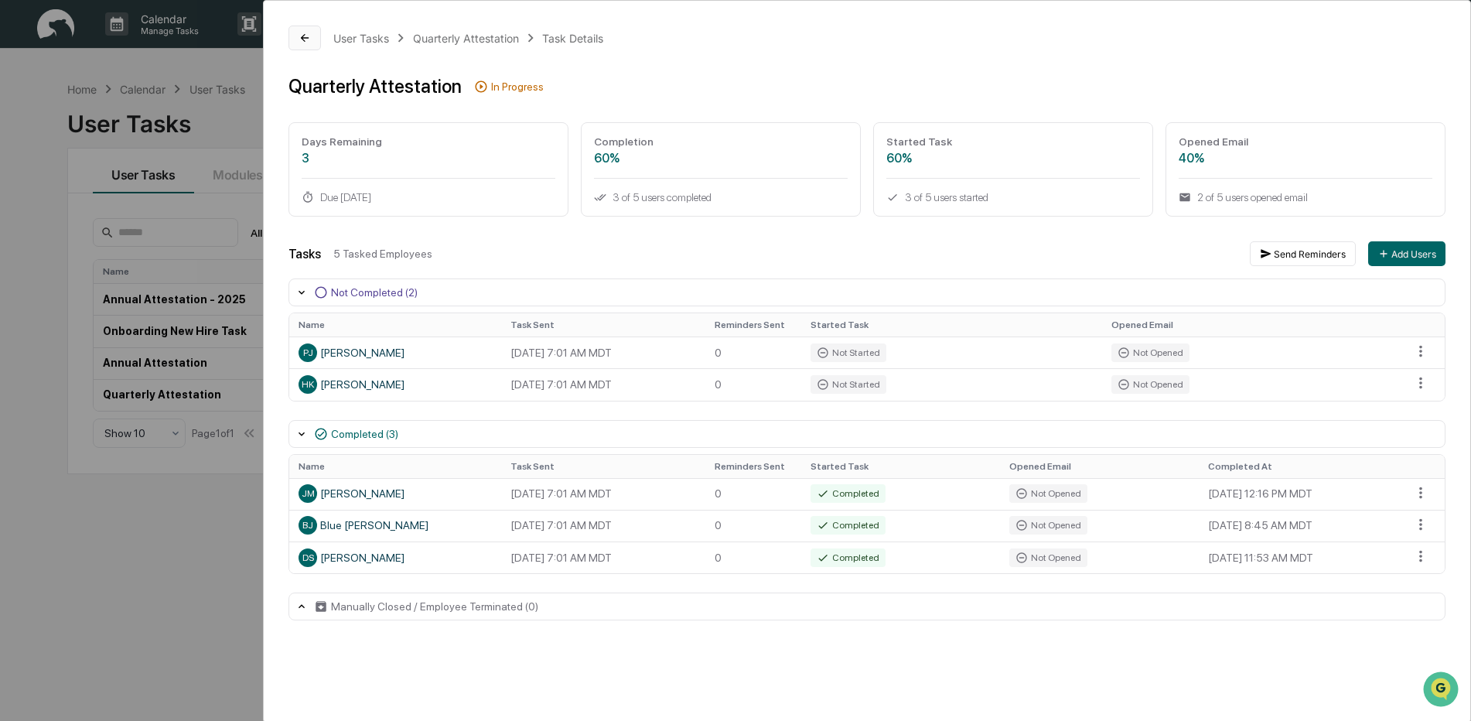
click at [305, 37] on icon at bounding box center [304, 38] width 12 height 12
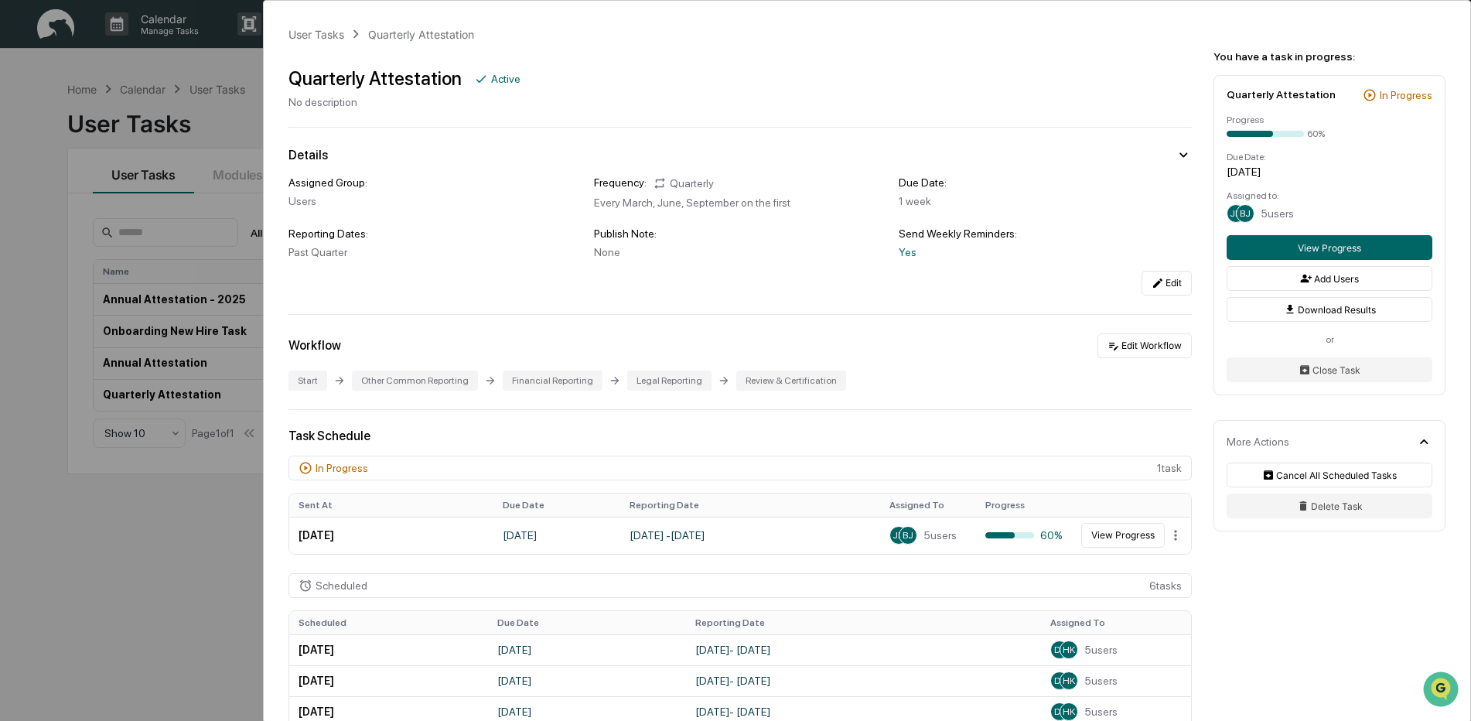
click at [140, 64] on div "User Tasks Quarterly Attestation Quarterly Attestation Active No description De…" at bounding box center [735, 360] width 1471 height 721
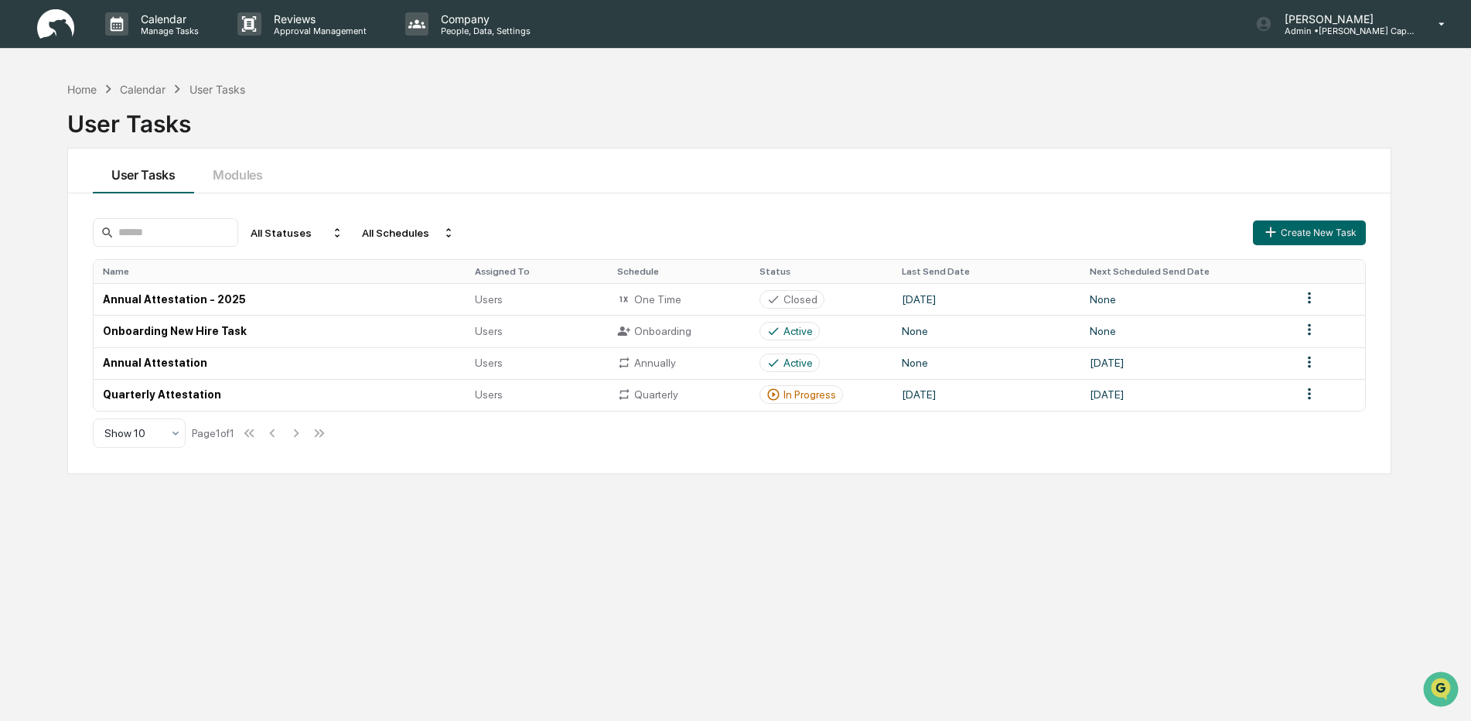
click at [61, 27] on img at bounding box center [55, 24] width 37 height 30
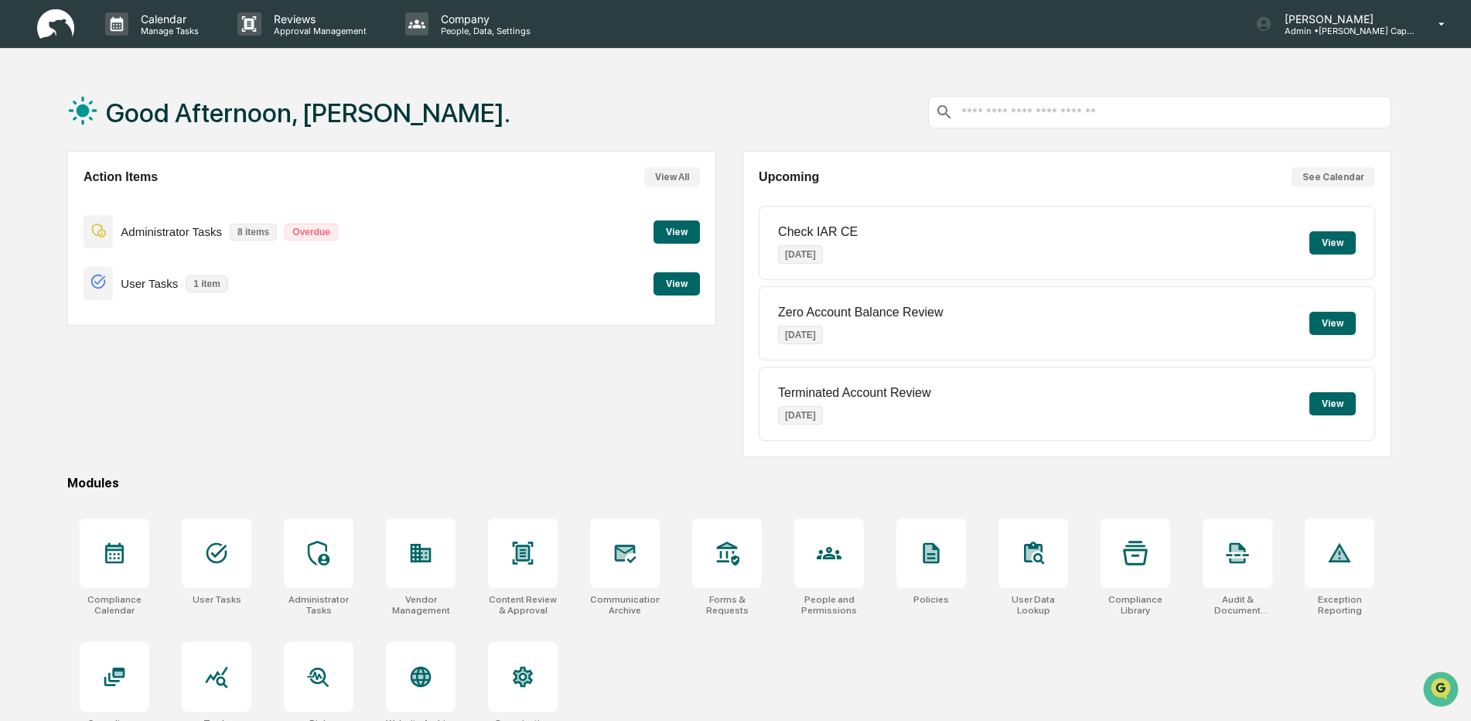
click at [676, 233] on button "View" at bounding box center [676, 231] width 46 height 23
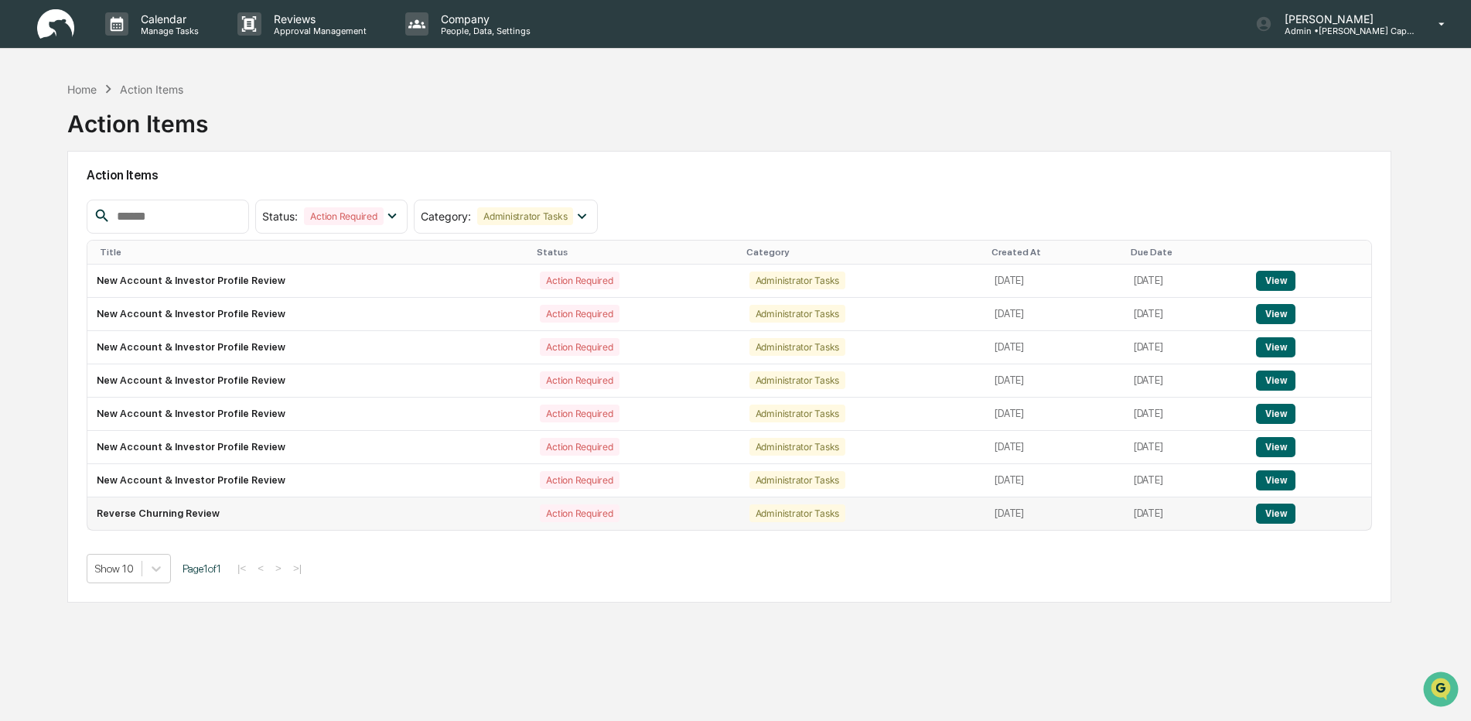
click at [1288, 510] on button "View" at bounding box center [1275, 513] width 39 height 20
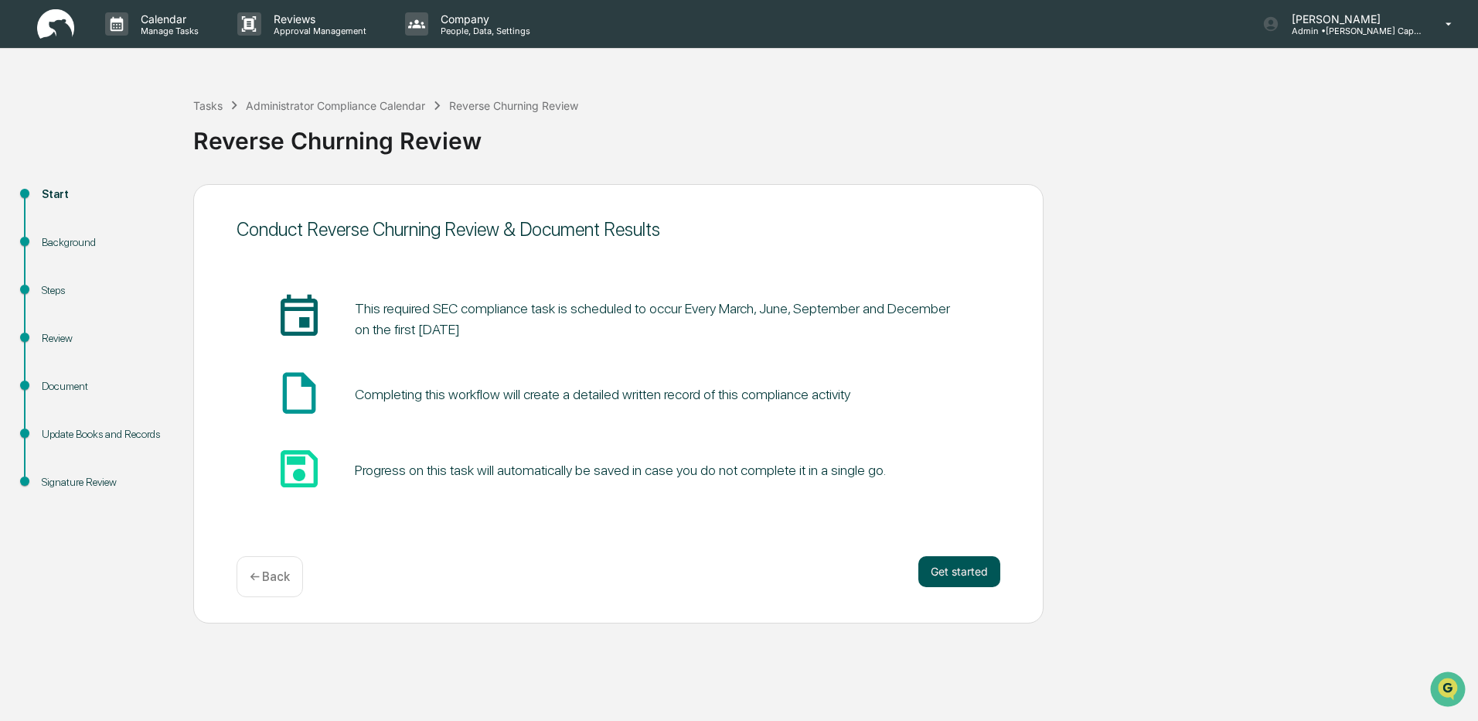
click at [948, 568] on button "Get started" at bounding box center [960, 571] width 82 height 31
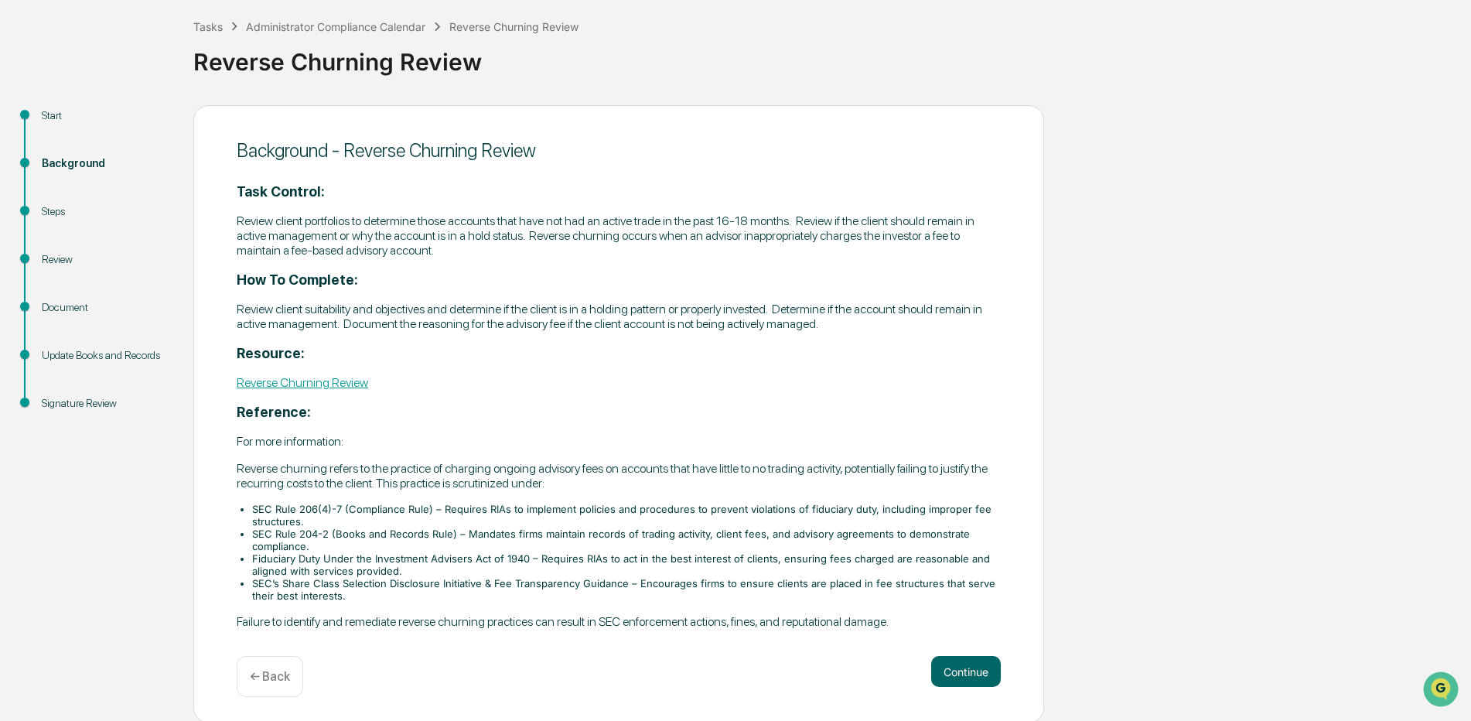
scroll to position [81, 0]
